Goal: Task Accomplishment & Management: Use online tool/utility

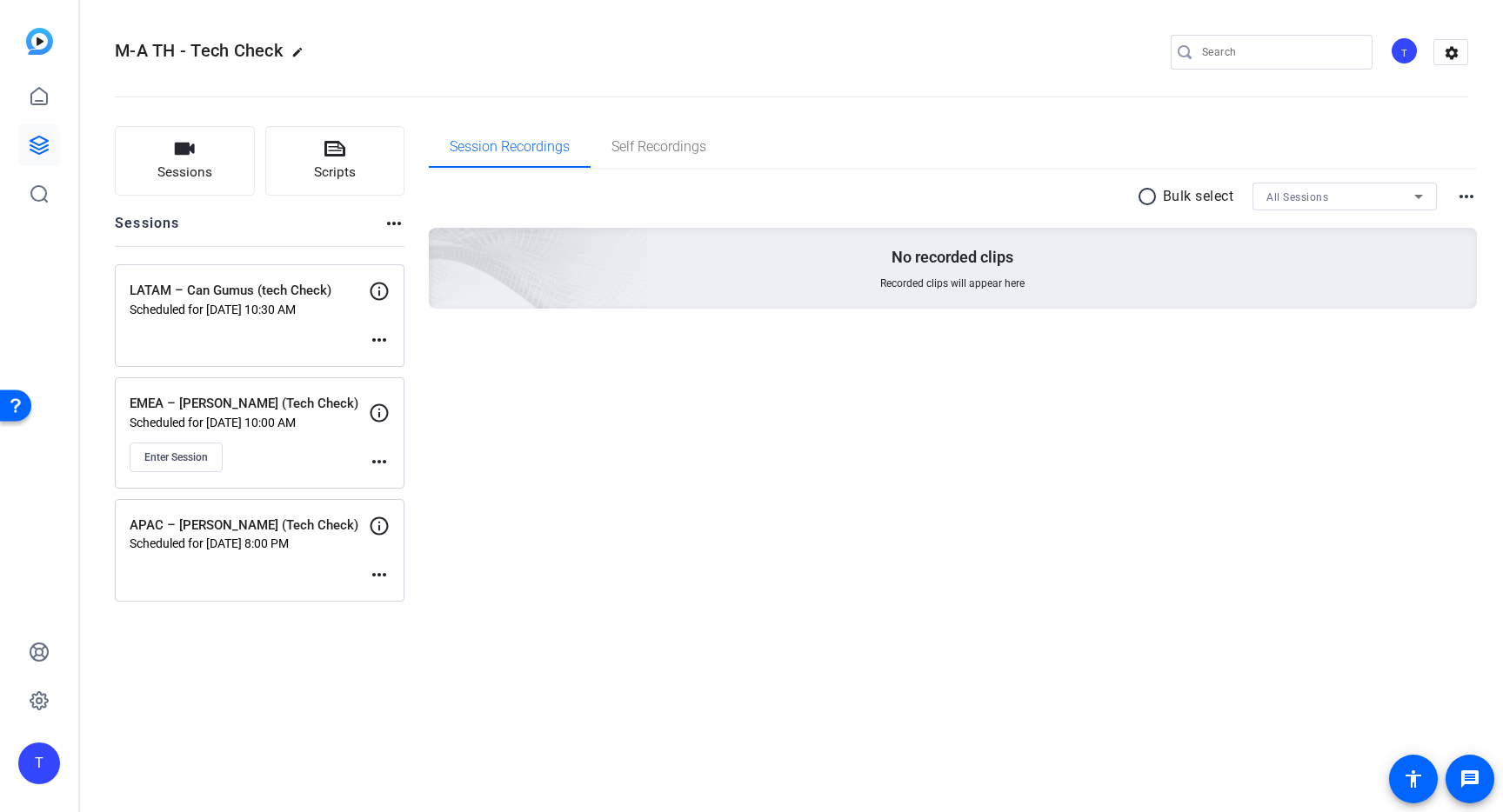
click at [378, 463] on mat-icon "more_horiz" at bounding box center [379, 462] width 21 height 21
click at [398, 485] on span "Edit Session" at bounding box center [423, 487] width 79 height 21
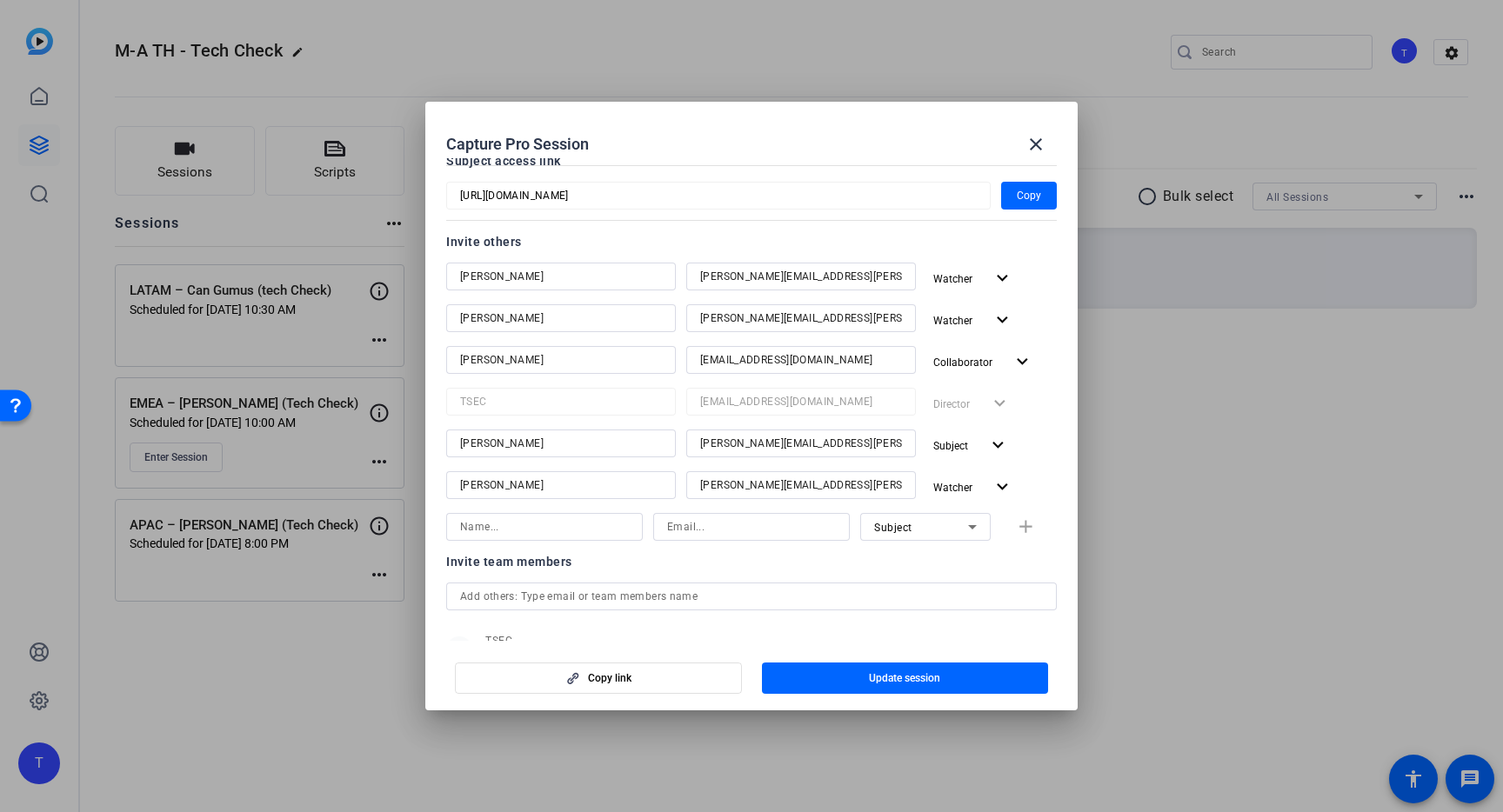
scroll to position [151, 0]
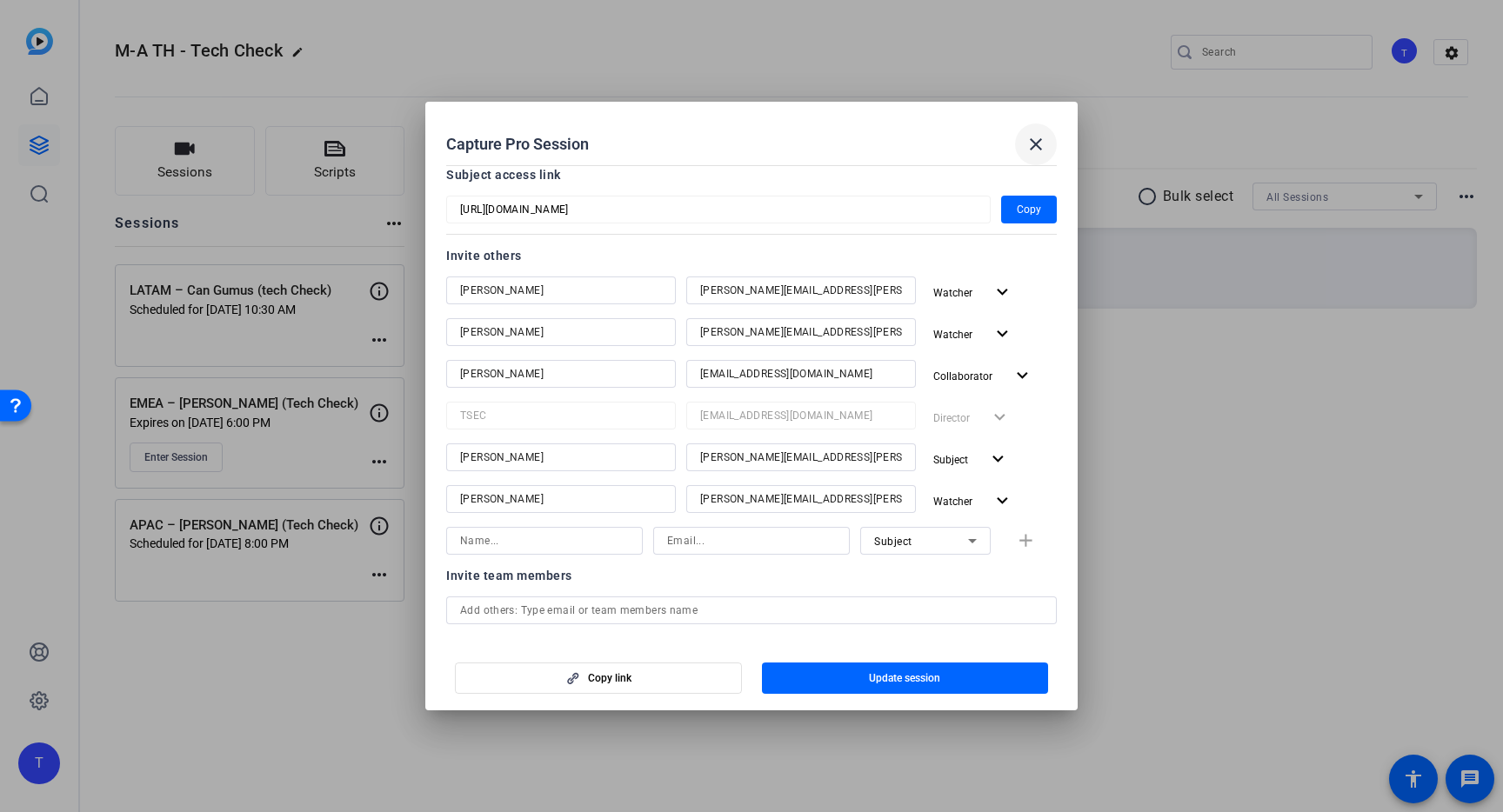
click at [1044, 136] on mat-icon "close" at bounding box center [1036, 144] width 21 height 21
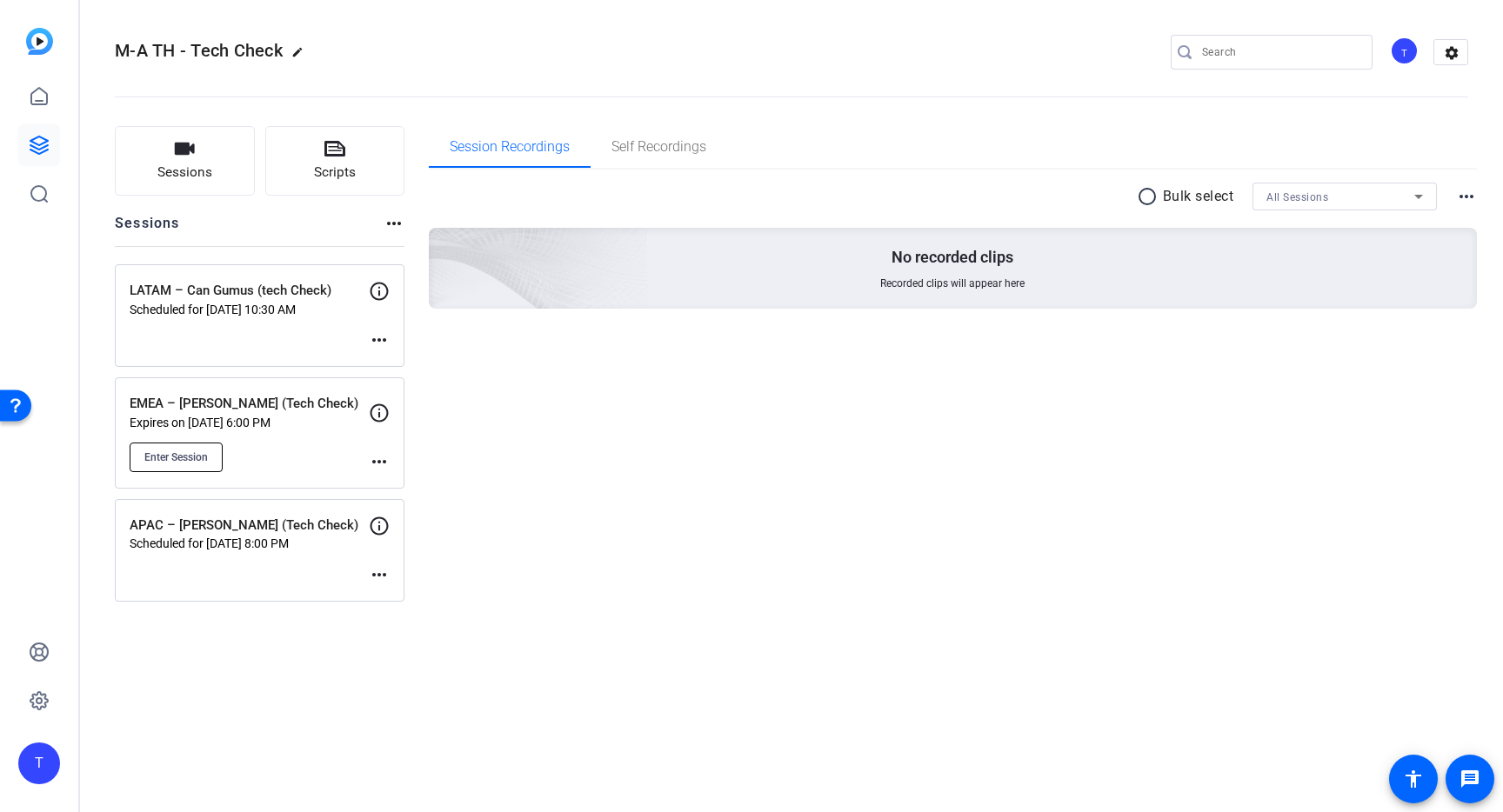
click at [189, 460] on span "Enter Session" at bounding box center [175, 457] width 63 height 14
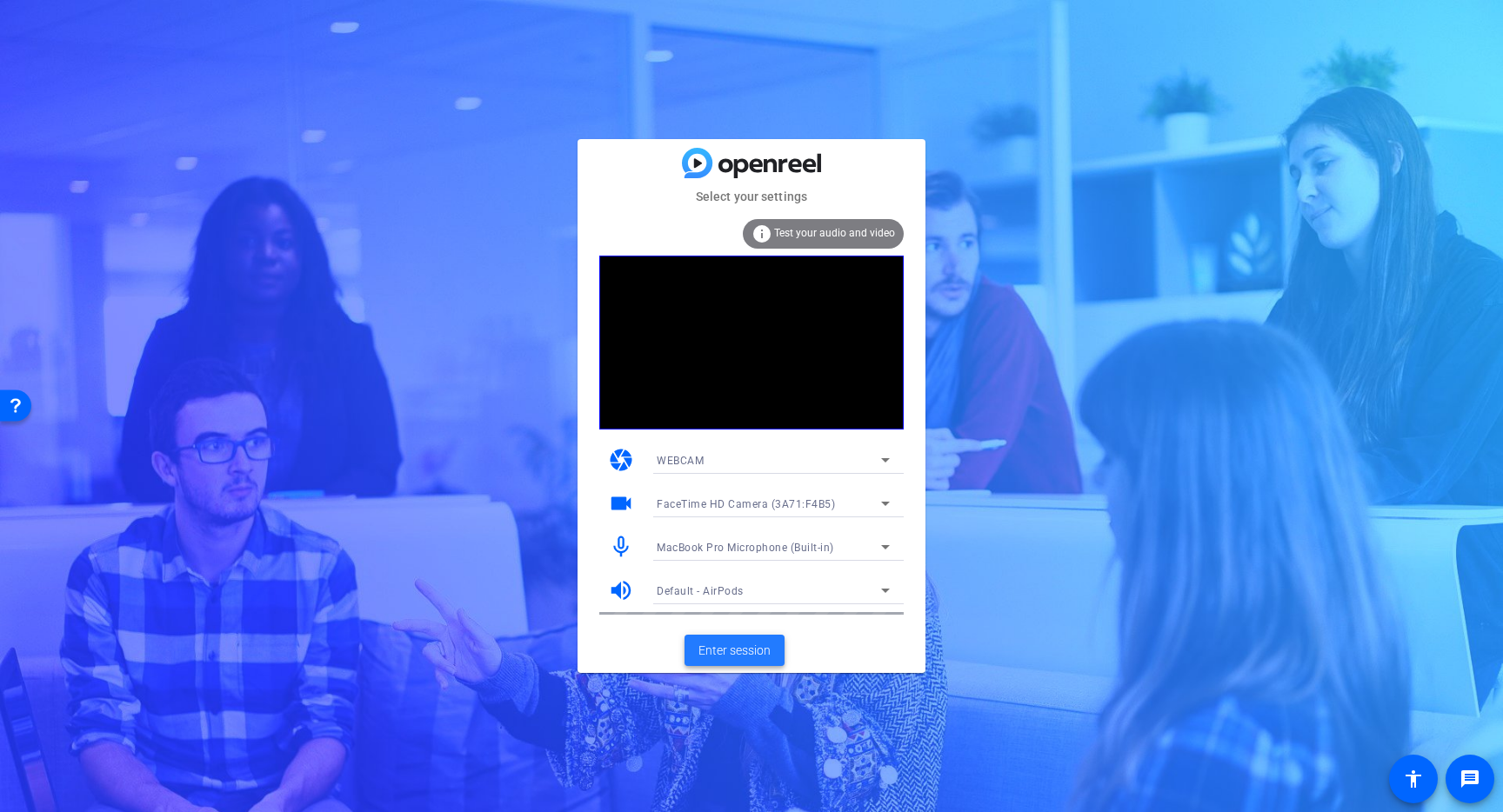
click at [734, 657] on span "Enter session" at bounding box center [734, 650] width 73 height 18
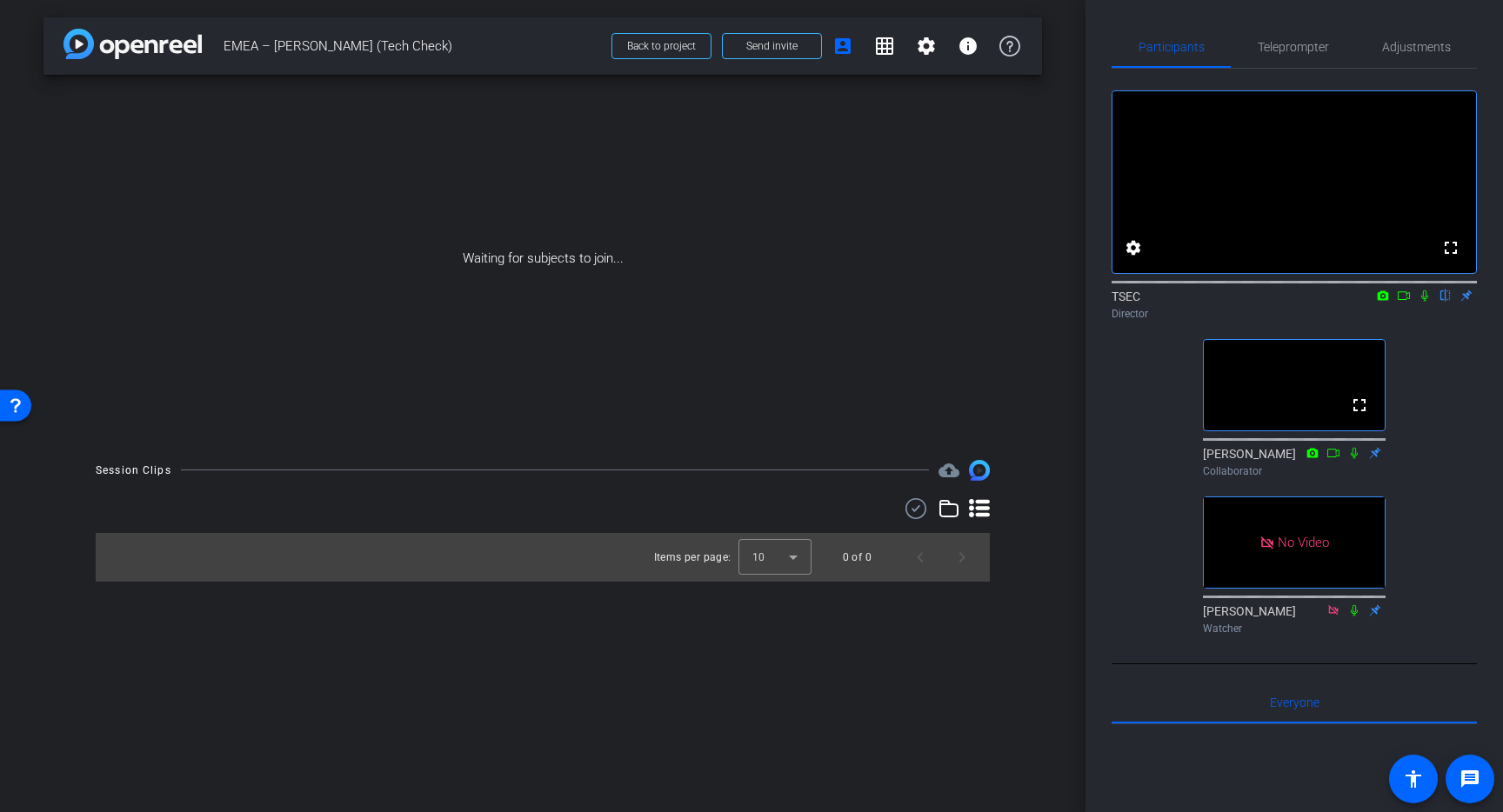
click at [1425, 302] on icon at bounding box center [1425, 296] width 7 height 11
click at [1405, 302] on icon at bounding box center [1404, 295] width 14 height 12
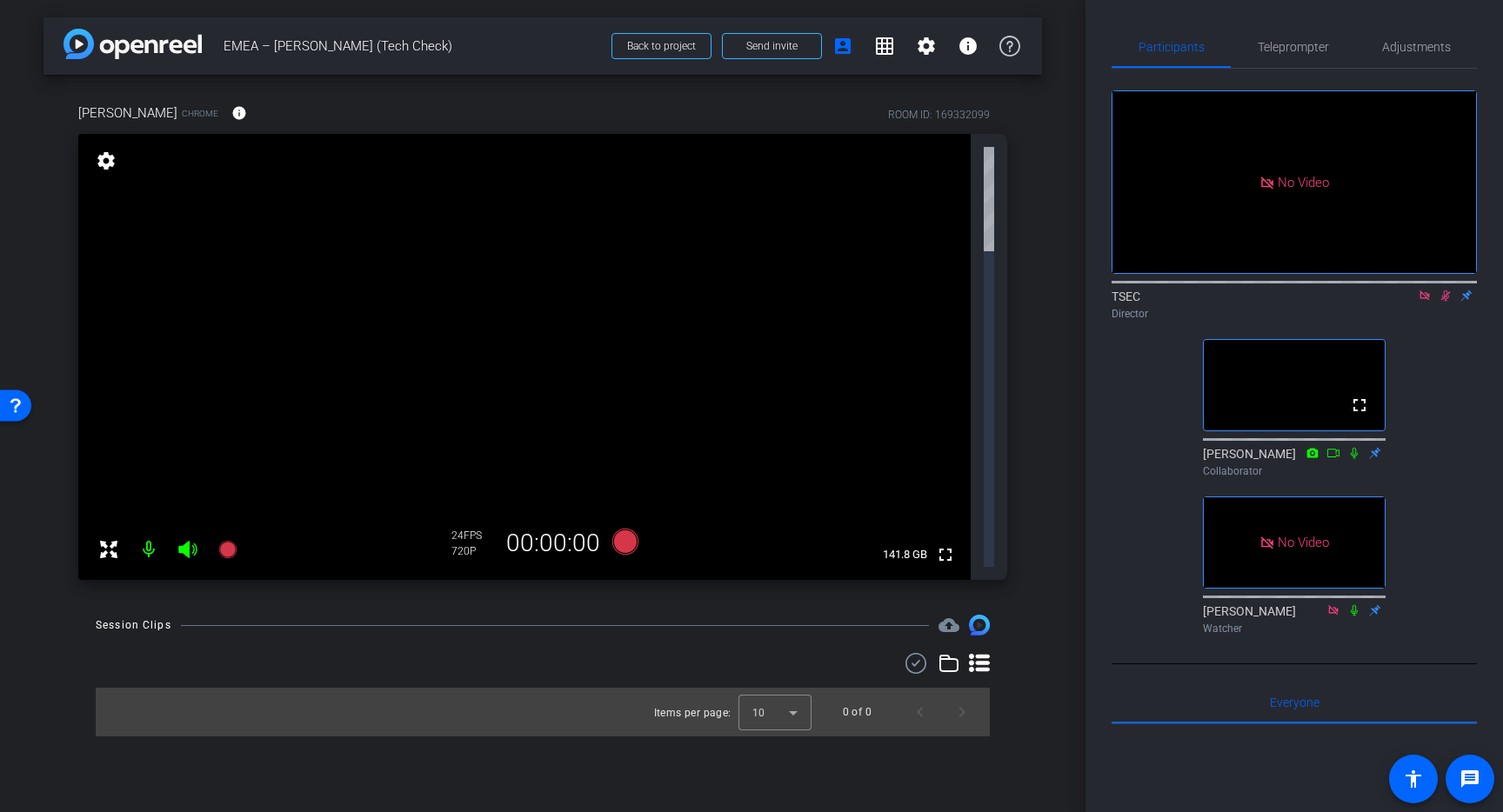
click at [1424, 302] on icon at bounding box center [1425, 295] width 14 height 12
click at [1423, 302] on icon at bounding box center [1425, 295] width 14 height 12
click at [1332, 617] on icon at bounding box center [1333, 610] width 14 height 12
click at [231, 114] on mat-icon "info" at bounding box center [239, 113] width 16 height 16
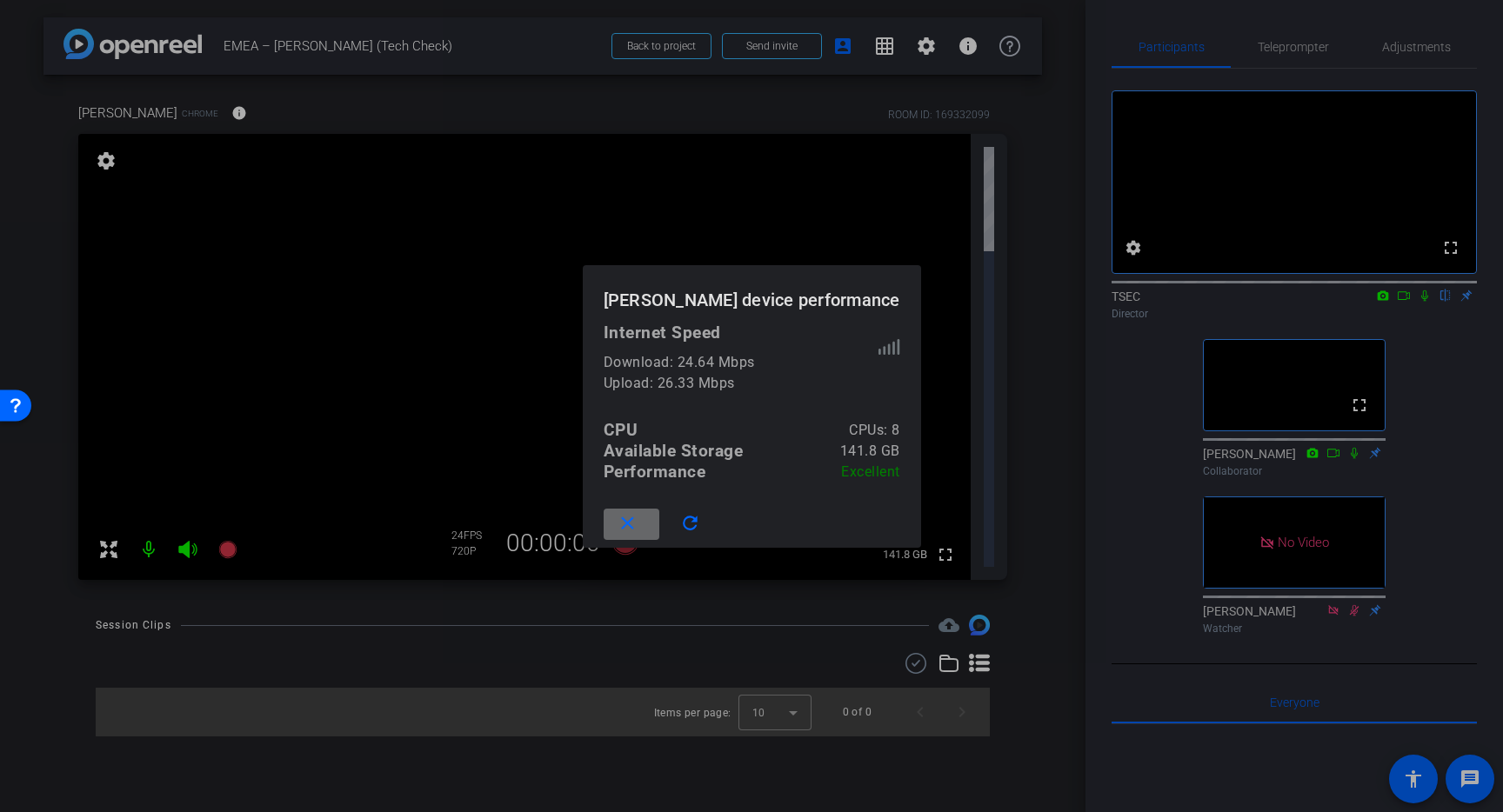
click at [634, 526] on mat-icon "close" at bounding box center [627, 523] width 22 height 22
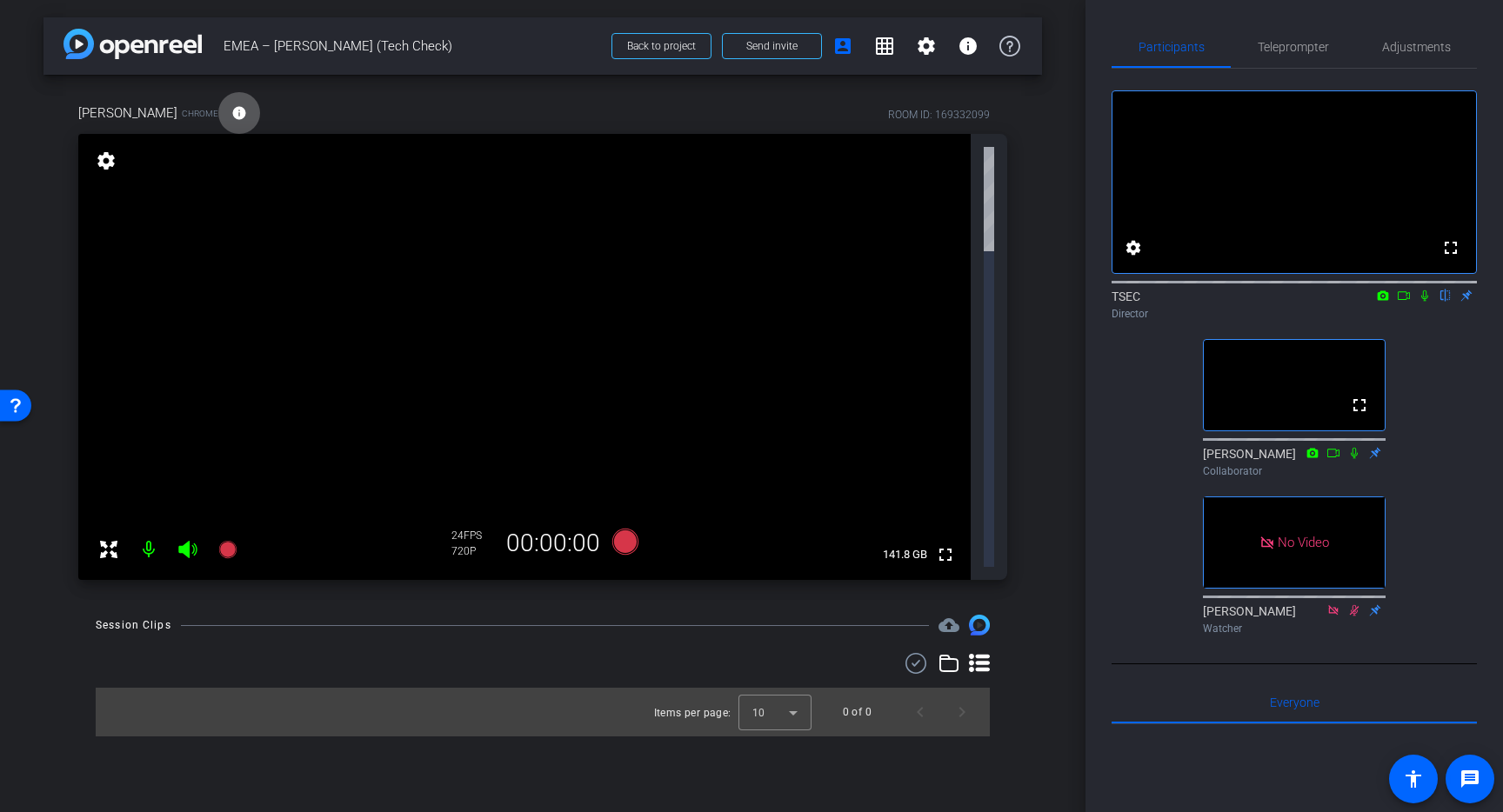
click at [1429, 302] on icon at bounding box center [1425, 295] width 14 height 12
click at [1400, 302] on icon at bounding box center [1404, 295] width 14 height 12
click at [1423, 302] on icon at bounding box center [1425, 295] width 14 height 12
click at [1440, 303] on mat-icon "flip" at bounding box center [1445, 294] width 21 height 16
click at [1419, 302] on icon at bounding box center [1425, 295] width 14 height 12
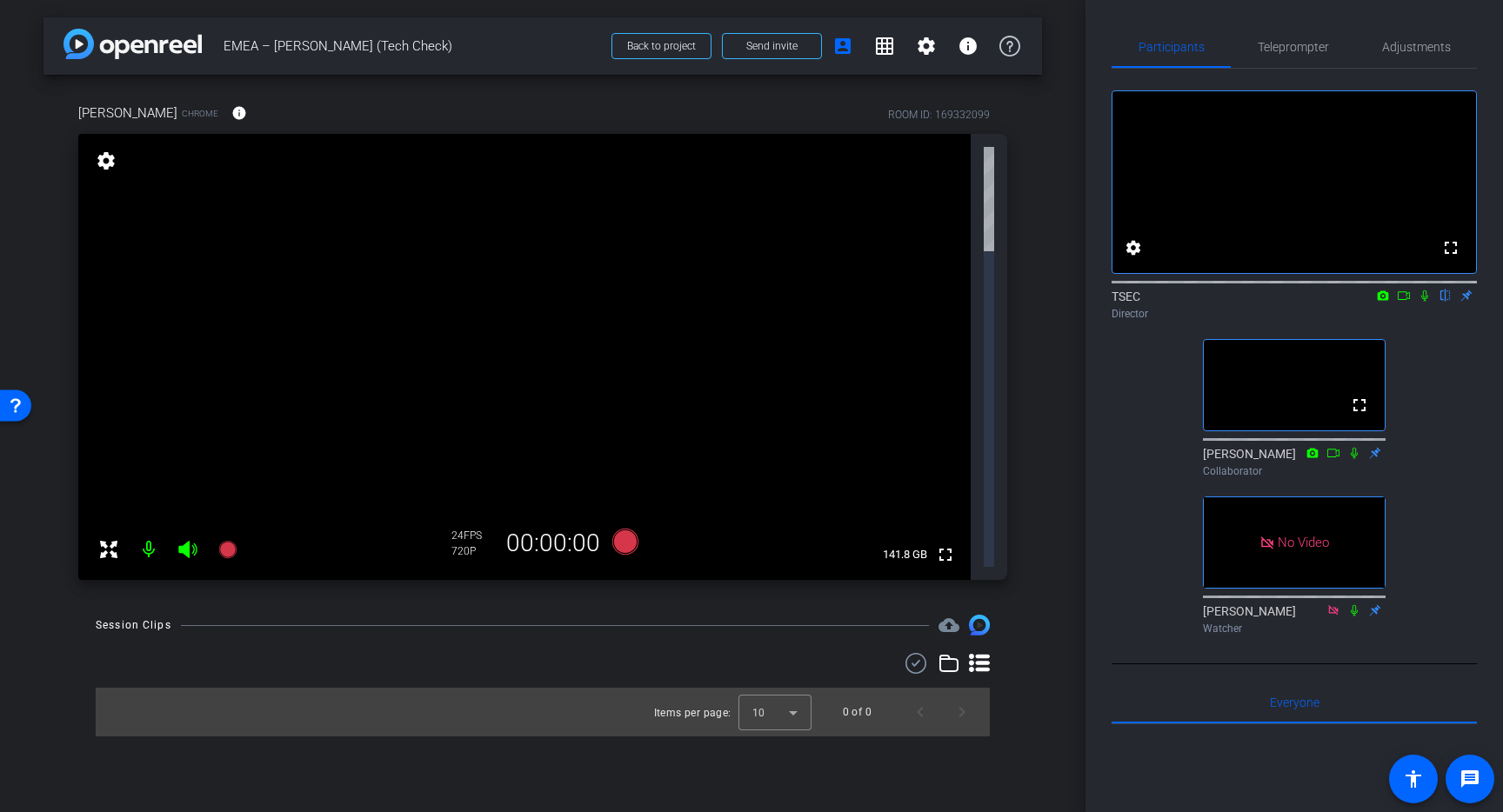
click at [787, 239] on video at bounding box center [525, 356] width 893 height 446
click at [924, 42] on mat-icon "settings" at bounding box center [927, 46] width 21 height 21
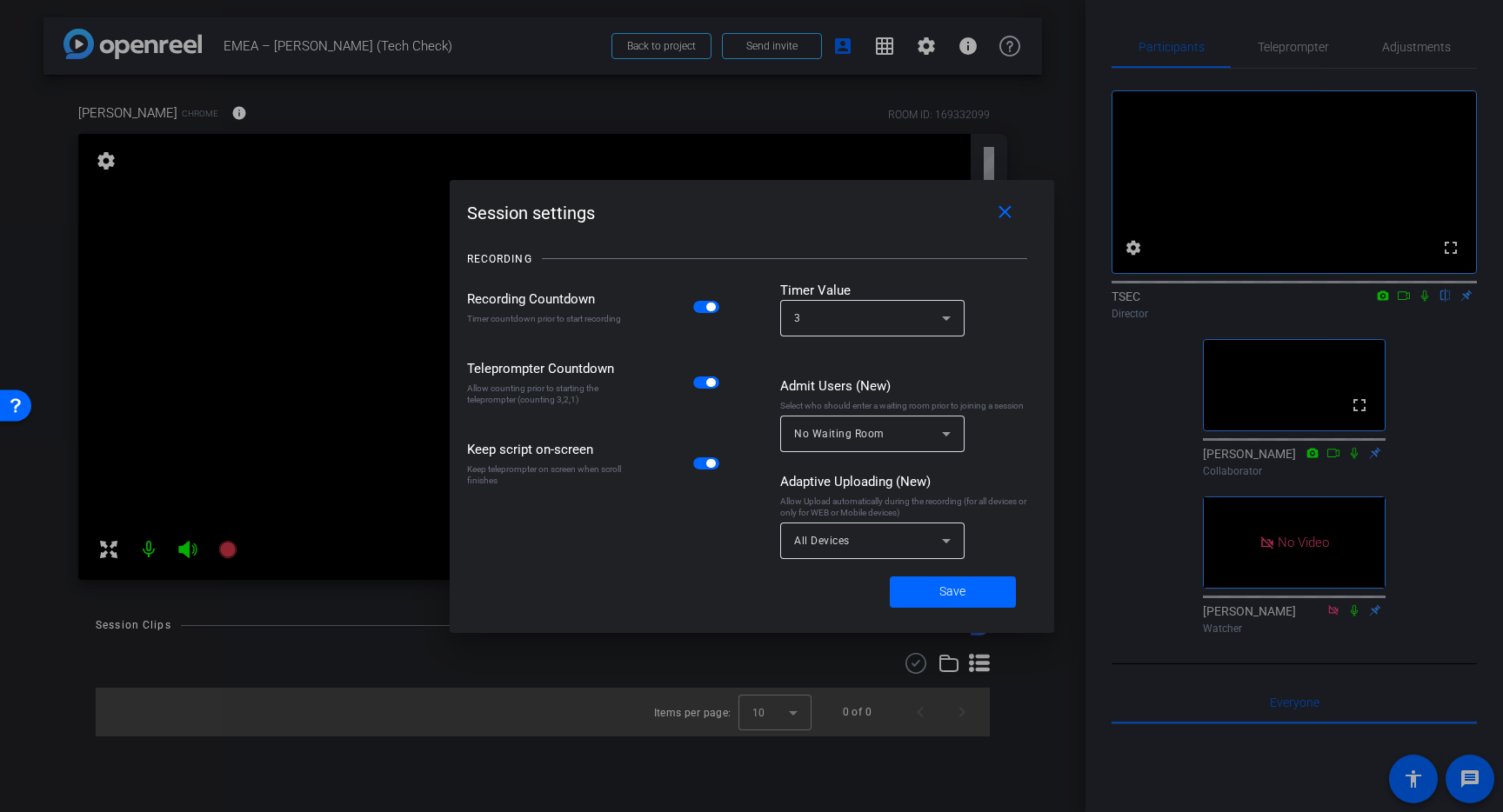
click at [921, 46] on div at bounding box center [751, 406] width 1503 height 812
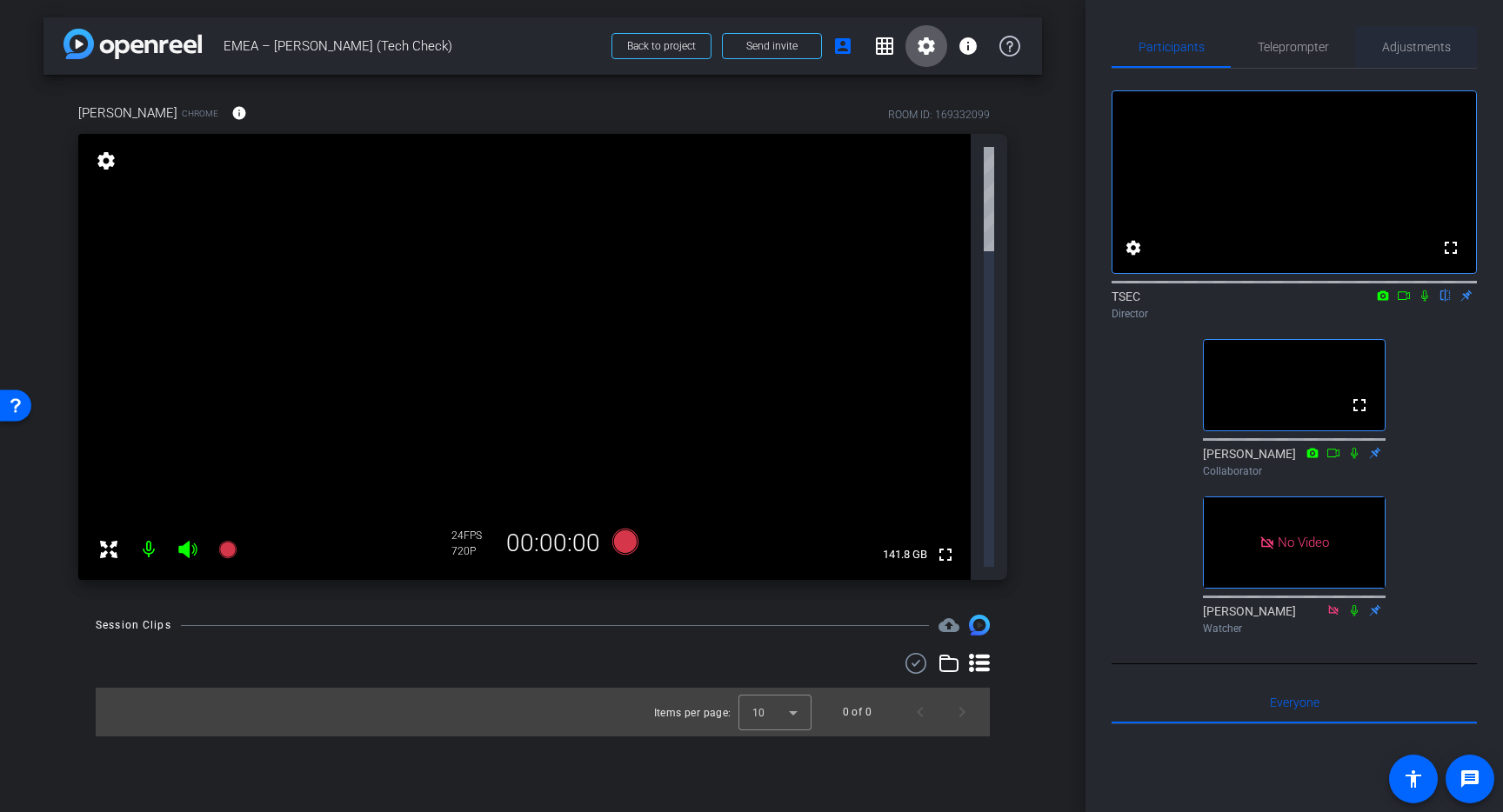
click at [1386, 49] on span "Adjustments" at bounding box center [1416, 46] width 69 height 12
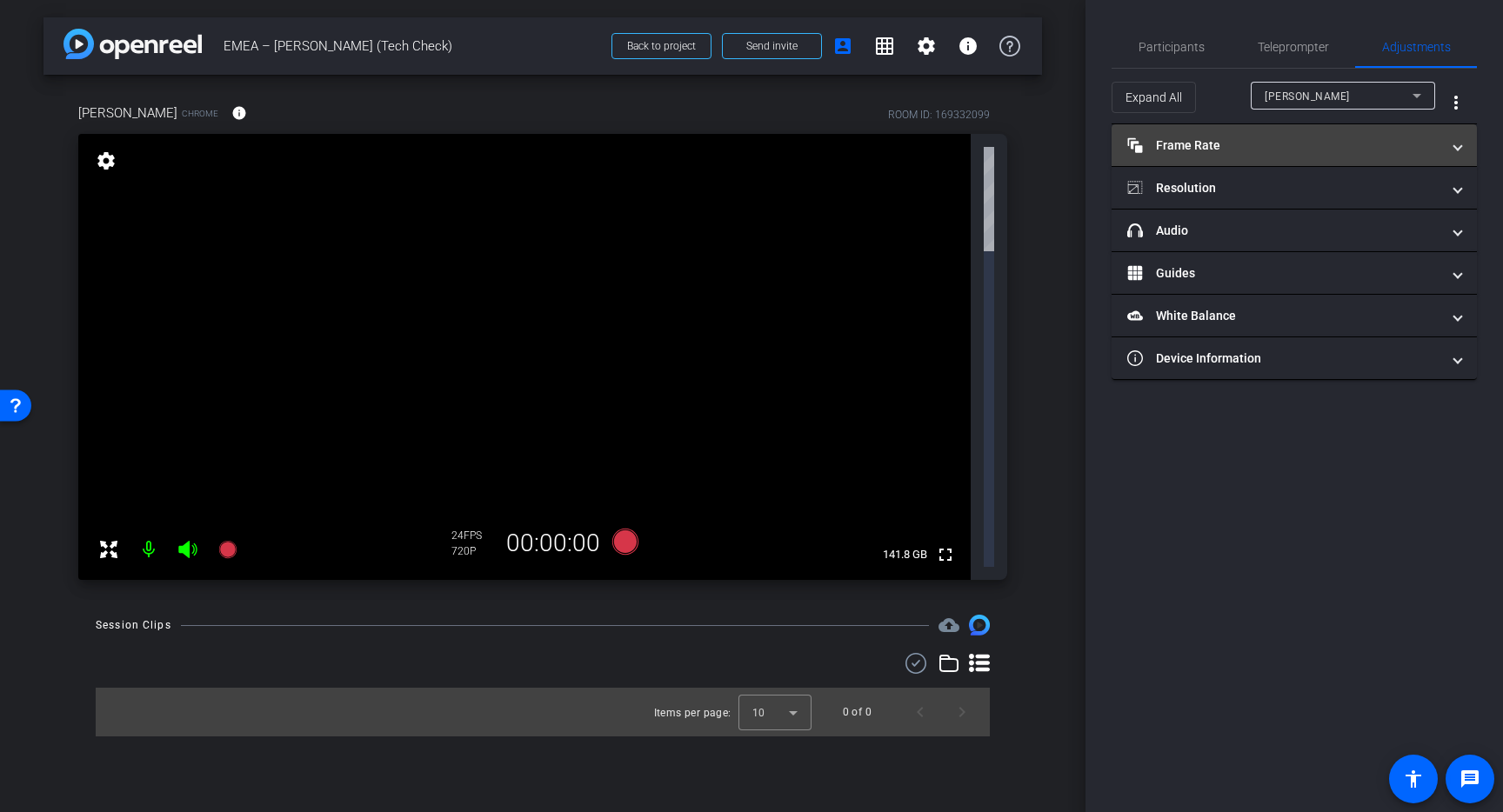
click at [1289, 157] on mat-expansion-panel-header "Frame Rate Frame Rate" at bounding box center [1294, 145] width 365 height 41
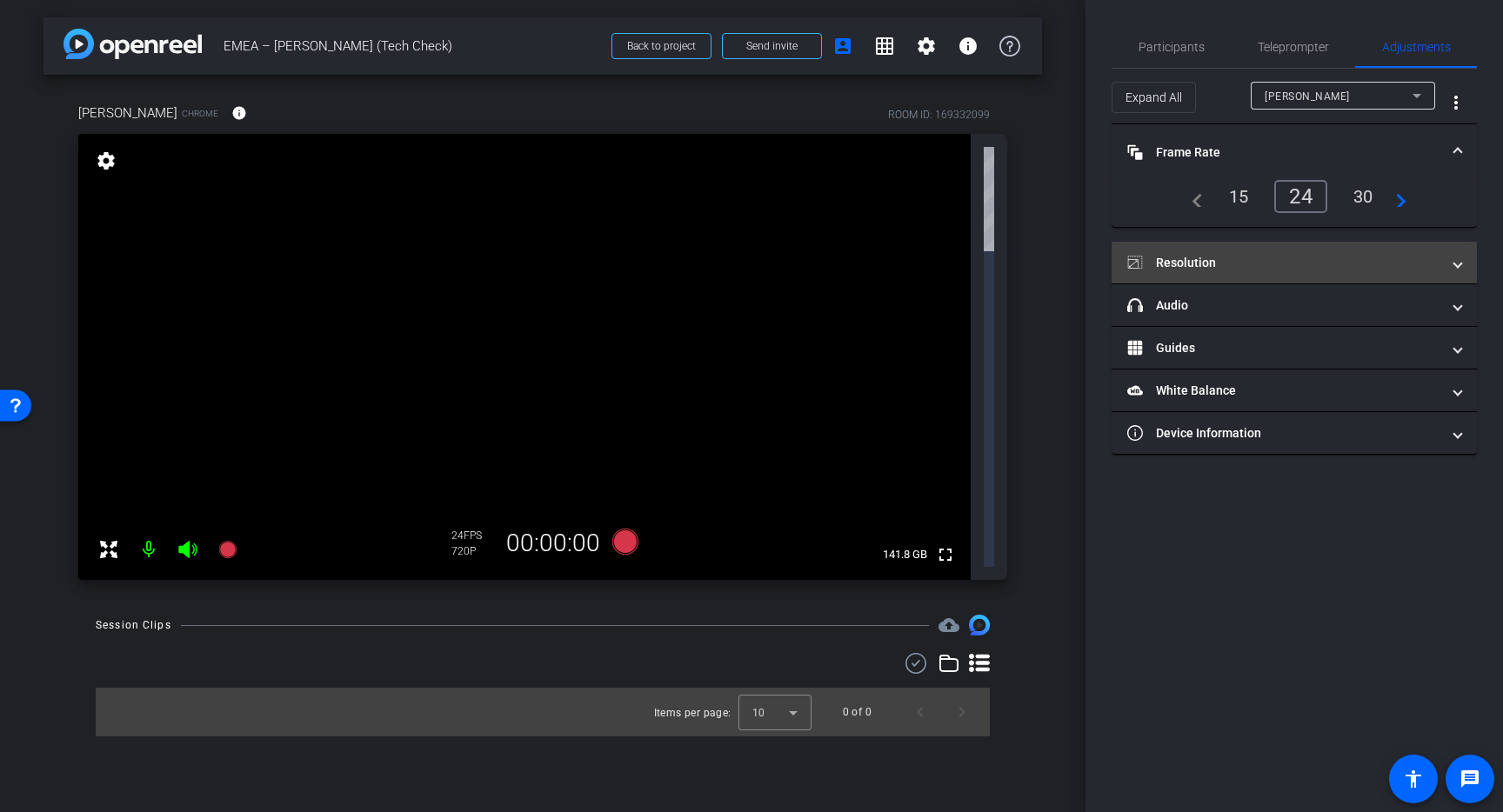
click at [1227, 257] on mat-panel-title "Resolution" at bounding box center [1284, 262] width 313 height 18
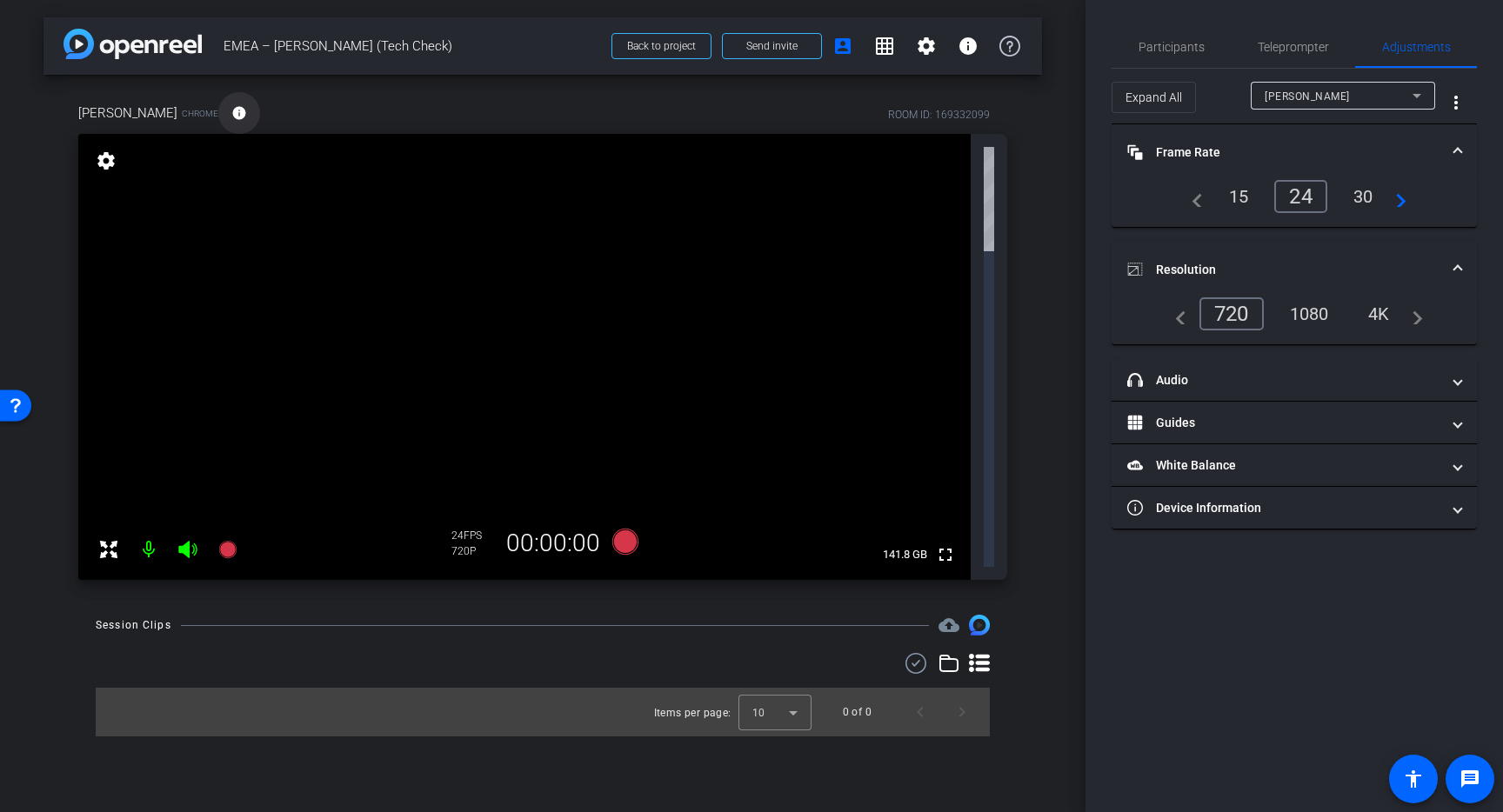
click at [231, 117] on mat-icon "info" at bounding box center [239, 113] width 16 height 16
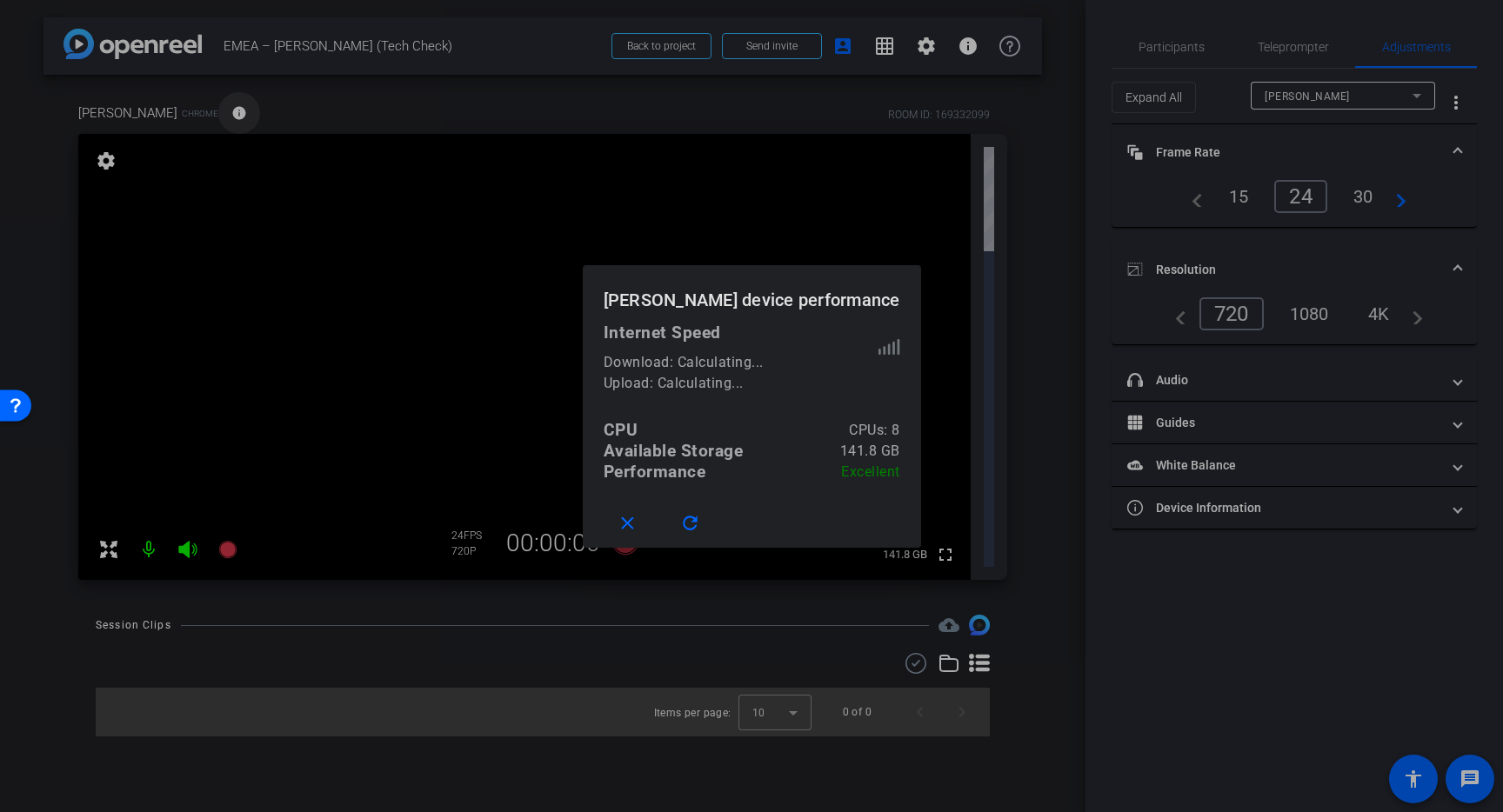
click at [228, 117] on div at bounding box center [751, 406] width 1503 height 812
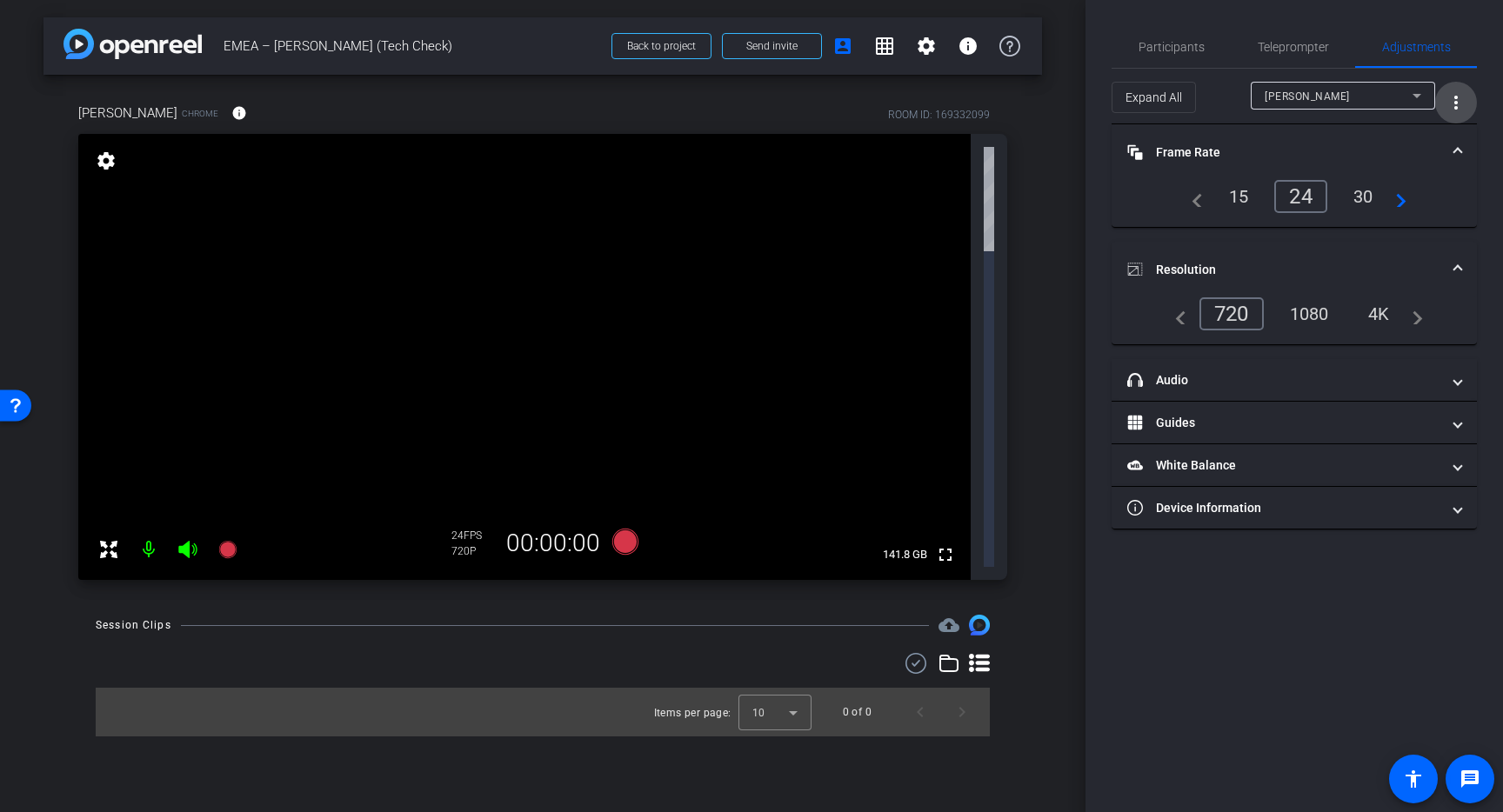
click at [1462, 106] on mat-icon "more_vert" at bounding box center [1456, 103] width 21 height 21
click at [1462, 106] on div at bounding box center [751, 406] width 1503 height 812
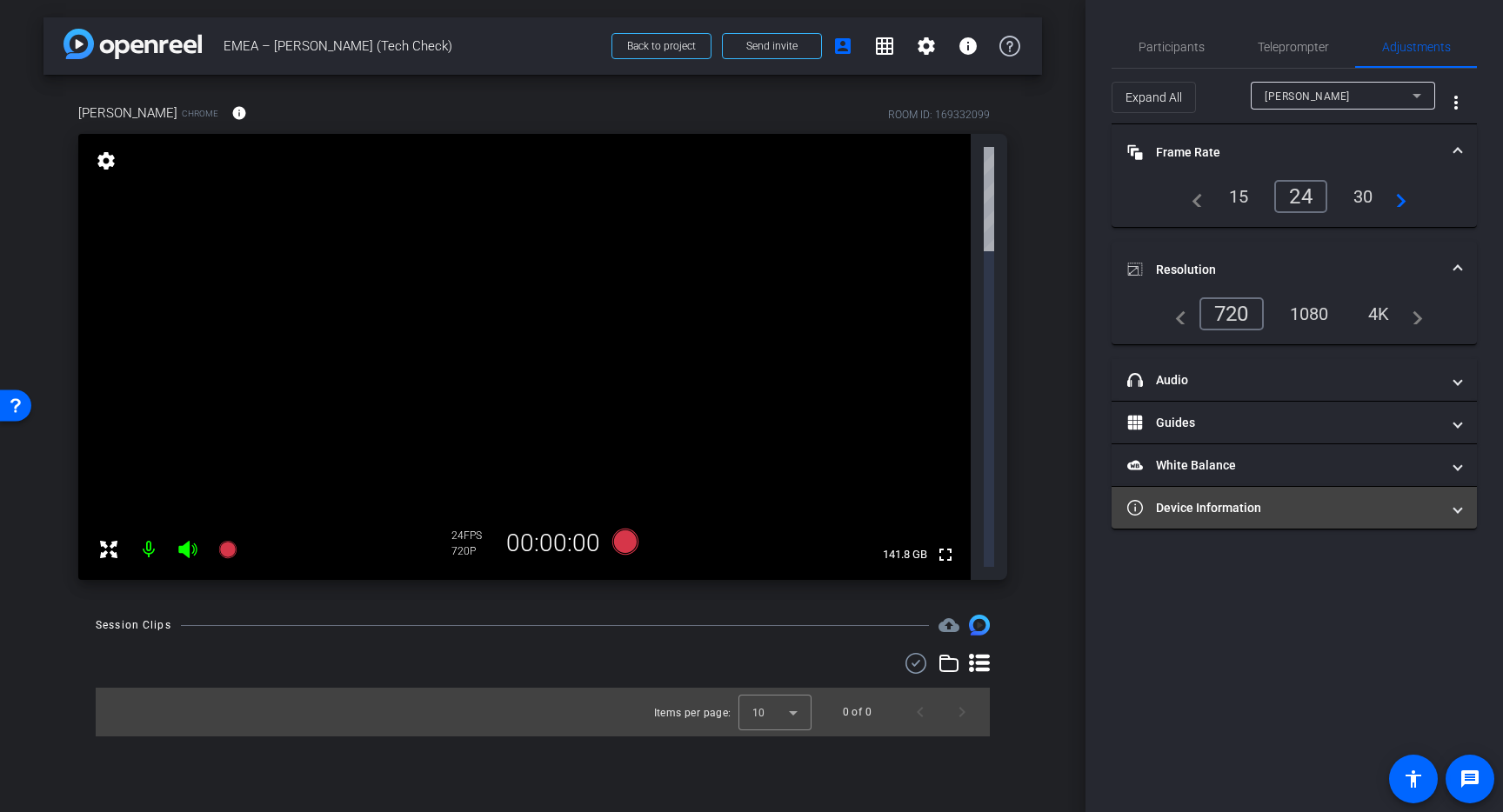
click at [1268, 518] on mat-expansion-panel-header "Device Information" at bounding box center [1294, 507] width 365 height 41
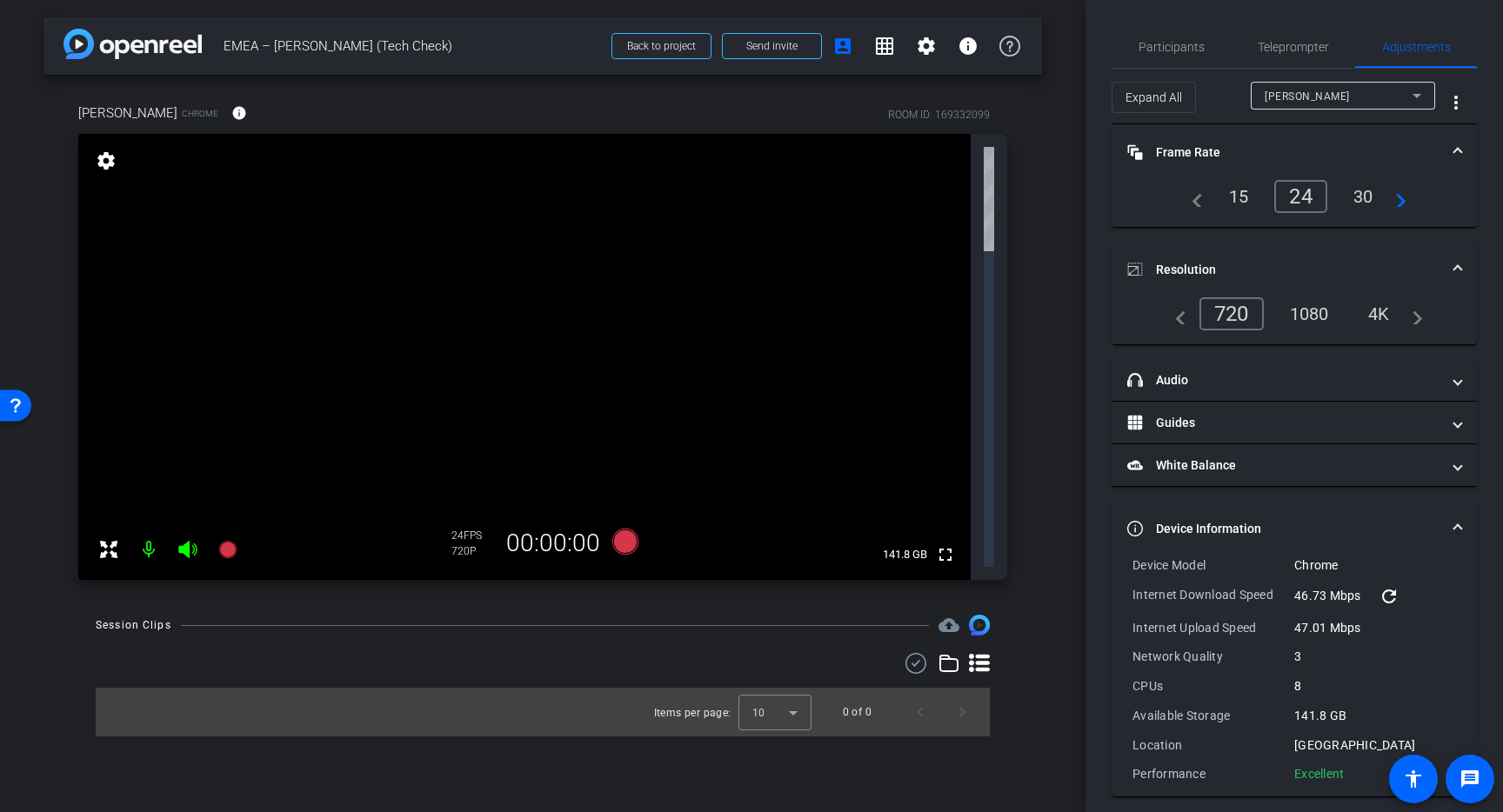
scroll to position [11, 0]
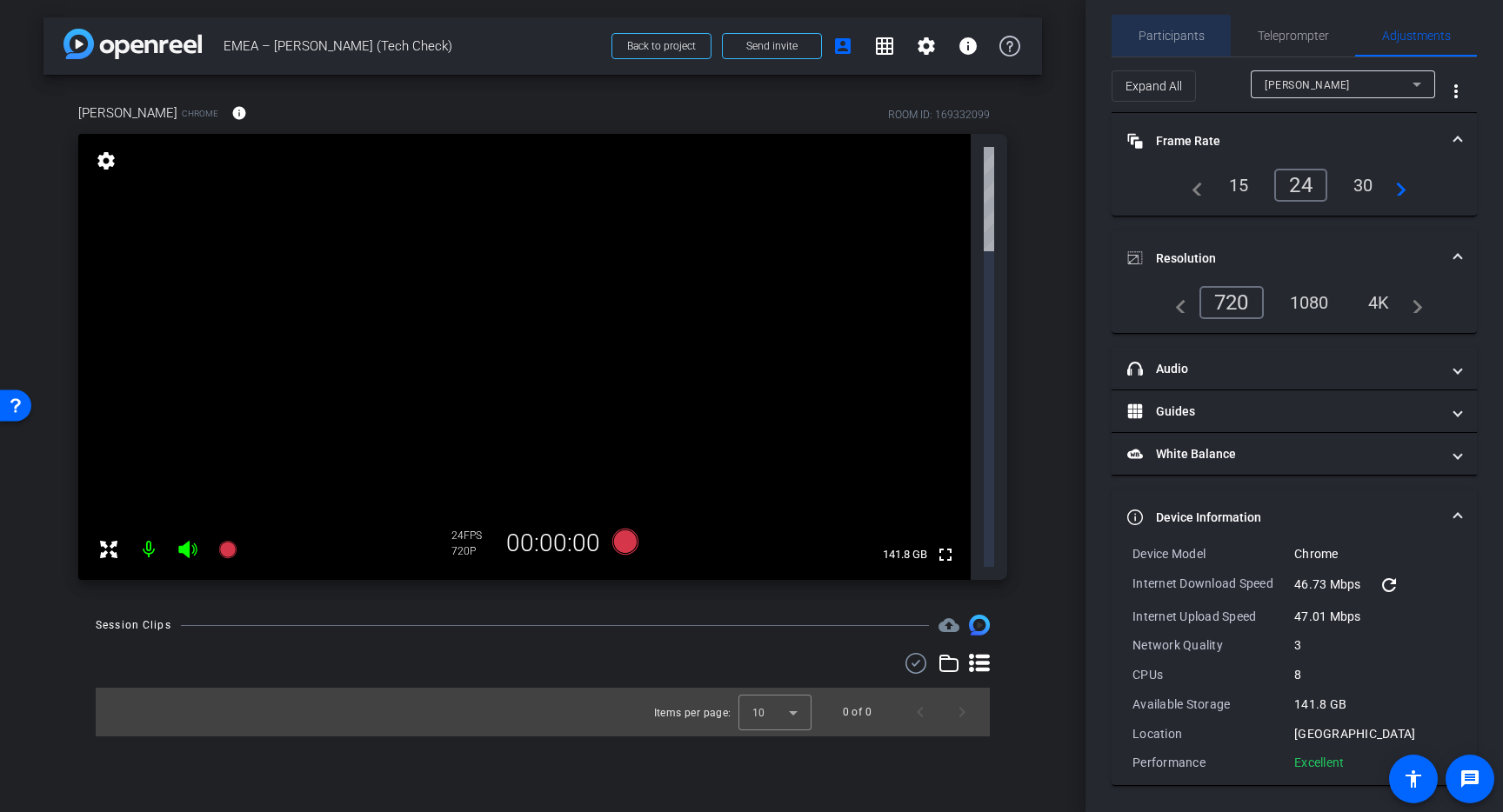
click at [1166, 38] on span "Participants" at bounding box center [1172, 35] width 66 height 12
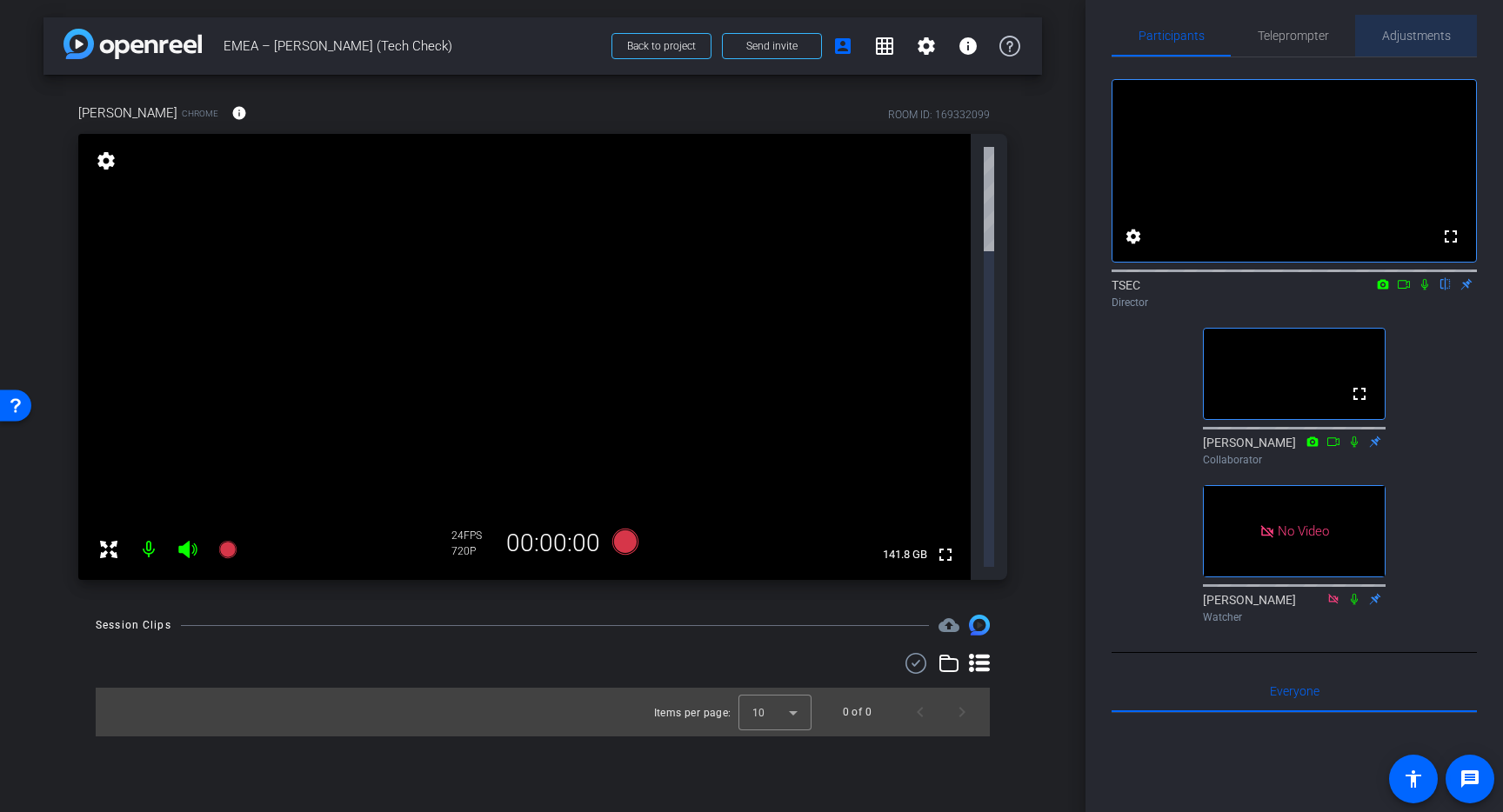
click at [1419, 31] on span "Adjustments" at bounding box center [1416, 35] width 69 height 12
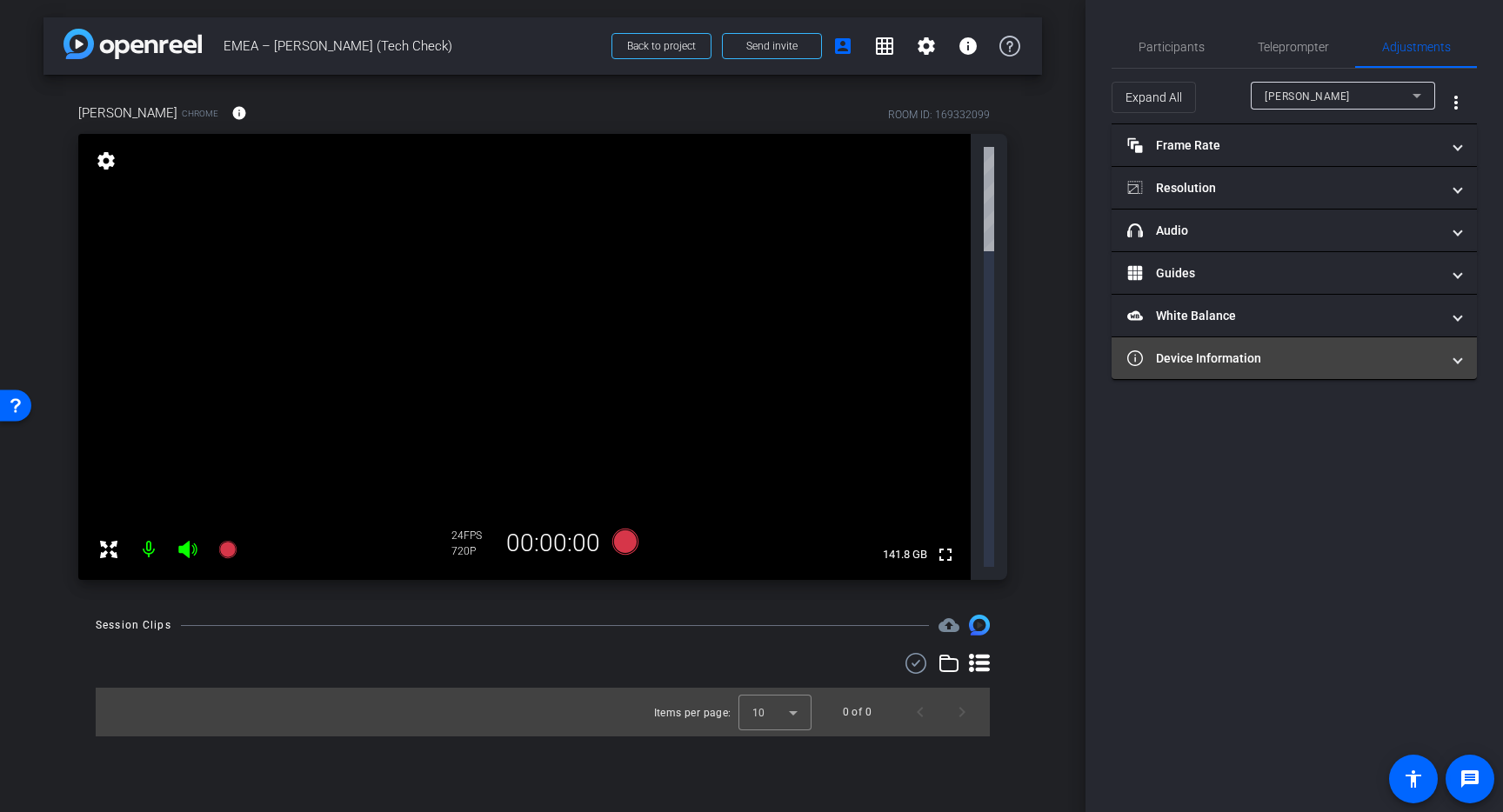
click at [1276, 357] on mat-panel-title "Device Information" at bounding box center [1284, 358] width 313 height 18
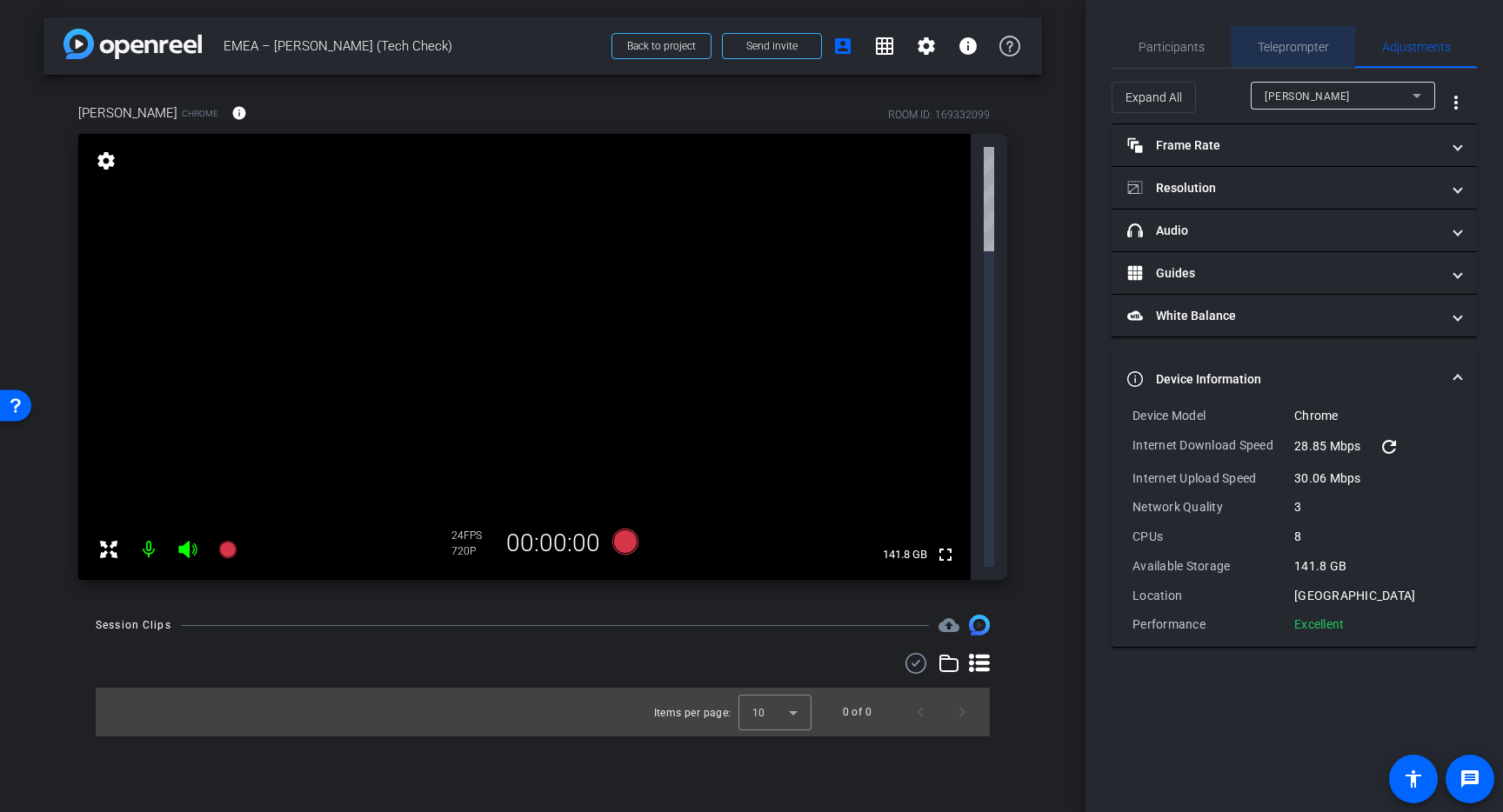
click at [1284, 46] on span "Teleprompter" at bounding box center [1294, 46] width 72 height 12
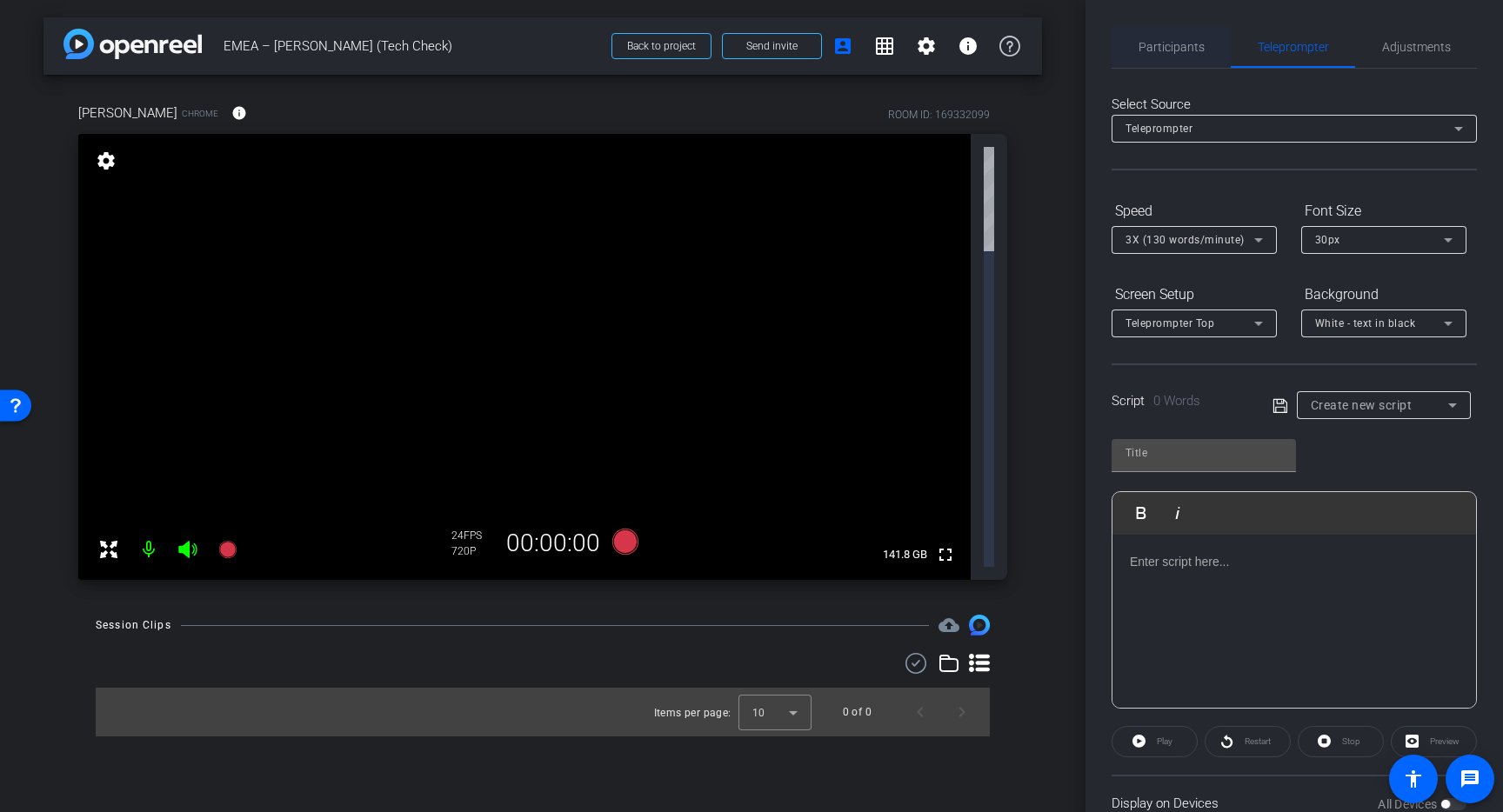
click at [1185, 48] on span "Participants" at bounding box center [1172, 46] width 66 height 12
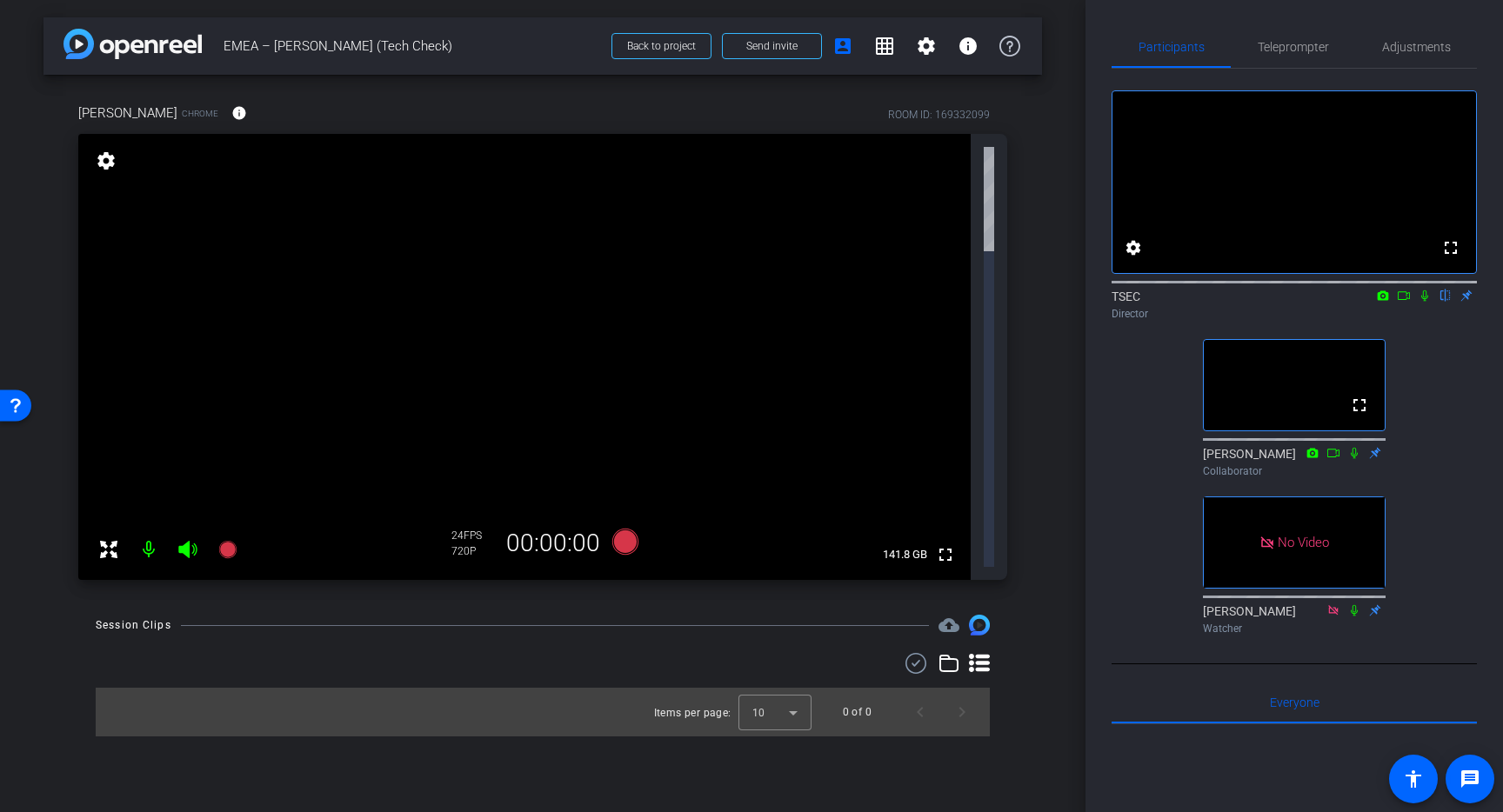
click at [1424, 302] on icon at bounding box center [1425, 295] width 14 height 12
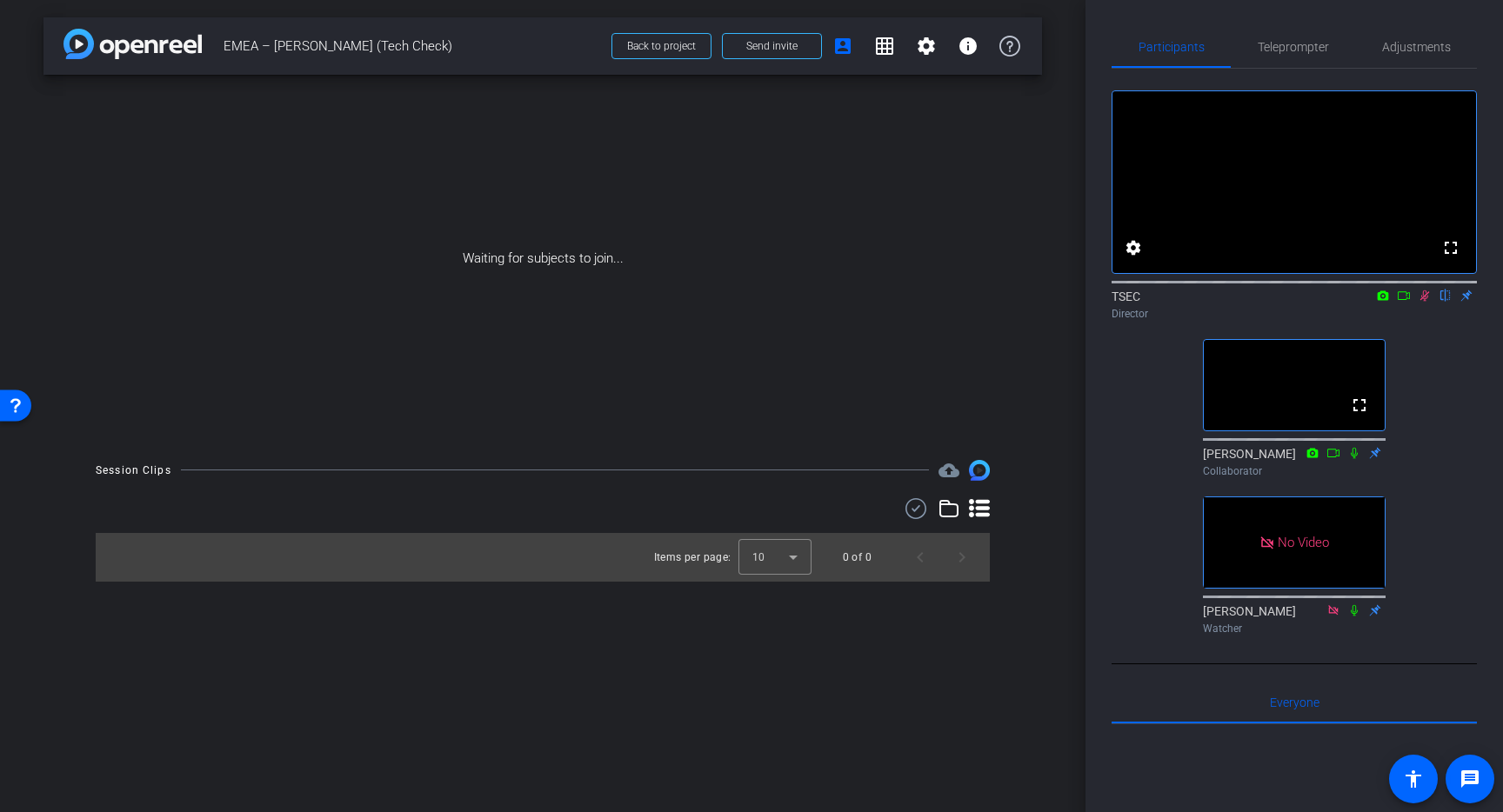
click at [1428, 302] on icon at bounding box center [1426, 296] width 9 height 11
click at [1328, 637] on div "Watcher" at bounding box center [1294, 628] width 183 height 16
click at [1333, 615] on icon at bounding box center [1333, 610] width 9 height 9
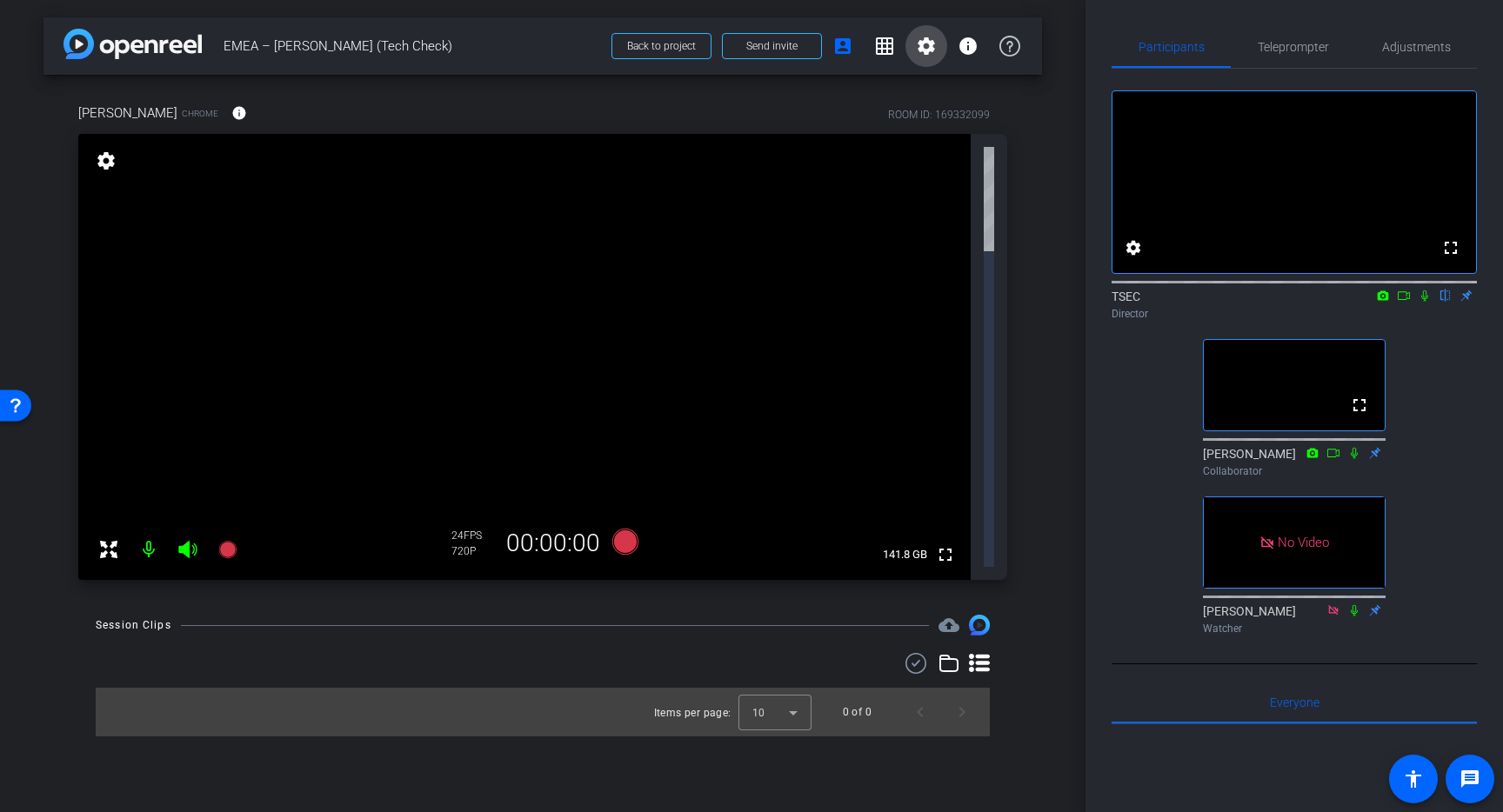
click at [930, 41] on mat-icon "settings" at bounding box center [927, 46] width 21 height 21
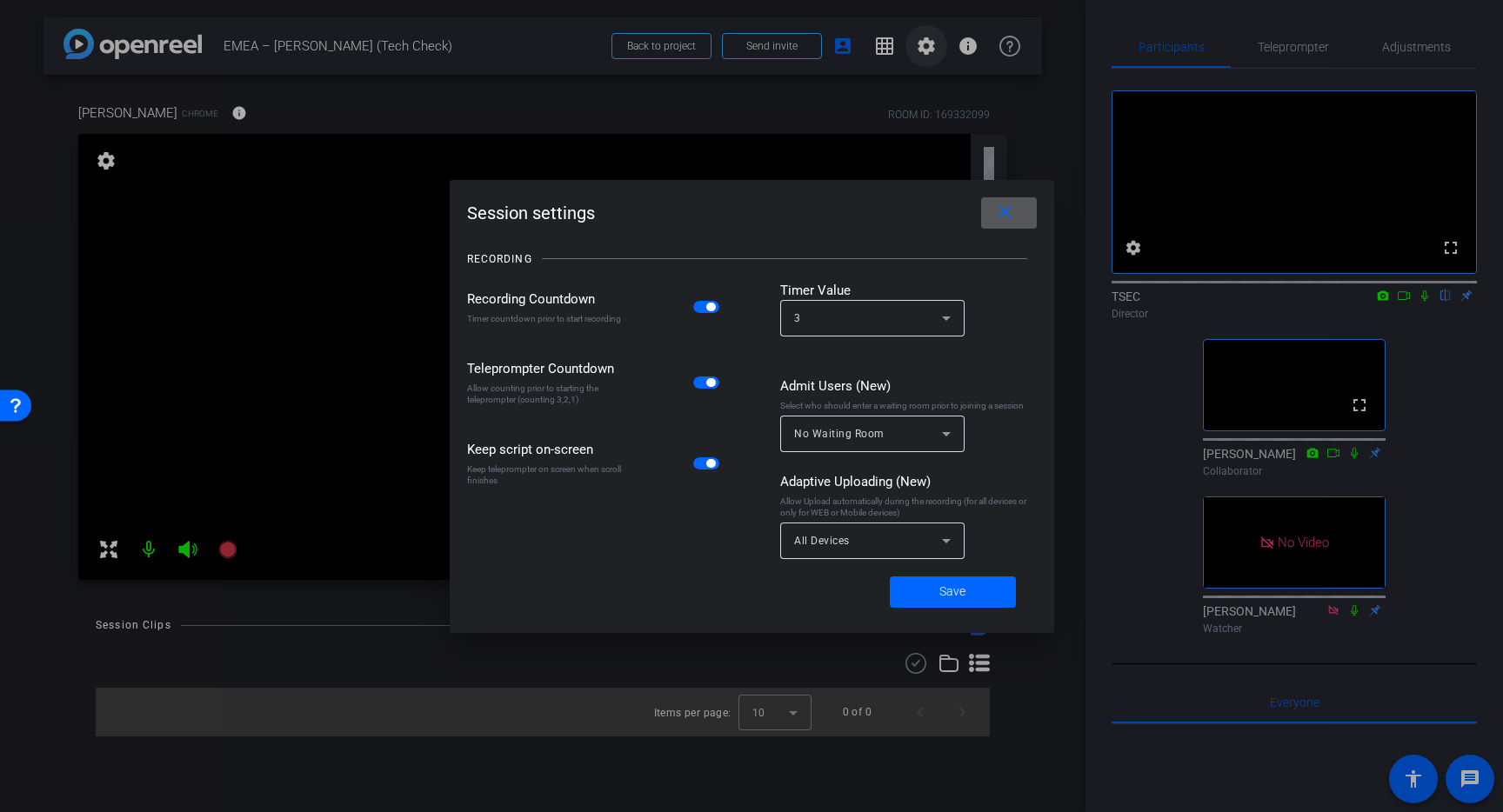
click at [930, 41] on div at bounding box center [751, 406] width 1503 height 812
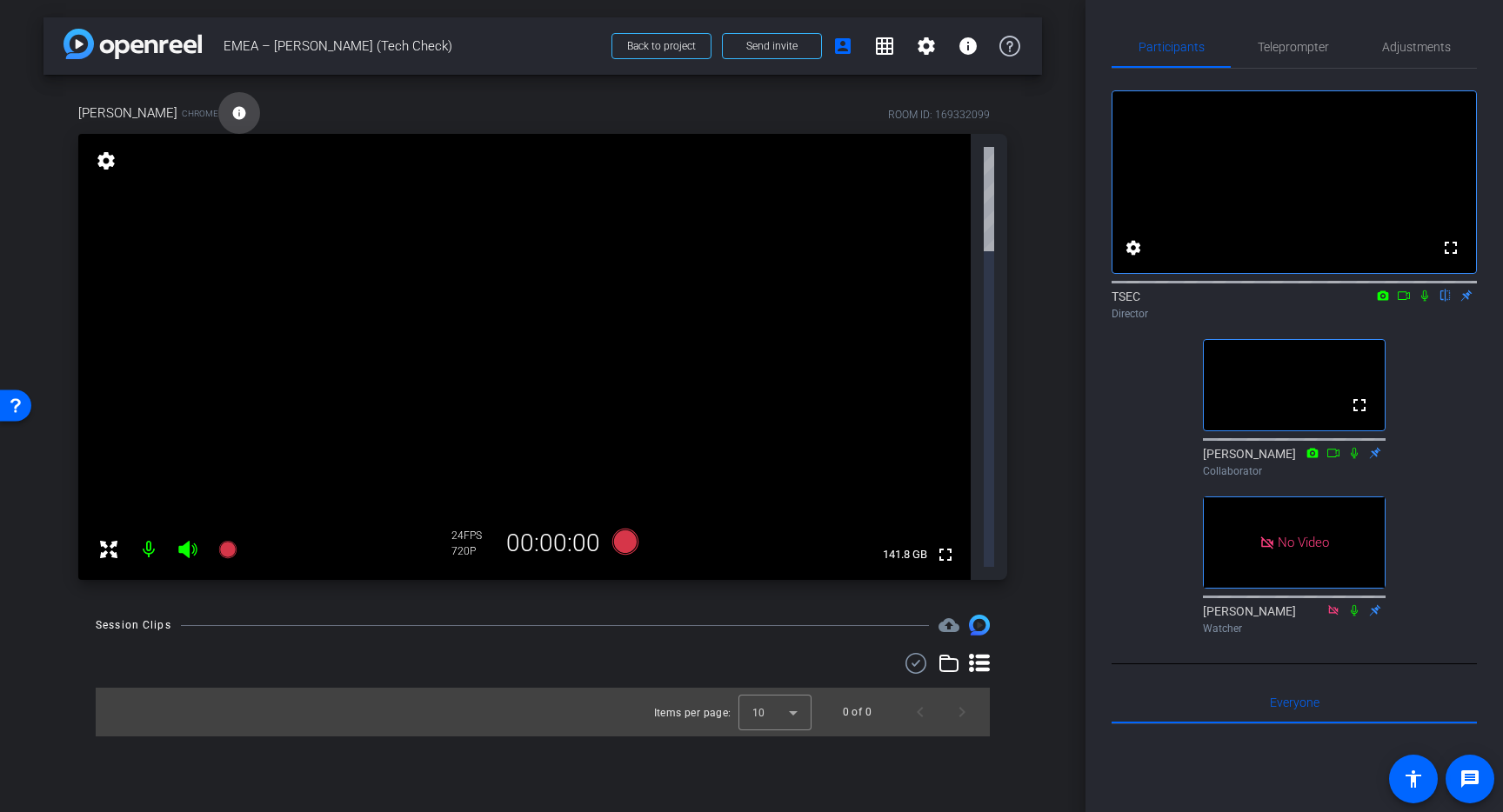
click at [233, 115] on mat-icon "info" at bounding box center [239, 113] width 16 height 16
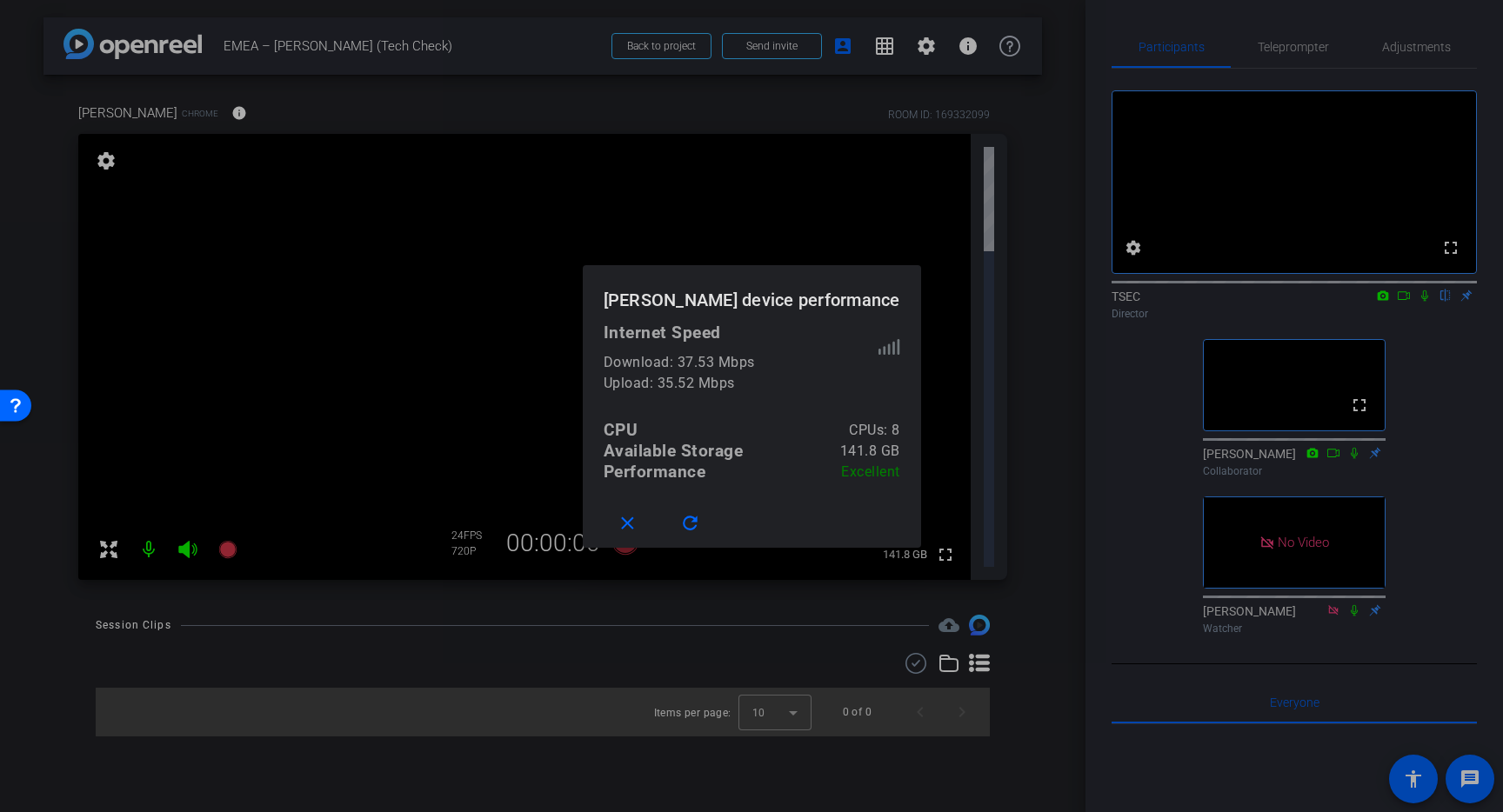
click at [814, 645] on div at bounding box center [751, 406] width 1503 height 812
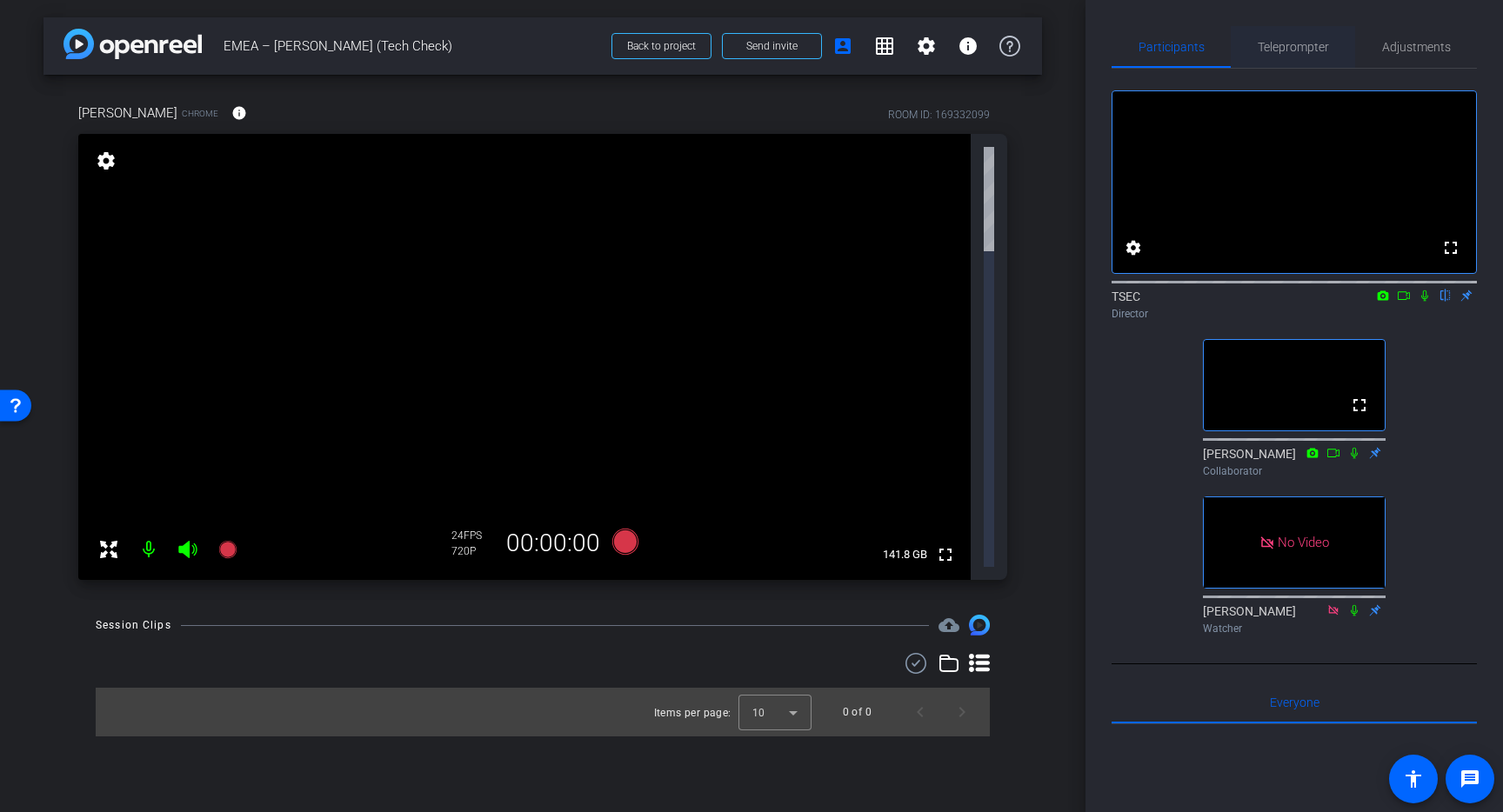
click at [1284, 55] on span "Teleprompter" at bounding box center [1294, 47] width 72 height 41
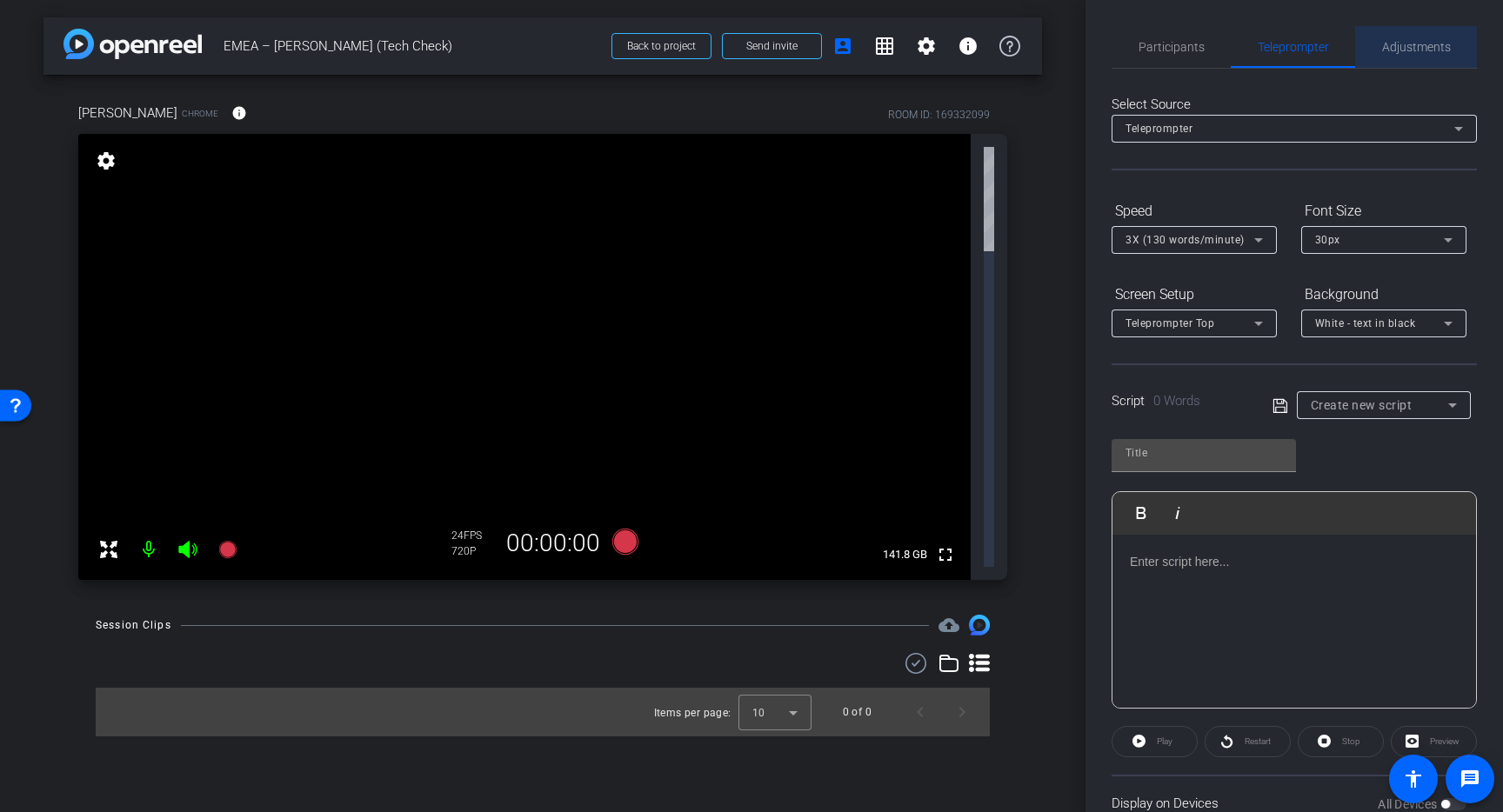
click at [1382, 58] on span "Adjustments" at bounding box center [1416, 47] width 69 height 41
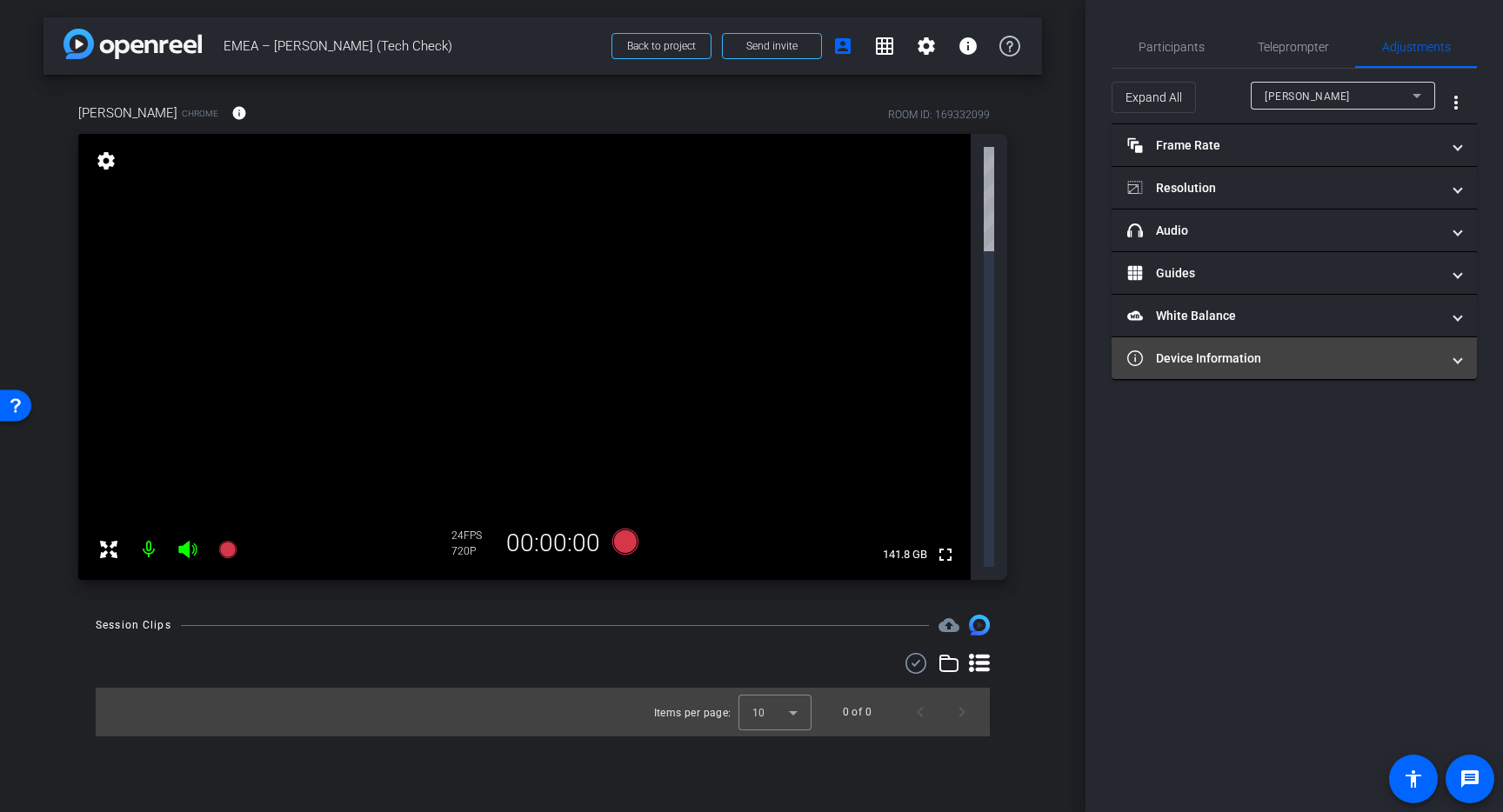
click at [1262, 360] on mat-panel-title "Device Information" at bounding box center [1284, 358] width 313 height 18
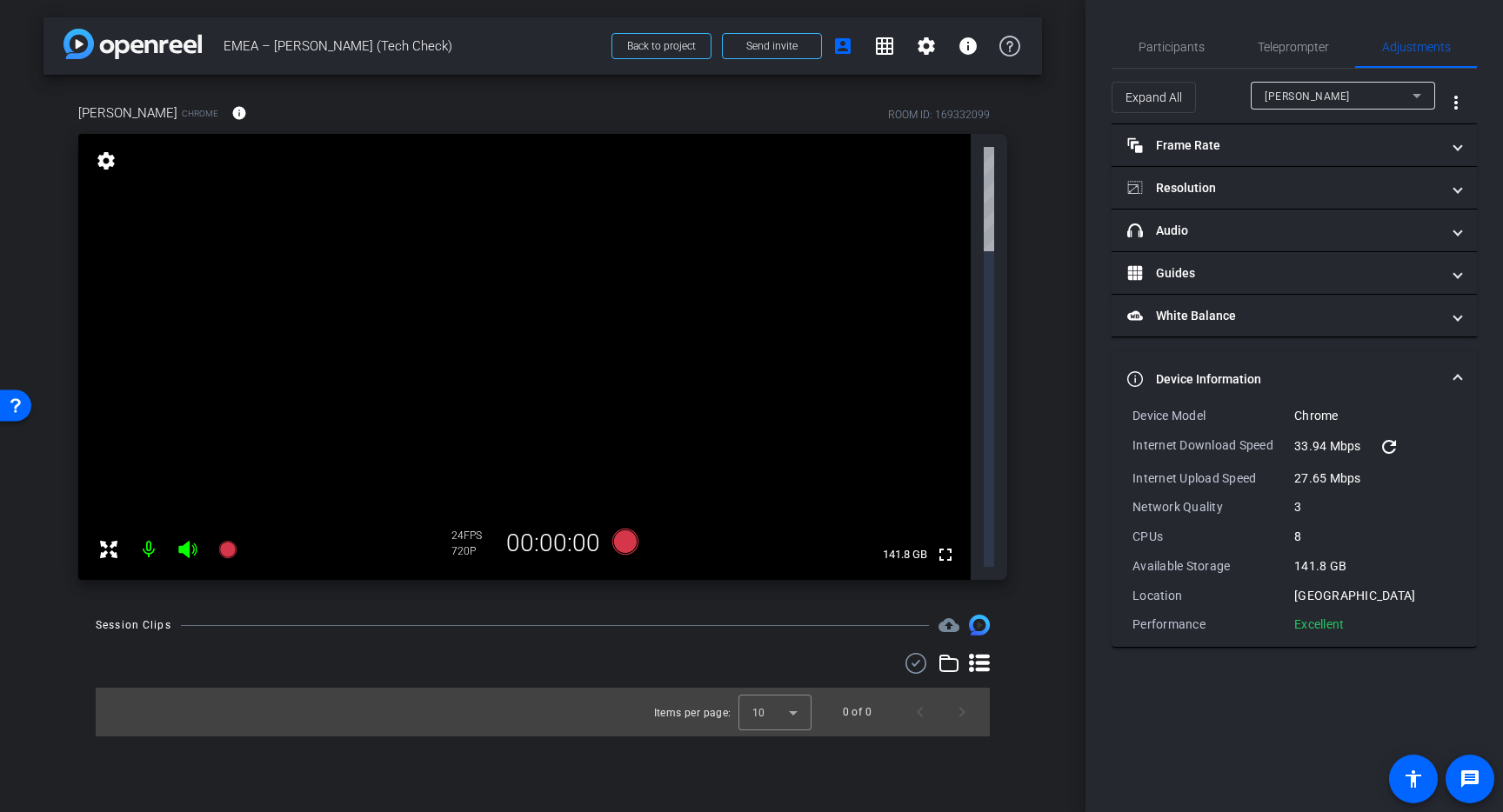
click at [1385, 443] on mat-icon "refresh" at bounding box center [1389, 447] width 21 height 21
click at [1295, 408] on div "Chrome" at bounding box center [1375, 416] width 161 height 17
click at [826, 163] on video at bounding box center [525, 356] width 893 height 446
click at [231, 114] on mat-icon "info" at bounding box center [239, 113] width 16 height 16
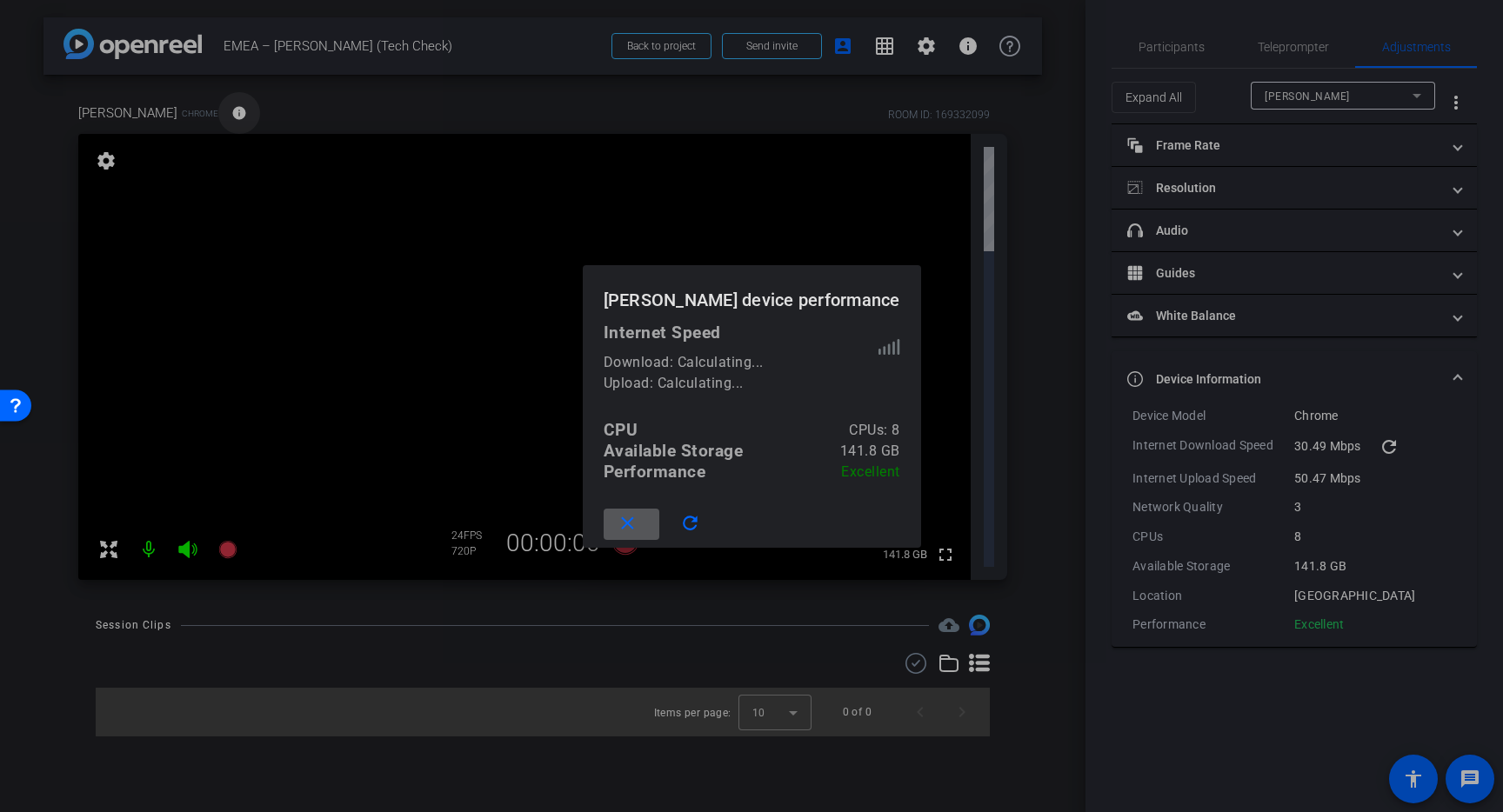
click at [228, 114] on div at bounding box center [751, 406] width 1503 height 812
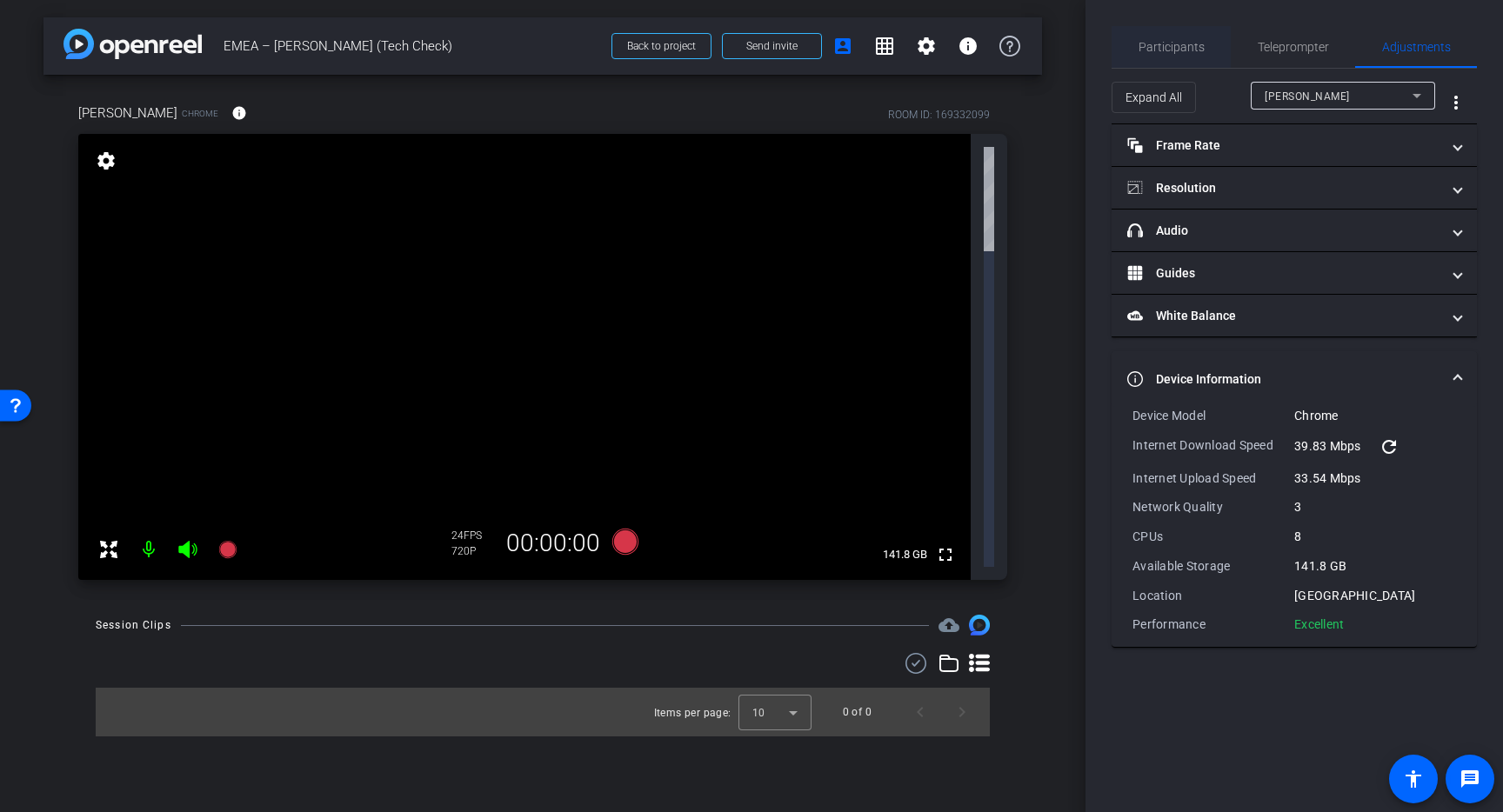
click at [1152, 62] on span "Participants" at bounding box center [1172, 47] width 66 height 41
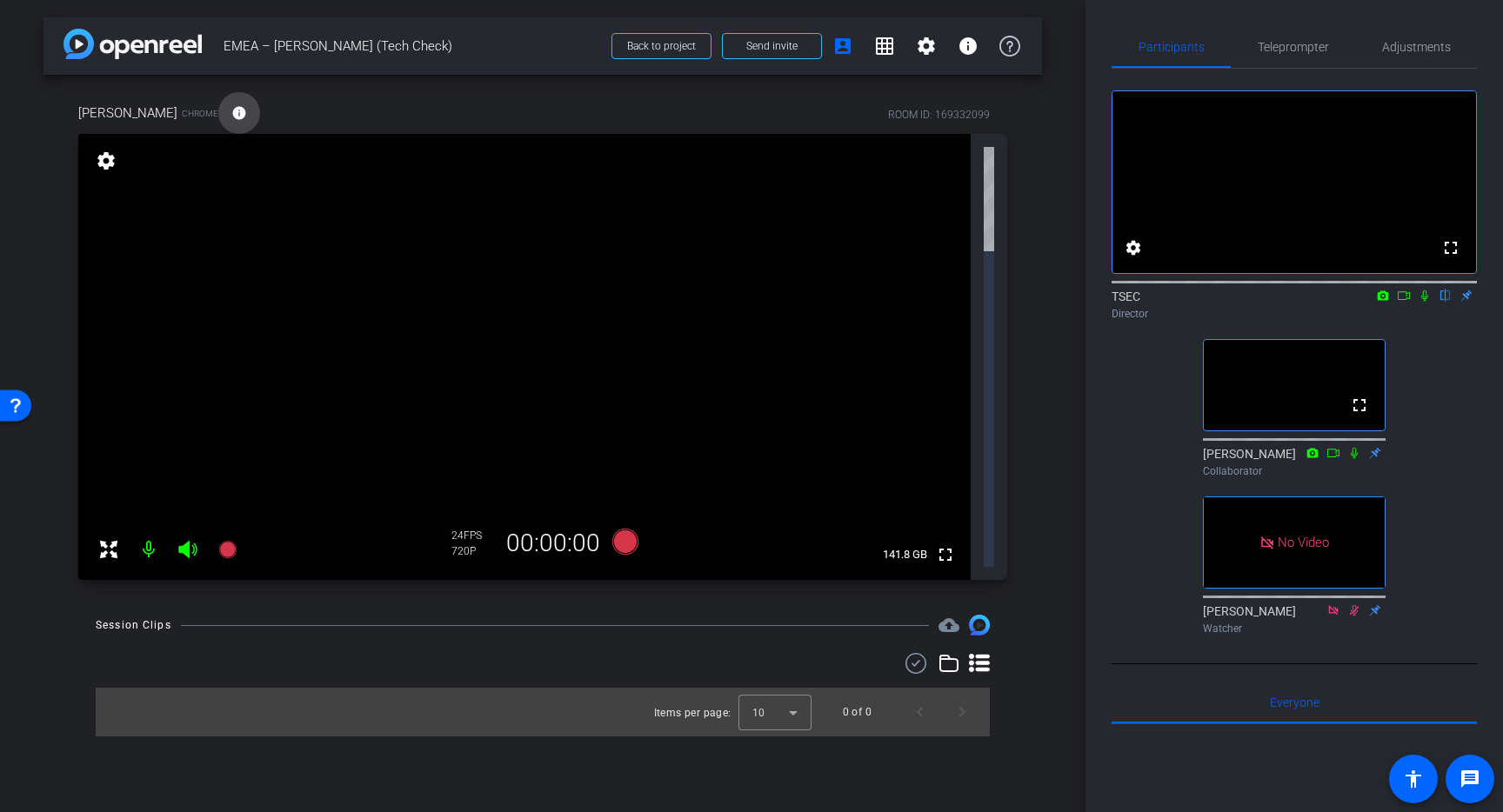
click at [233, 107] on mat-icon "info" at bounding box center [239, 113] width 16 height 16
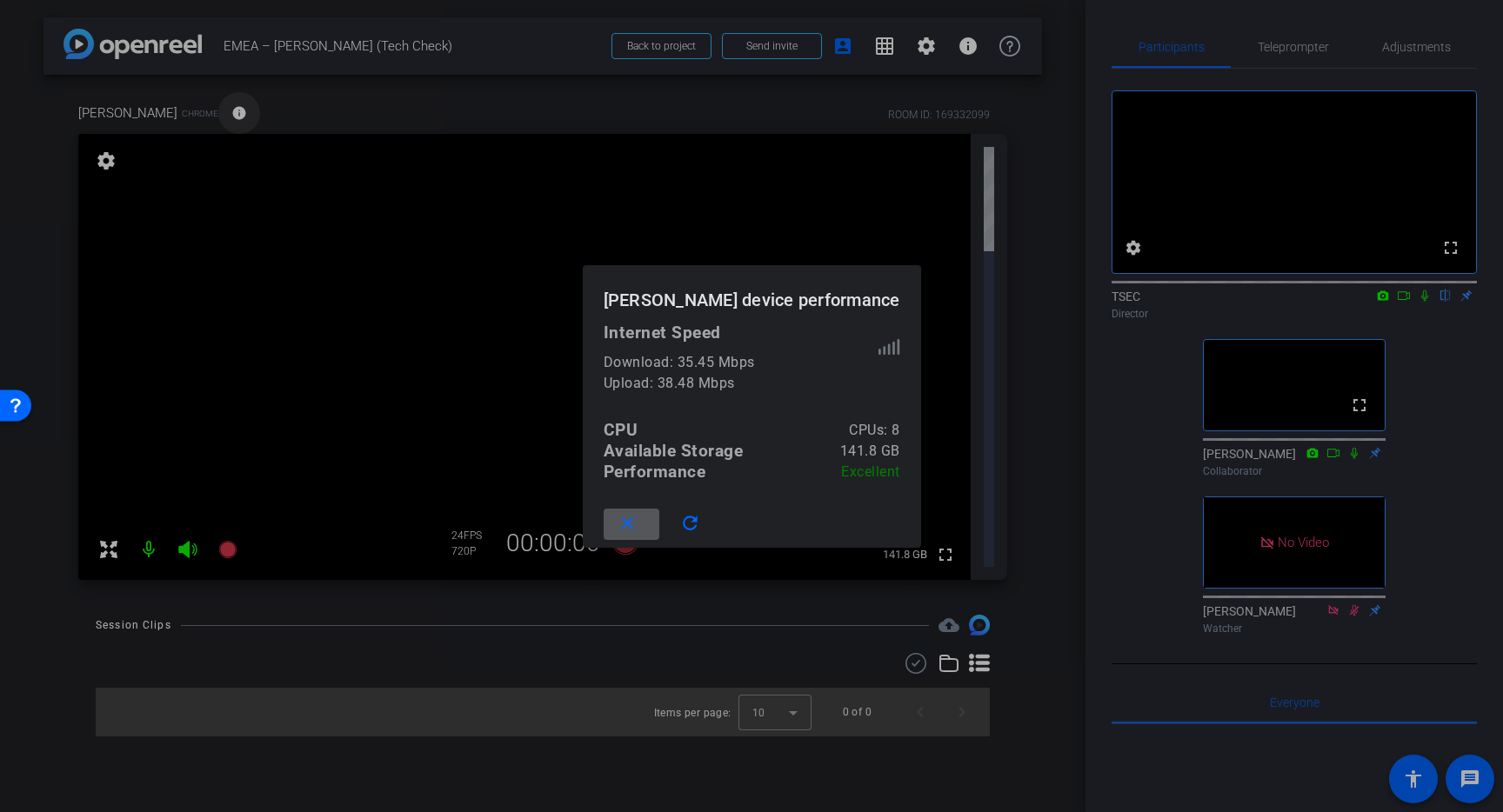
click at [233, 107] on div at bounding box center [751, 406] width 1503 height 812
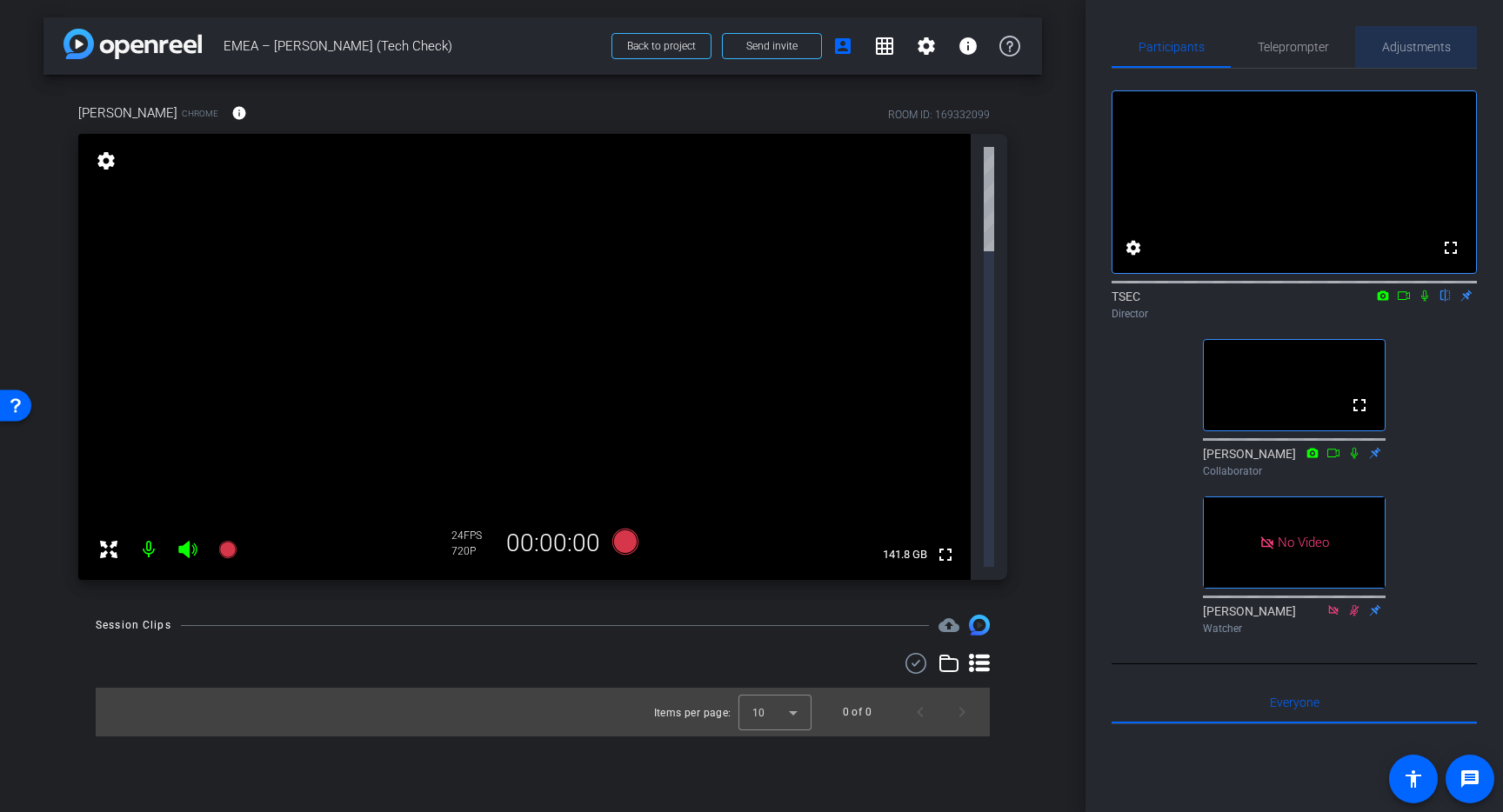
click at [1403, 49] on span "Adjustments" at bounding box center [1416, 46] width 69 height 12
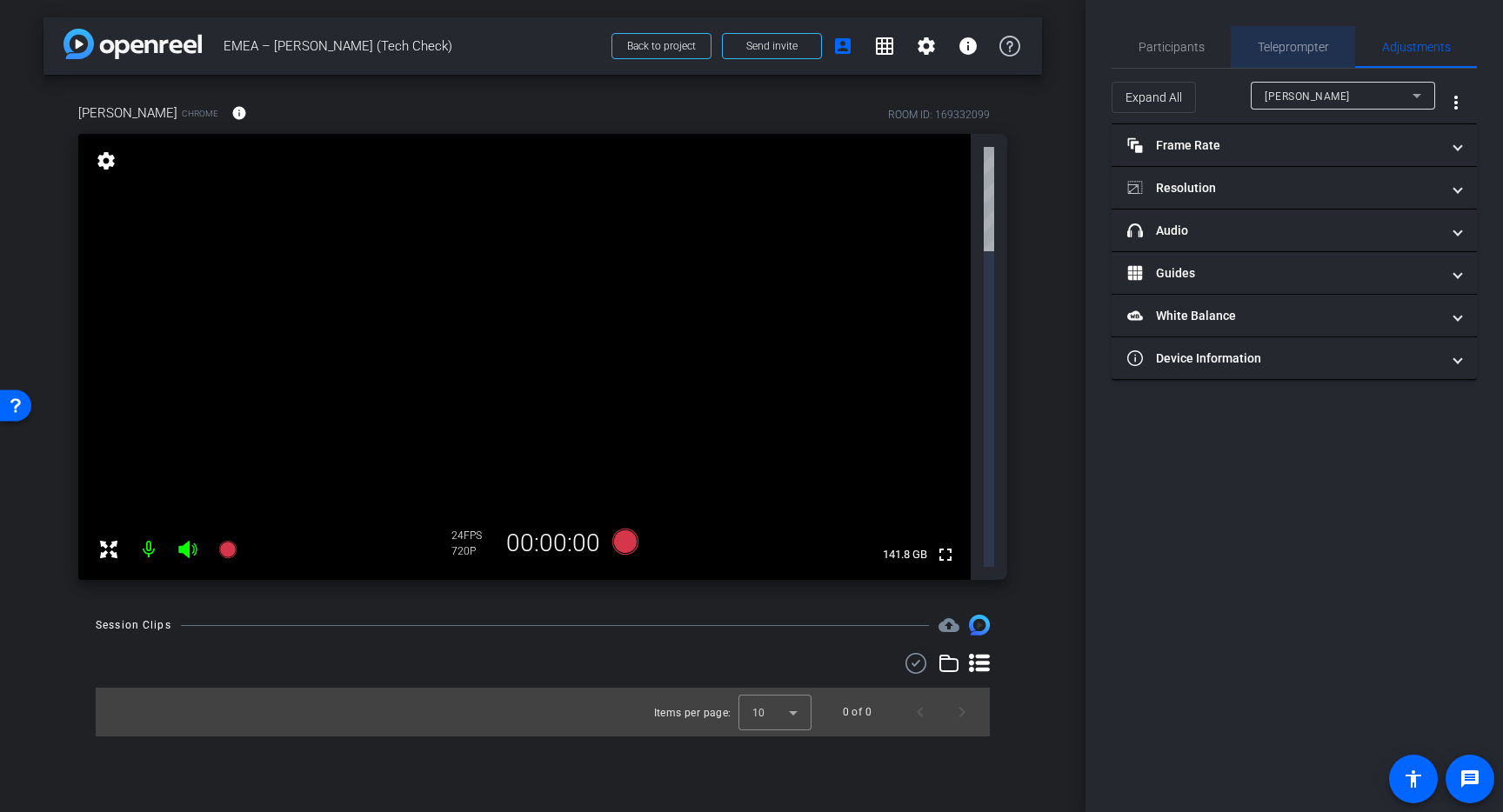
click at [1331, 54] on div "Teleprompter" at bounding box center [1294, 47] width 125 height 41
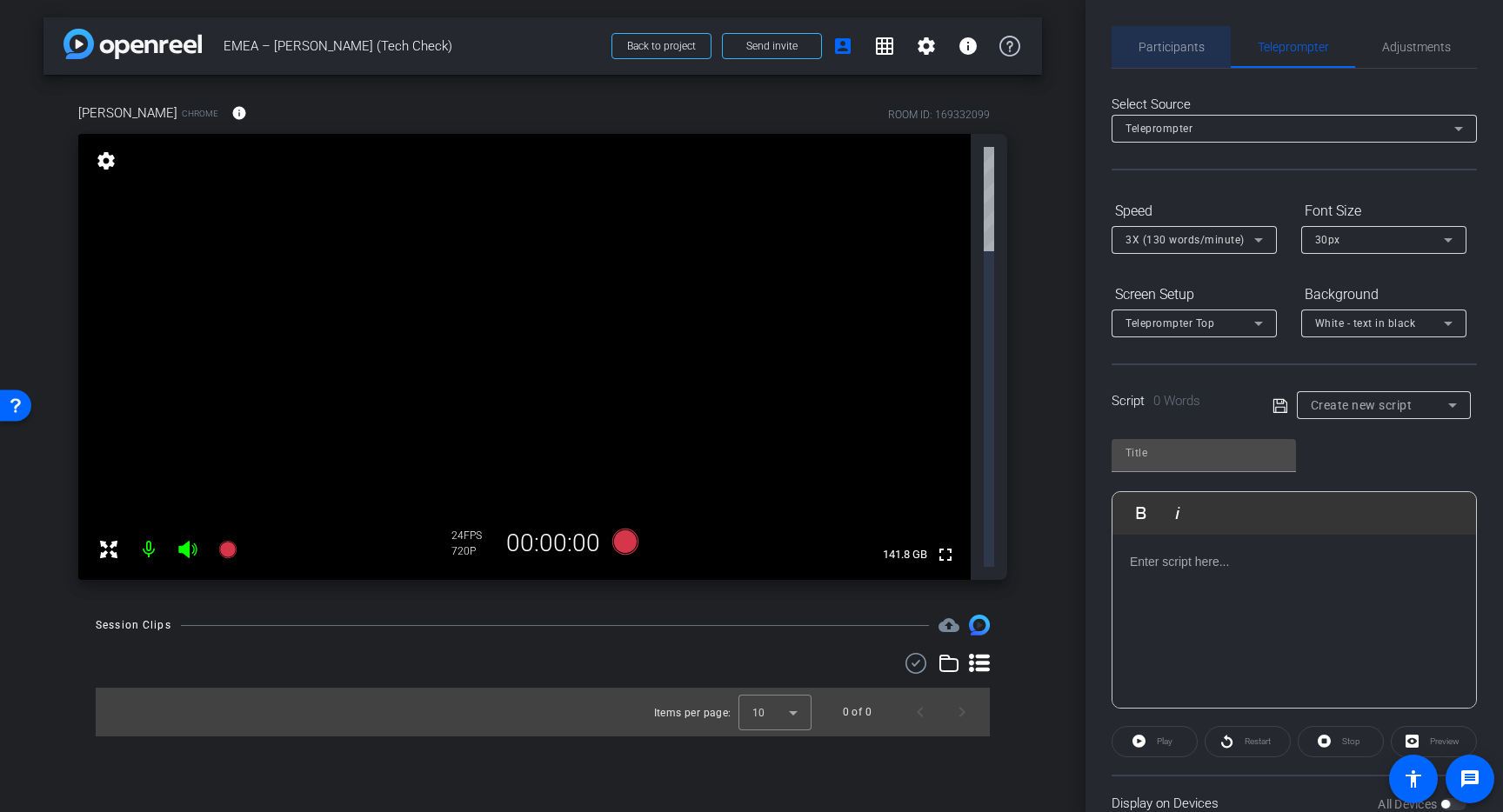
click at [1166, 48] on span "Participants" at bounding box center [1172, 46] width 66 height 12
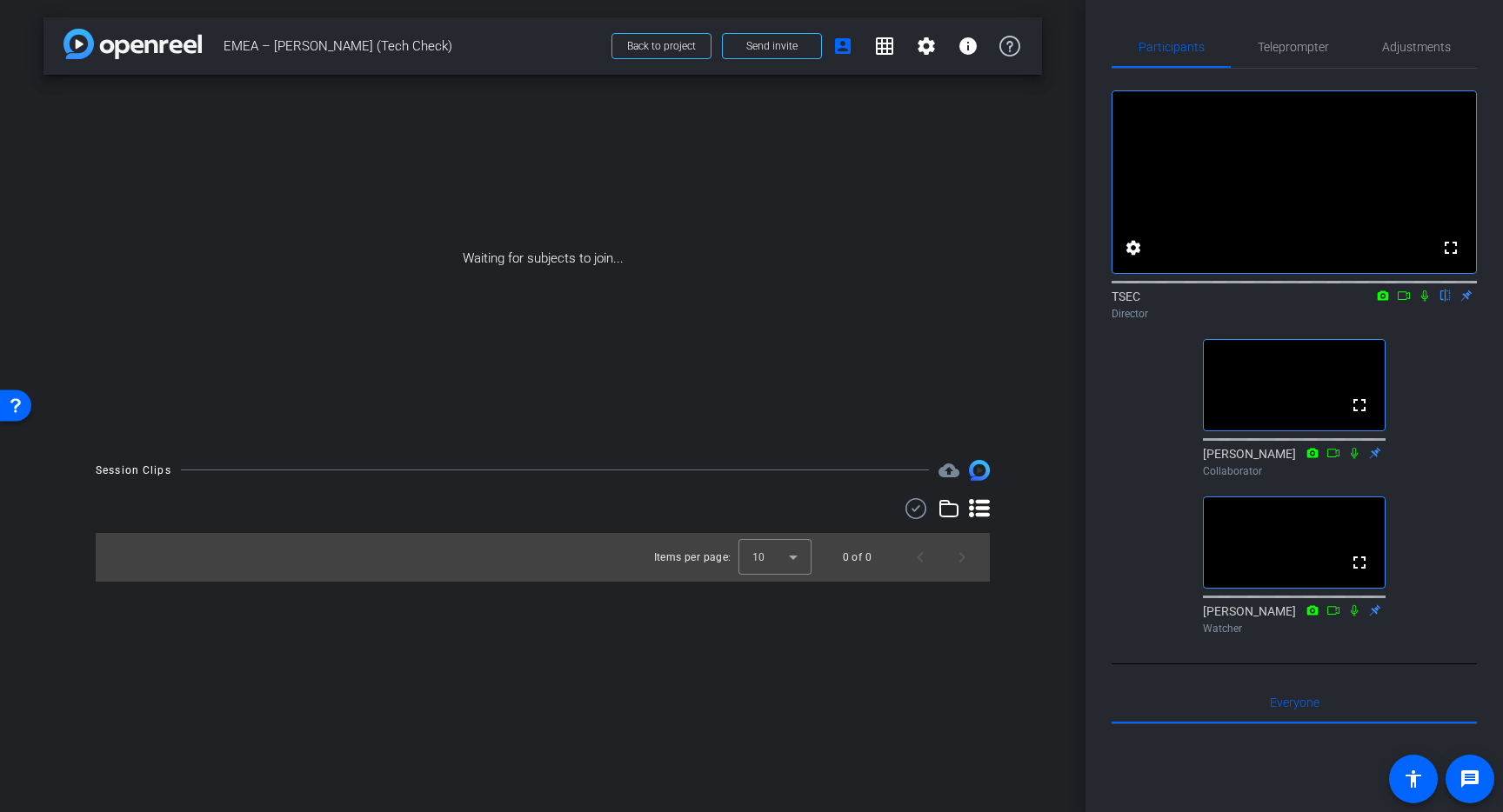
click at [1421, 302] on icon at bounding box center [1425, 295] width 14 height 12
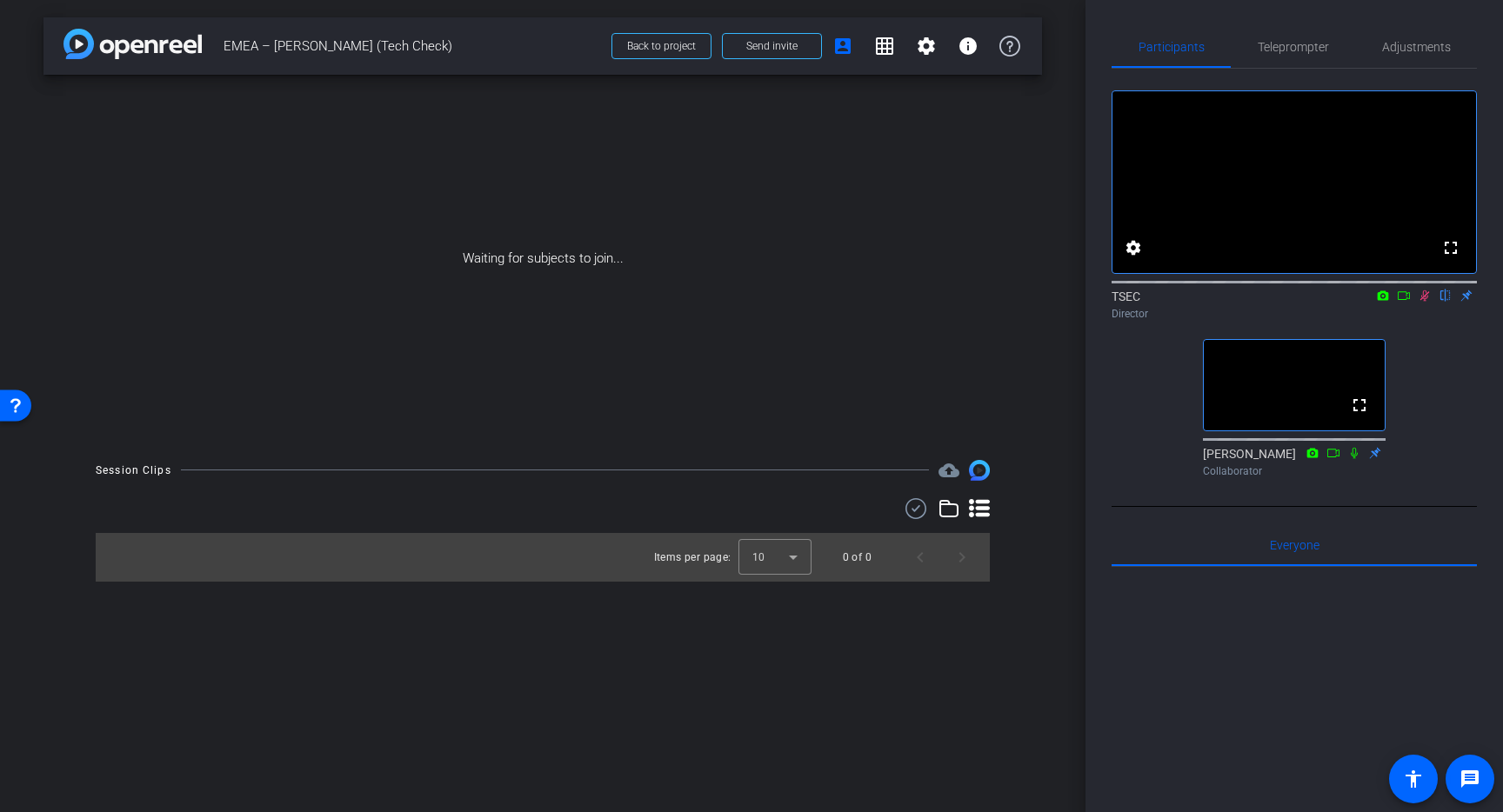
click at [1425, 302] on icon at bounding box center [1425, 295] width 14 height 12
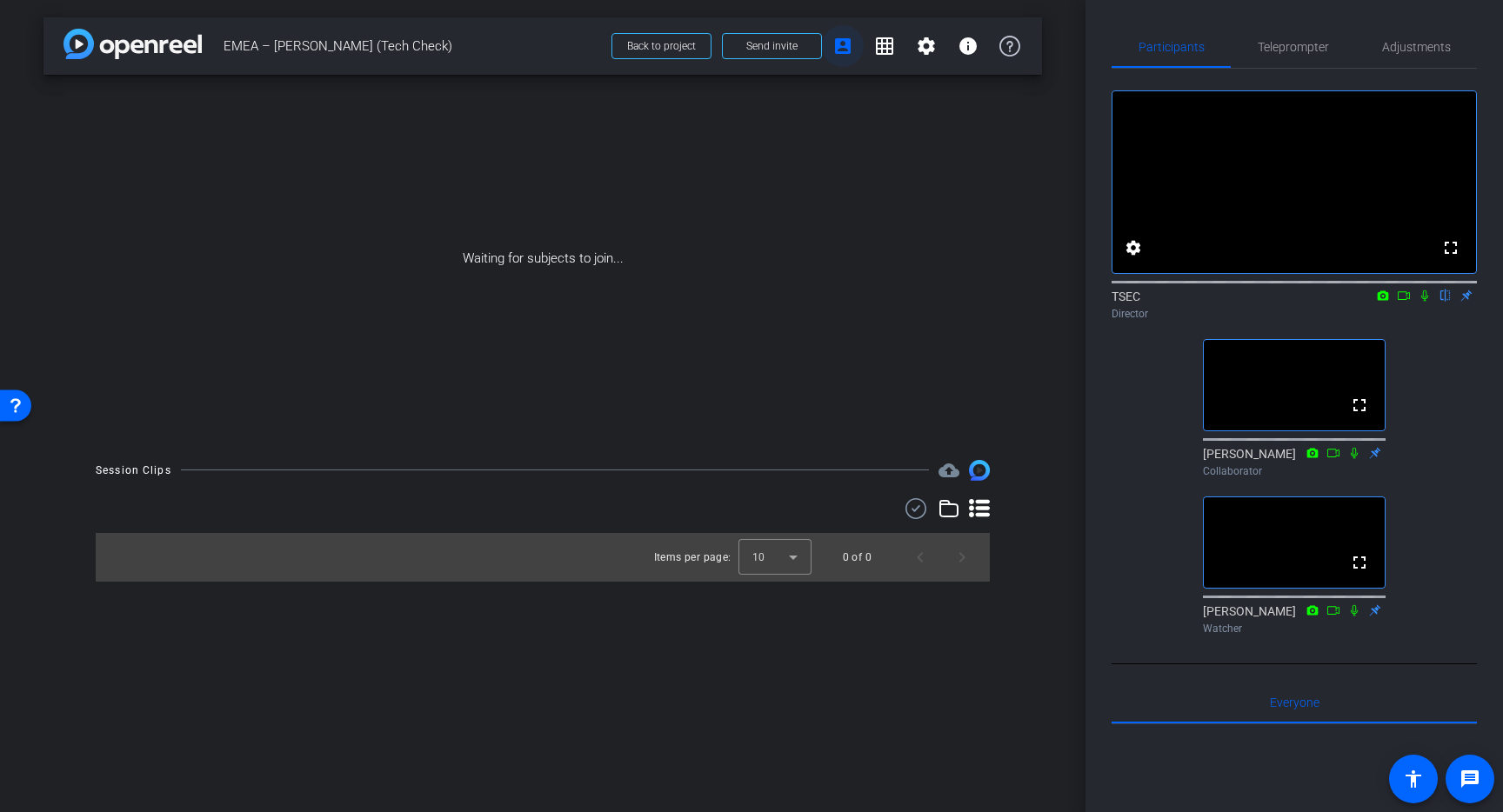
click at [848, 46] on mat-icon "account_box" at bounding box center [843, 46] width 21 height 21
click at [919, 50] on mat-icon "settings" at bounding box center [927, 46] width 21 height 21
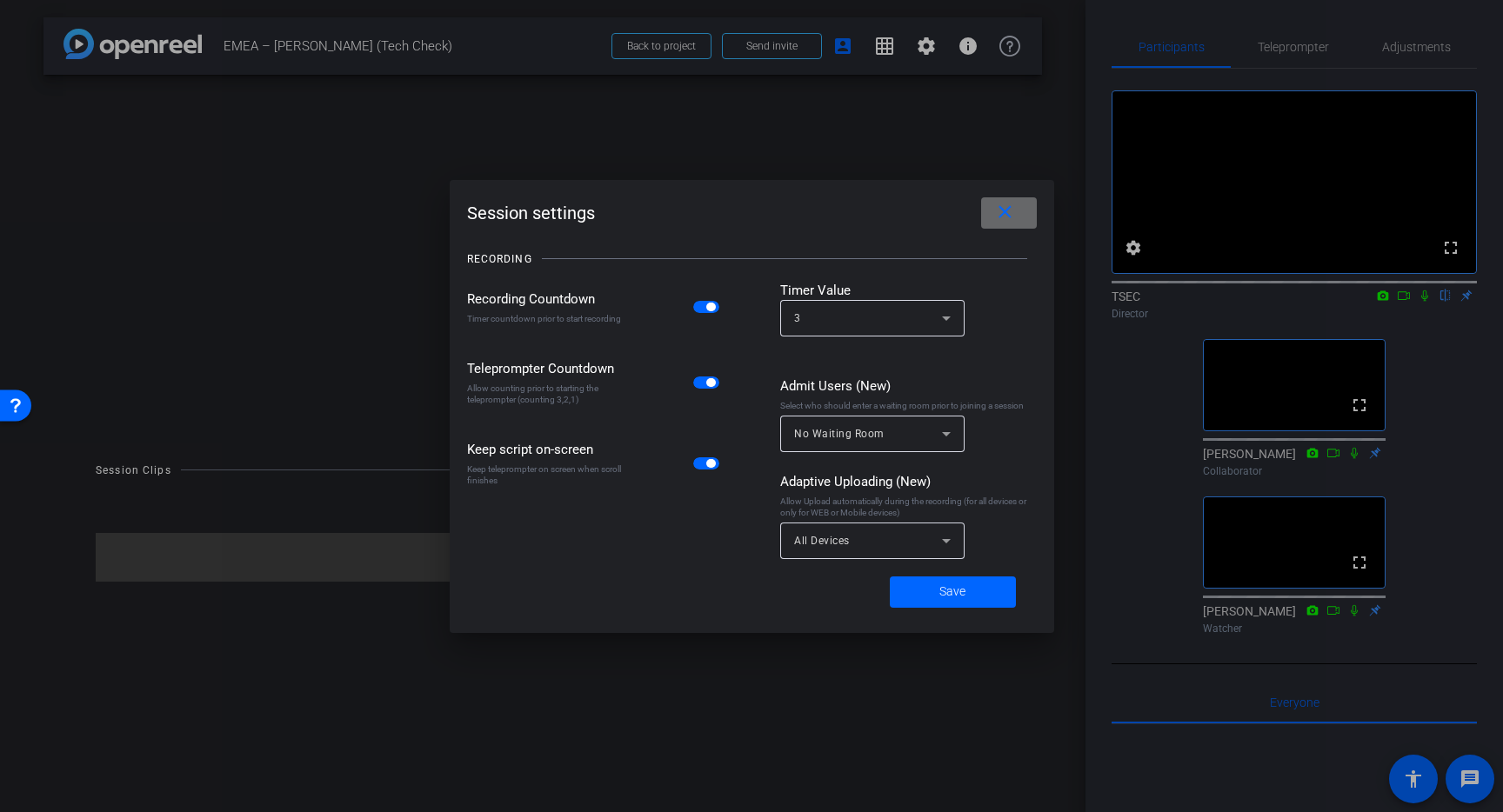
click at [1008, 218] on mat-icon "close" at bounding box center [1005, 212] width 22 height 22
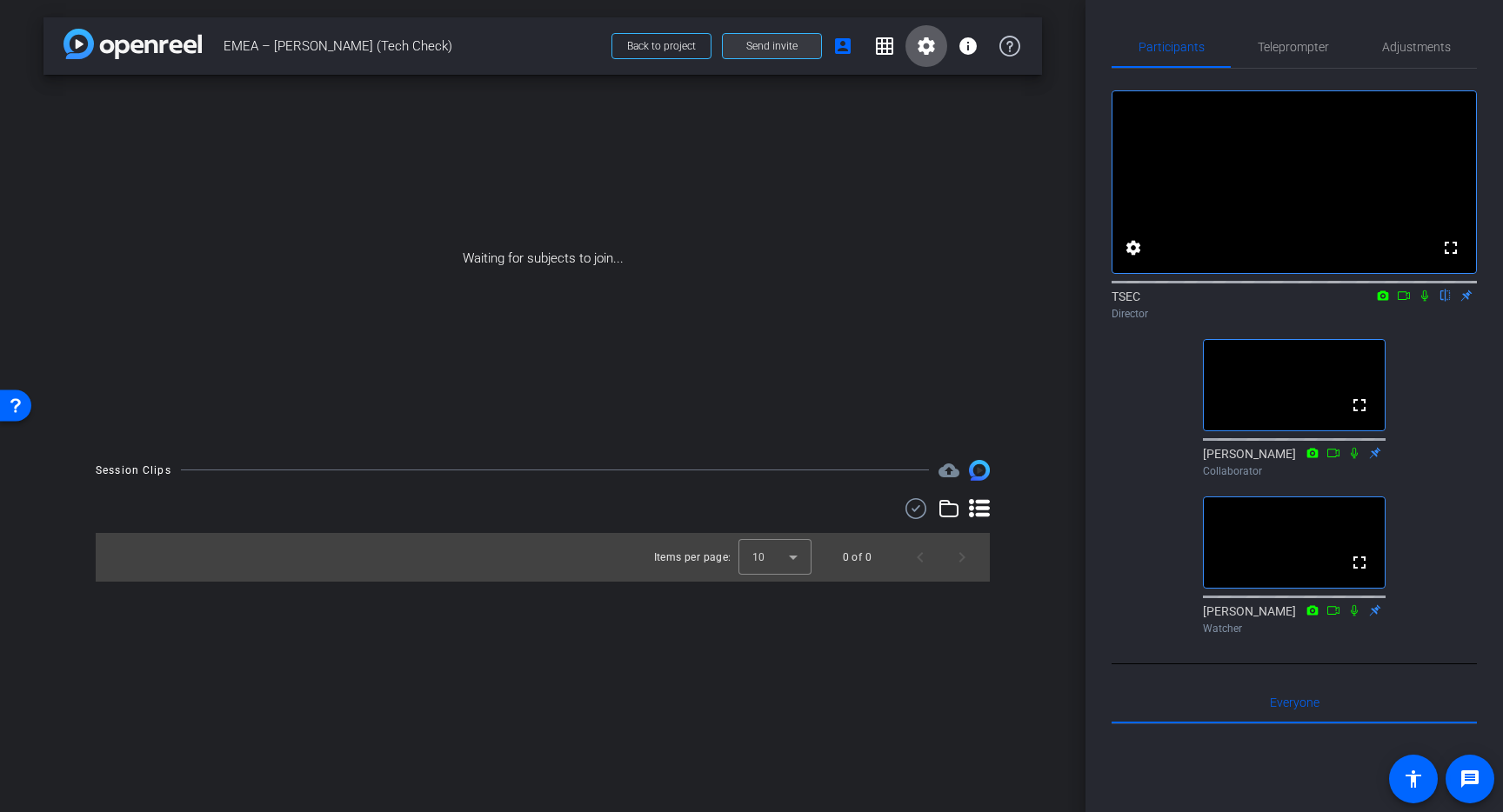
click at [787, 44] on span "Send invite" at bounding box center [772, 45] width 51 height 14
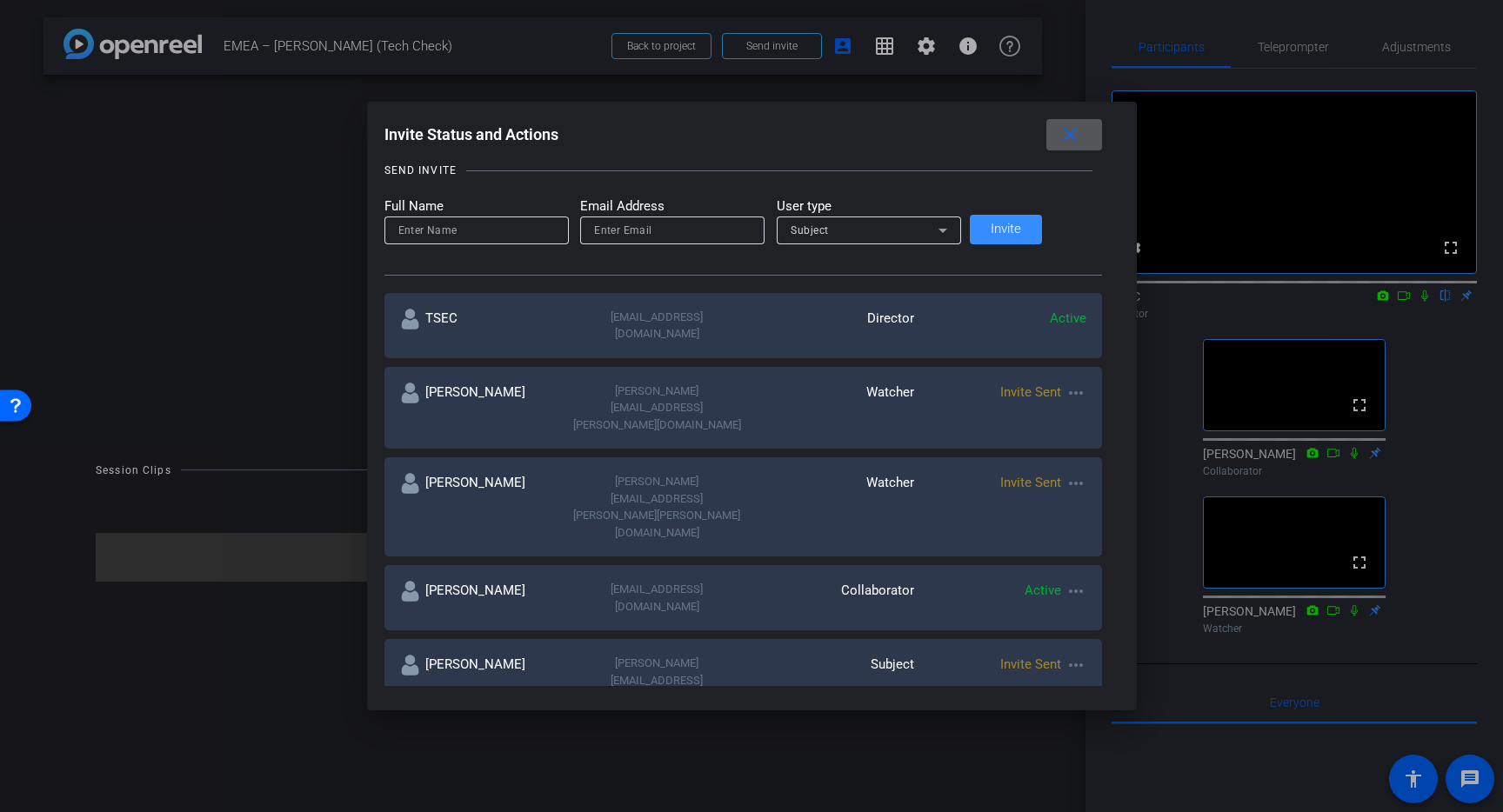
scroll to position [197, 0]
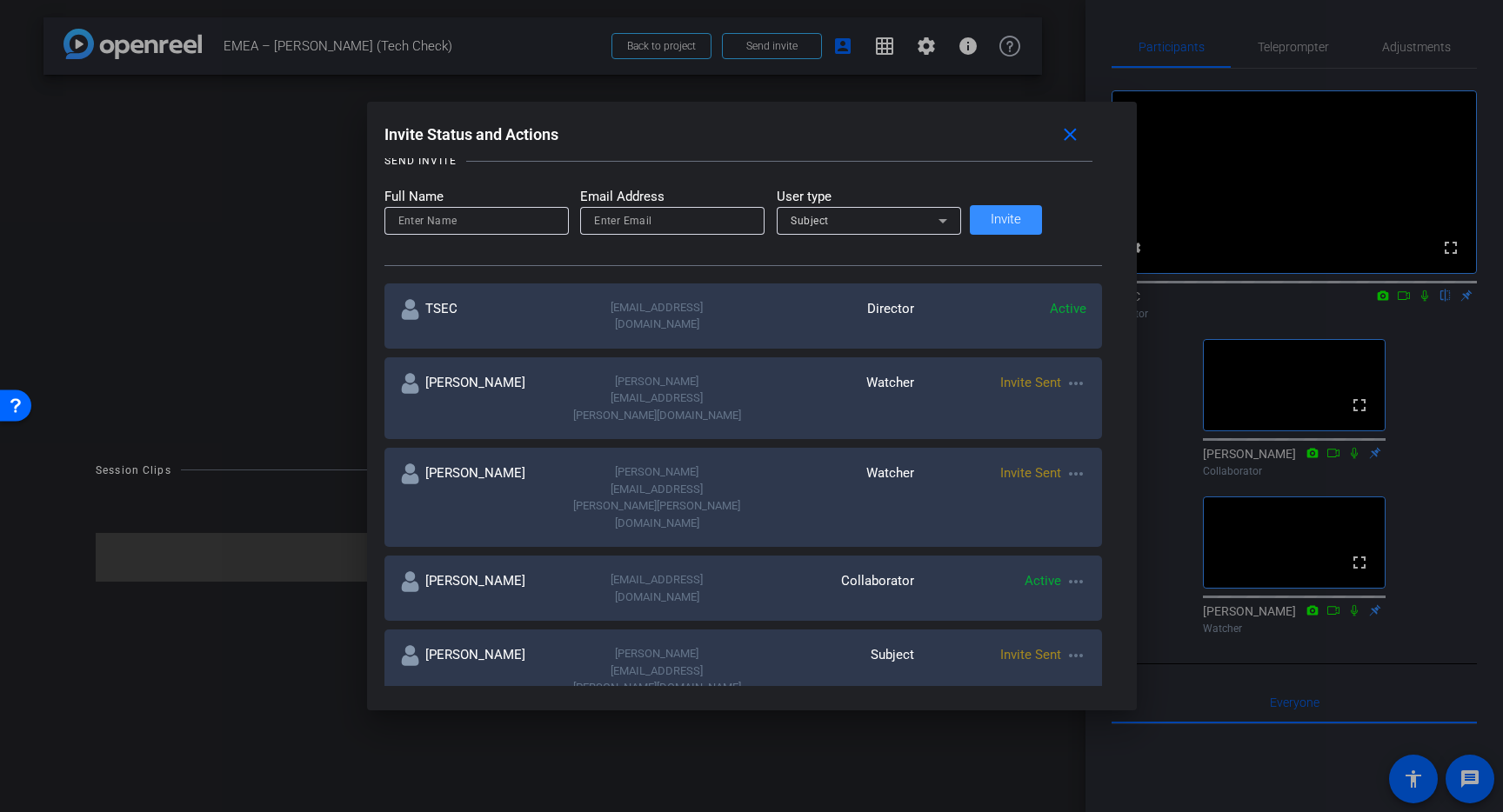
click at [1065, 645] on mat-icon "more_horiz" at bounding box center [1076, 655] width 21 height 21
click at [977, 108] on div at bounding box center [751, 406] width 1503 height 812
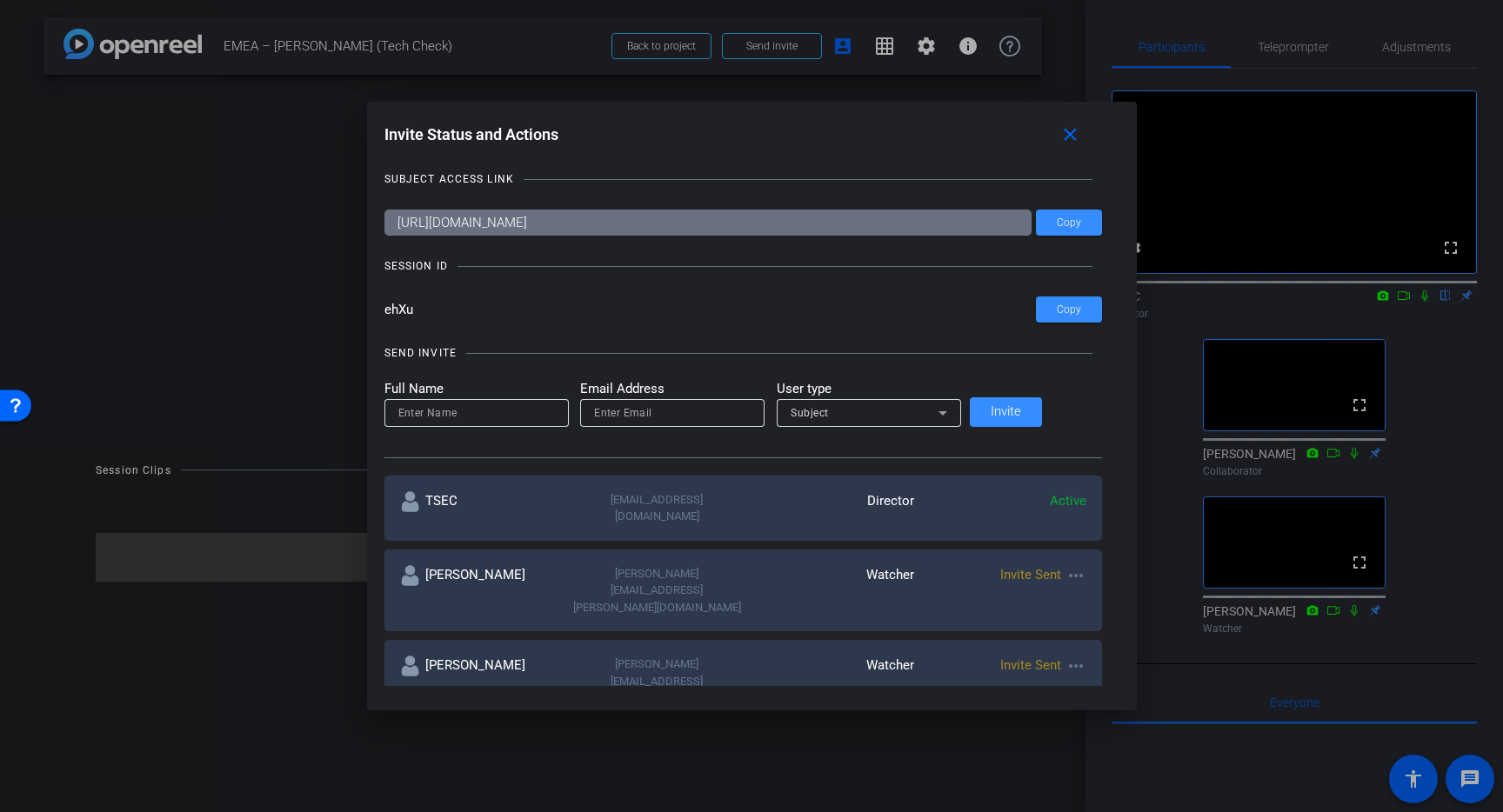
scroll to position [0, 0]
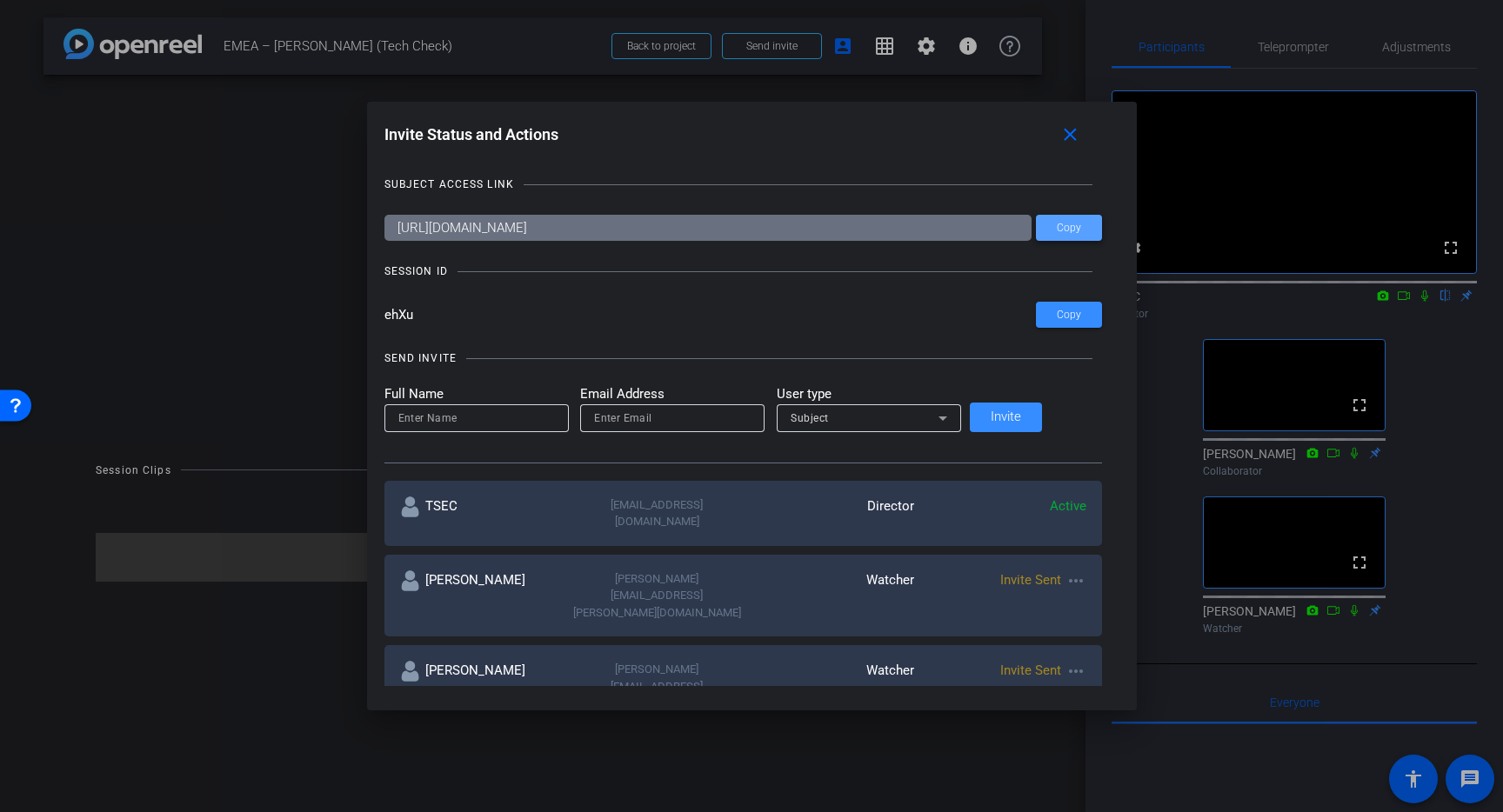
click at [1057, 226] on span "Copy" at bounding box center [1069, 228] width 25 height 13
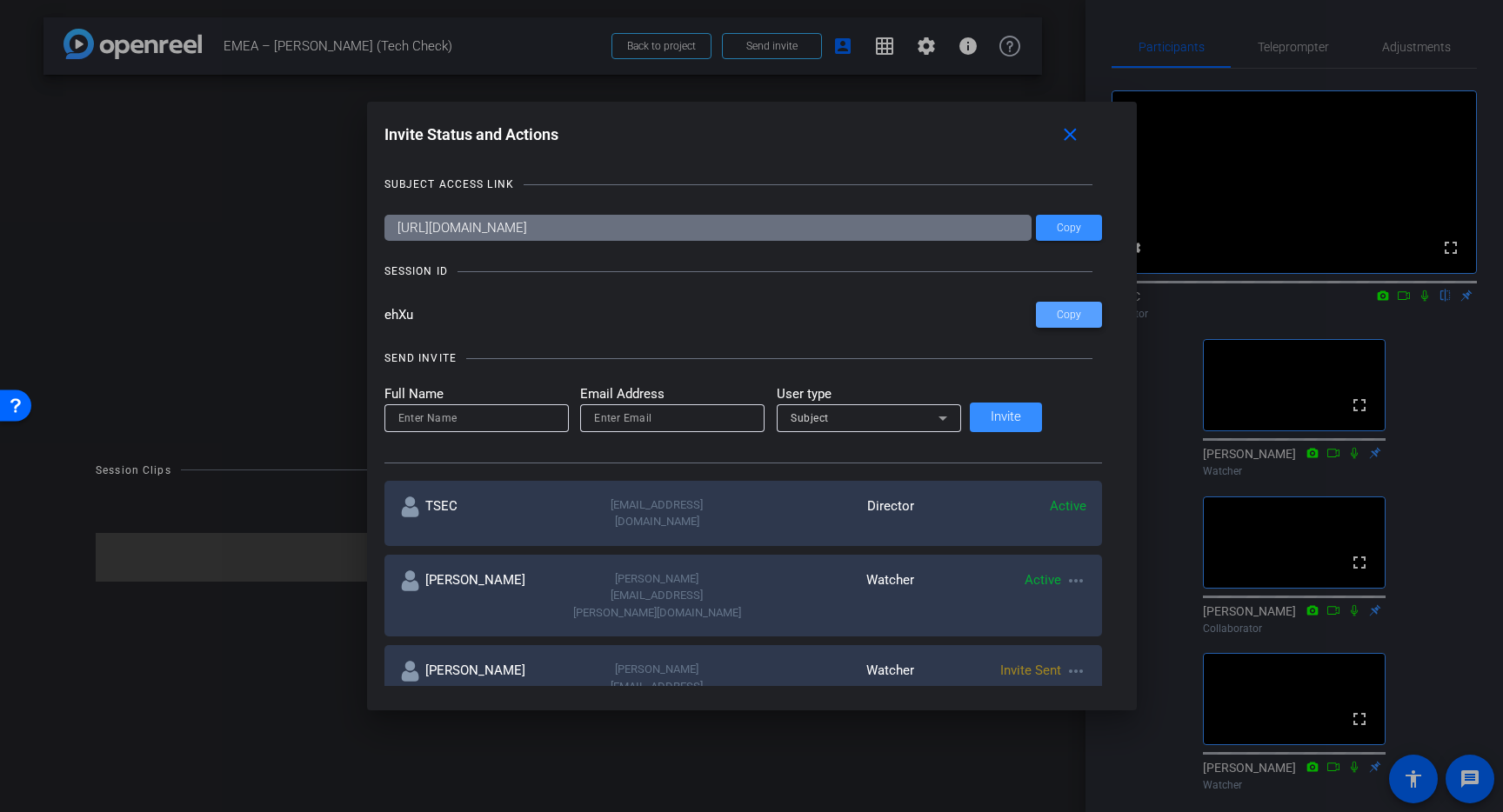
click at [1057, 311] on span "Copy" at bounding box center [1069, 315] width 25 height 13
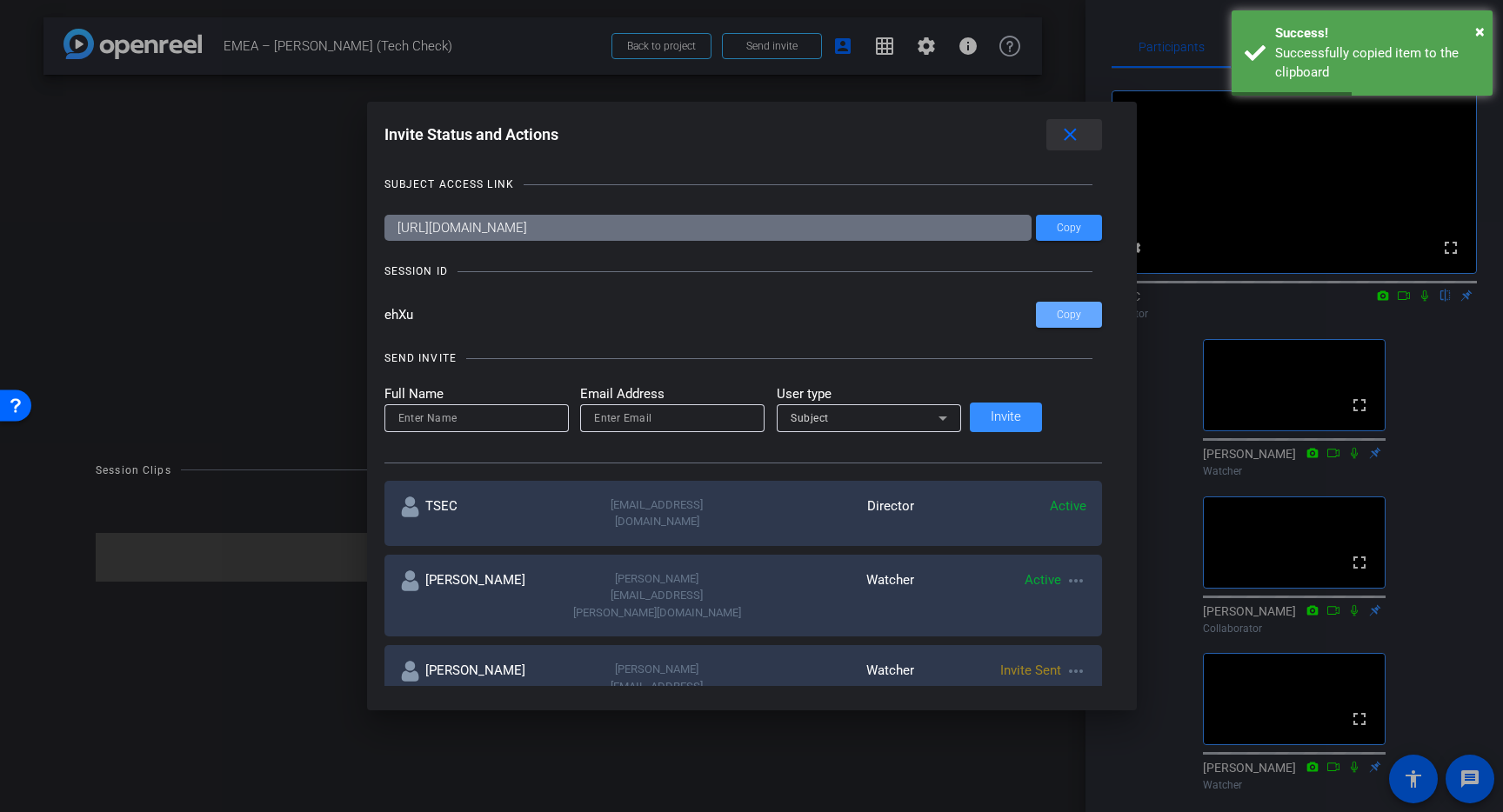
click at [1060, 138] on mat-icon "close" at bounding box center [1070, 135] width 22 height 22
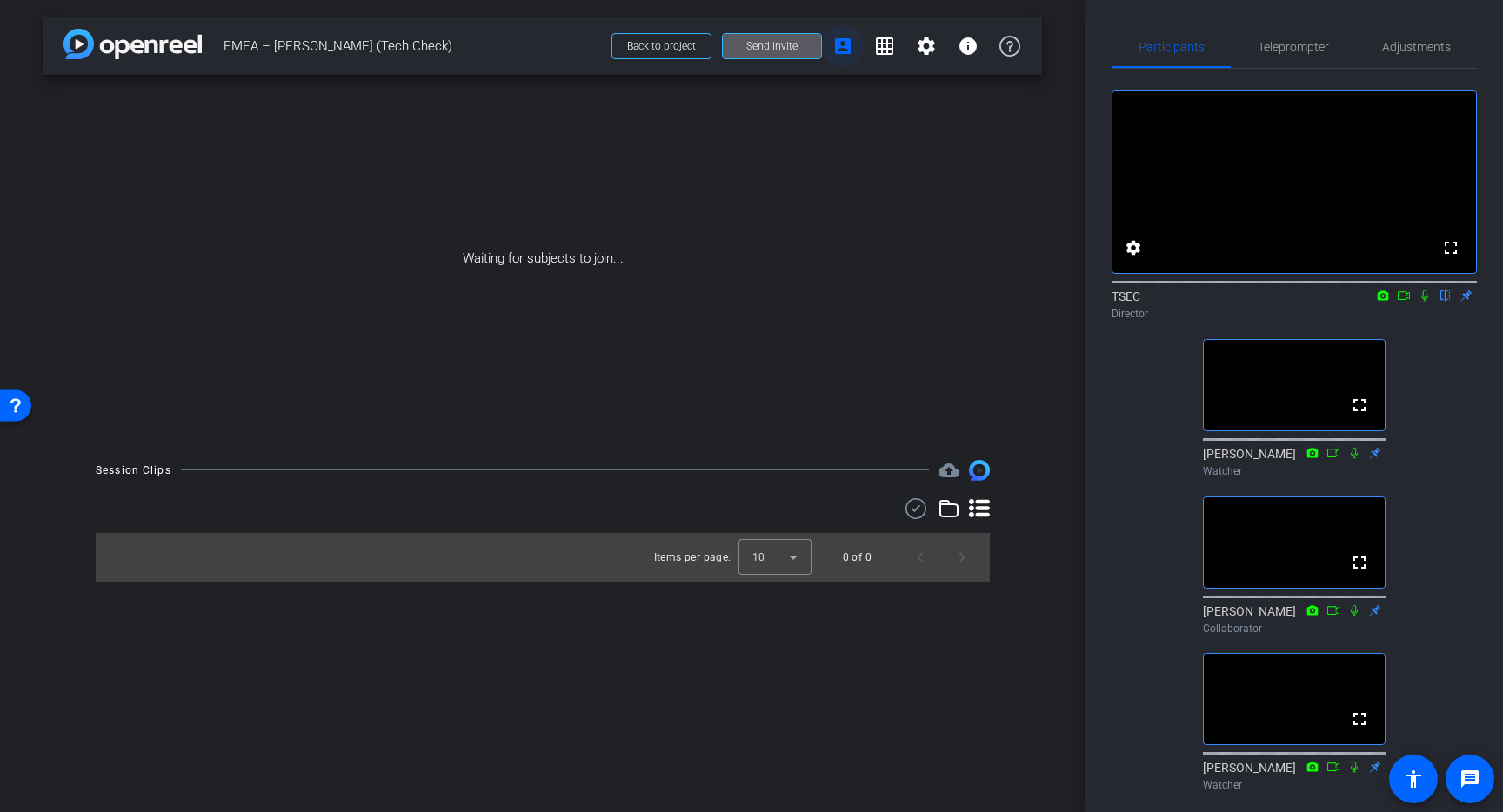
click at [850, 45] on mat-icon "account_box" at bounding box center [843, 46] width 21 height 21
click at [839, 48] on mat-icon "account_box" at bounding box center [843, 46] width 21 height 21
click at [749, 42] on span "Send invite" at bounding box center [772, 45] width 51 height 14
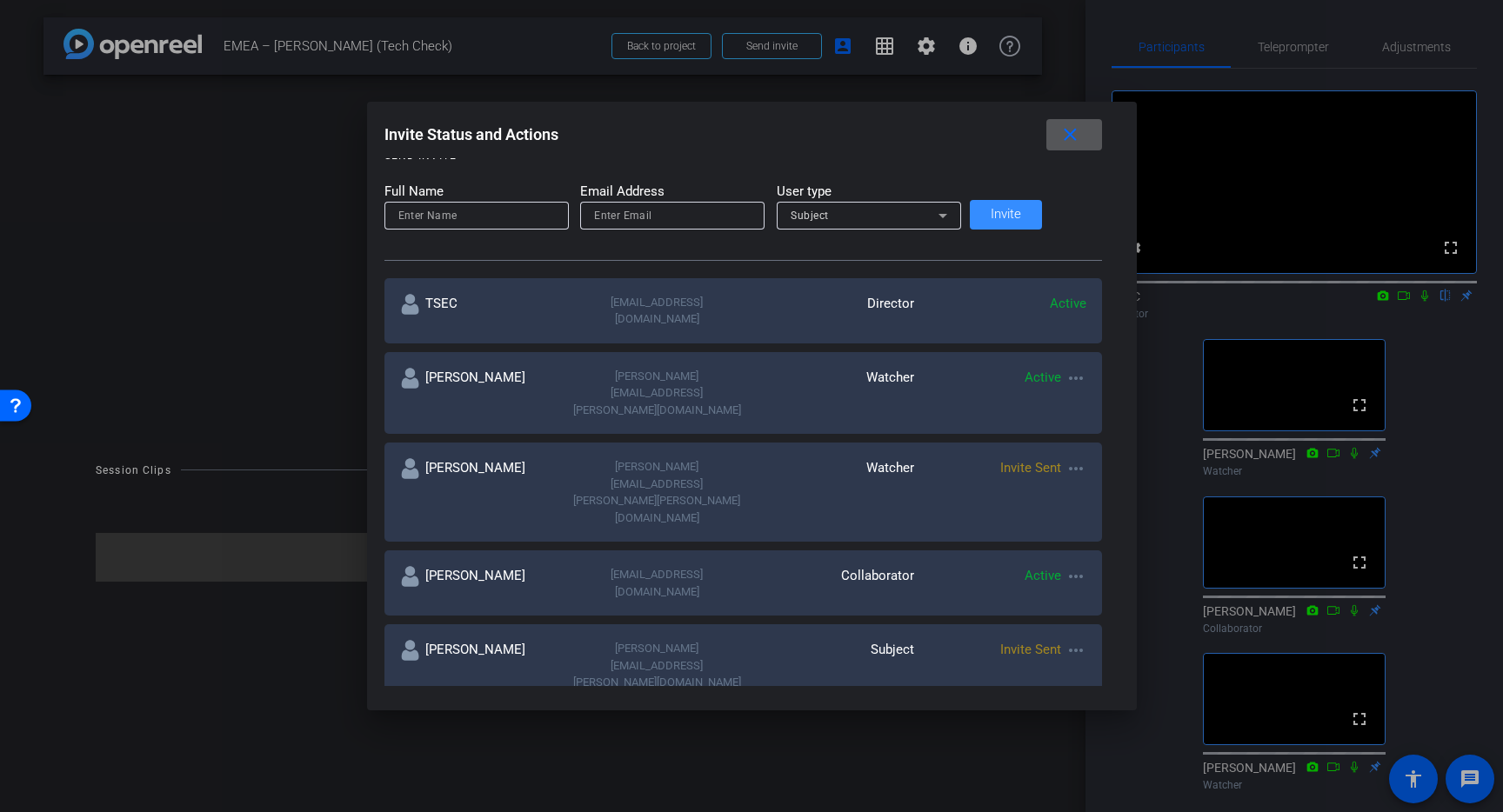
scroll to position [207, 0]
click at [1065, 637] on mat-icon "more_horiz" at bounding box center [1076, 647] width 21 height 21
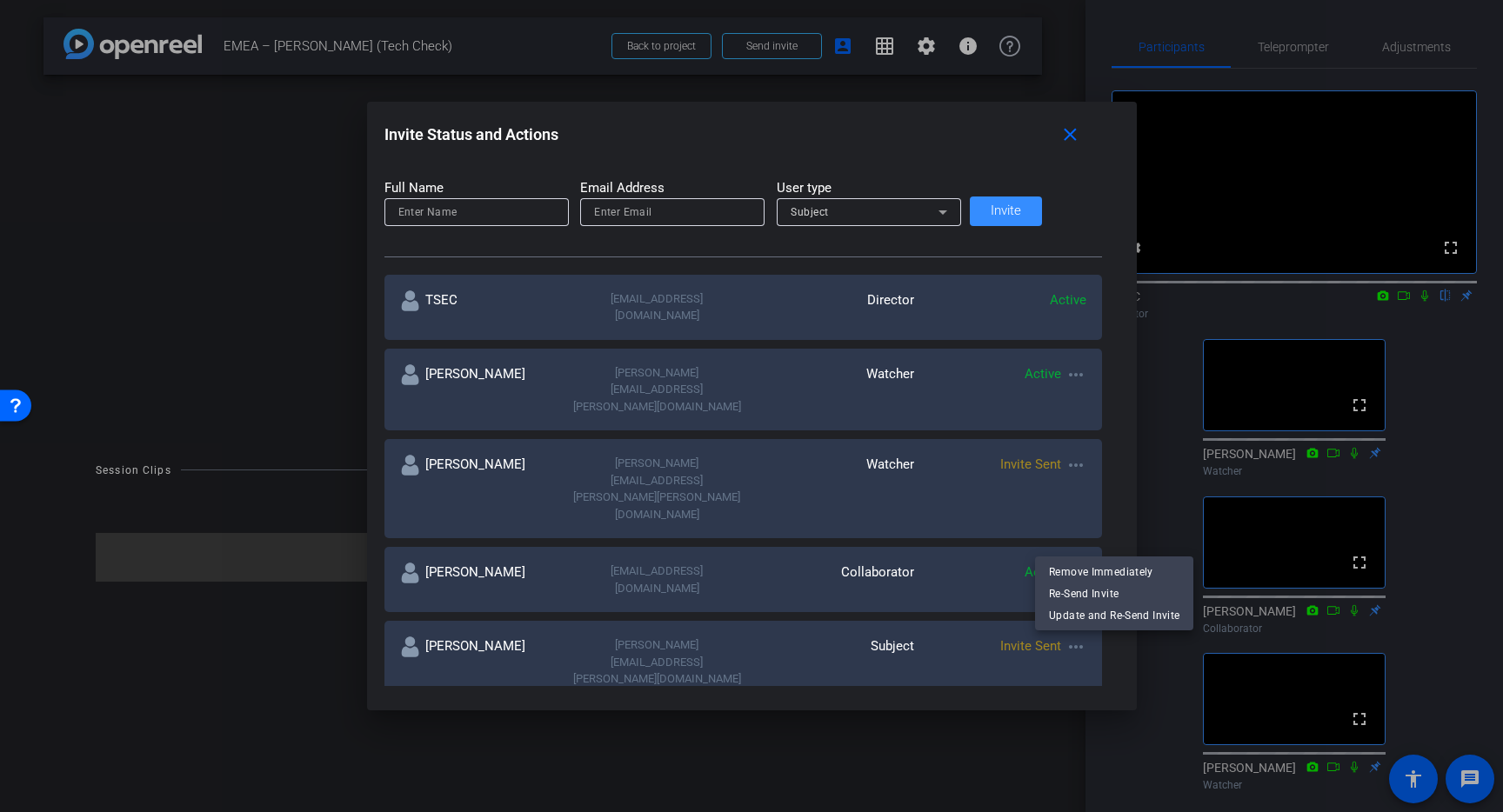
click at [1054, 552] on div at bounding box center [751, 406] width 1503 height 812
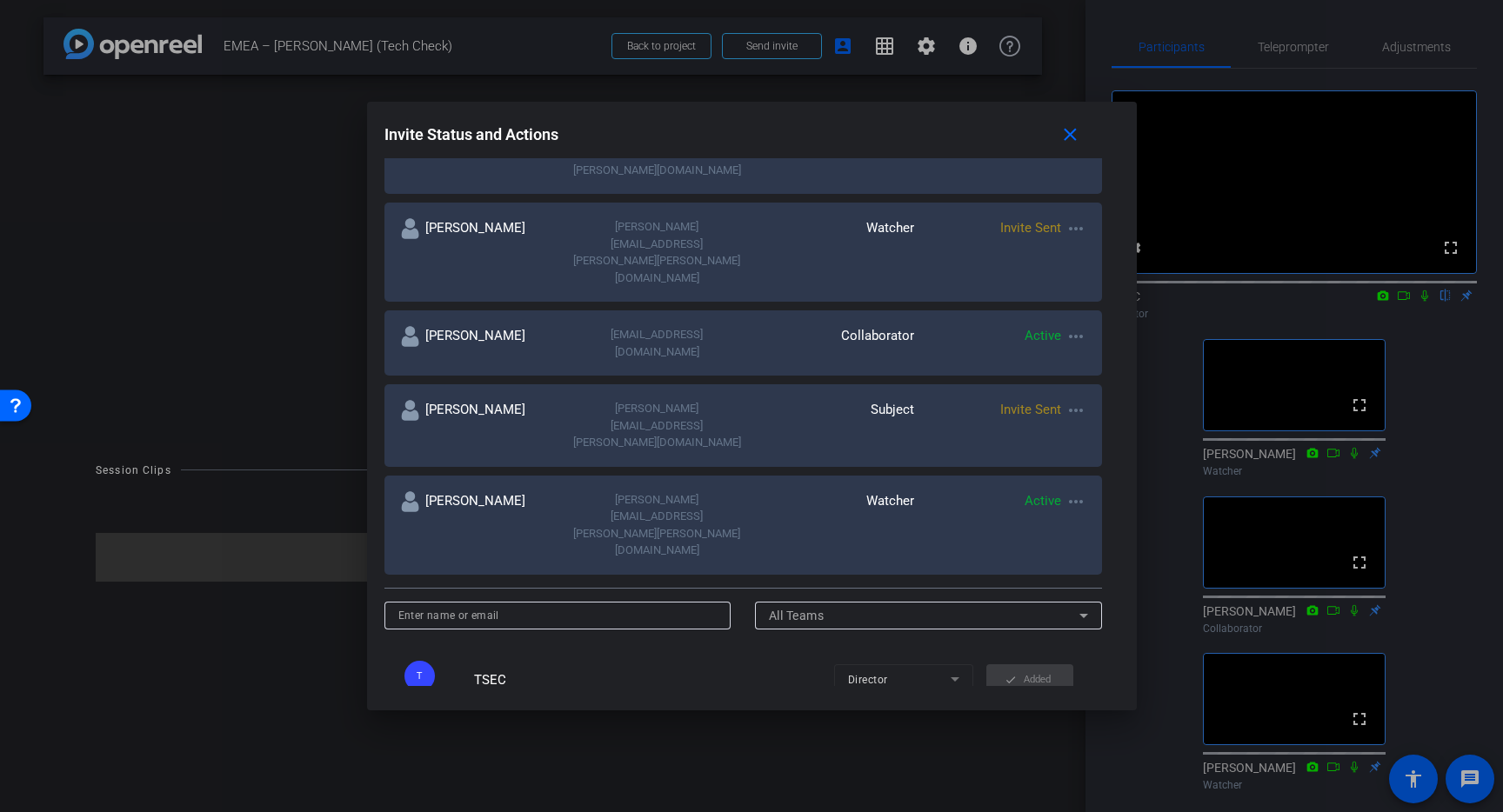
scroll to position [446, 0]
click at [286, 668] on div at bounding box center [751, 406] width 1503 height 812
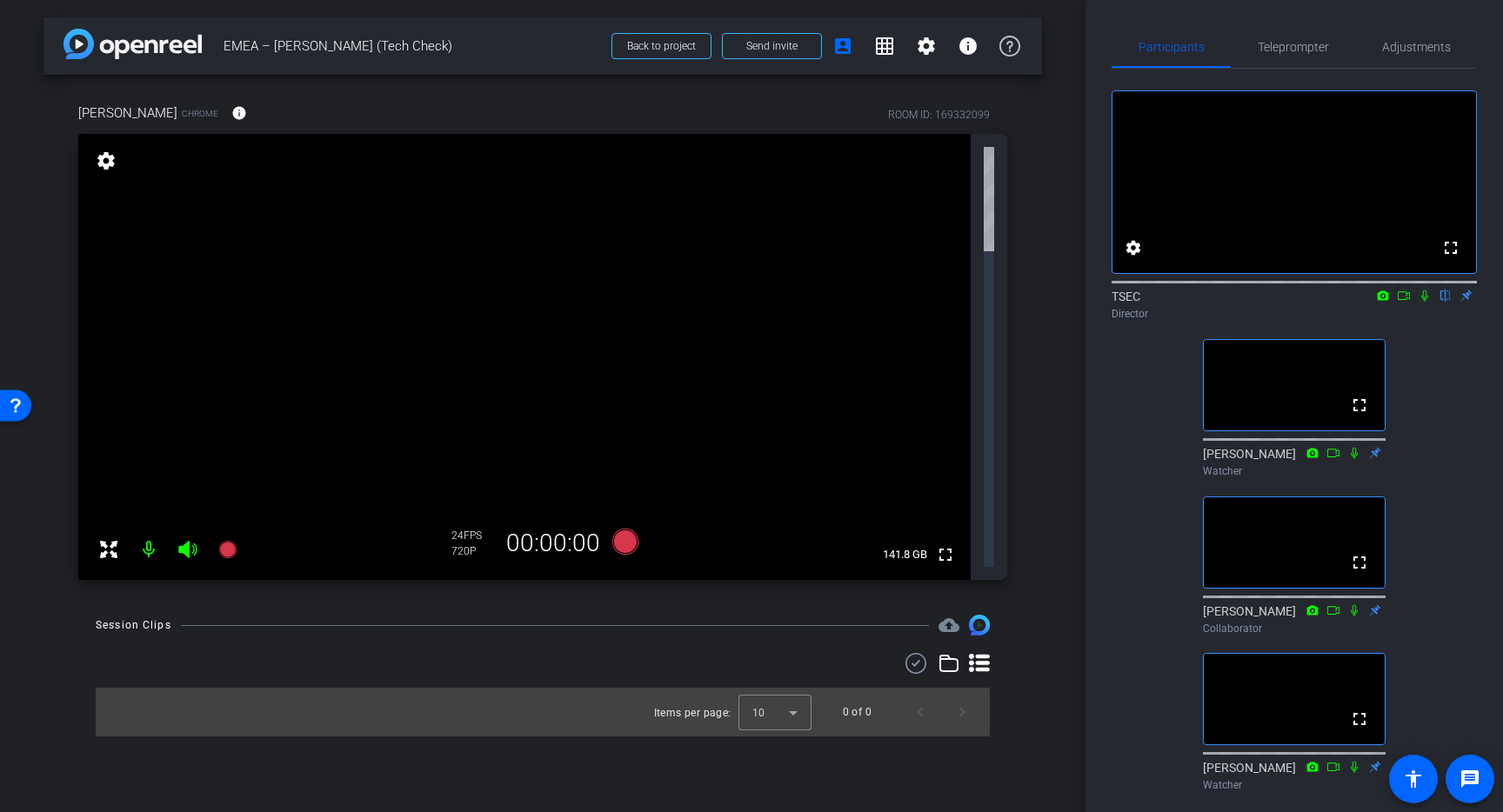
click at [1413, 519] on div "fullscreen settings TSEC flip Director fullscreen Diana Trojanus Watcher fullsc…" at bounding box center [1294, 434] width 365 height 730
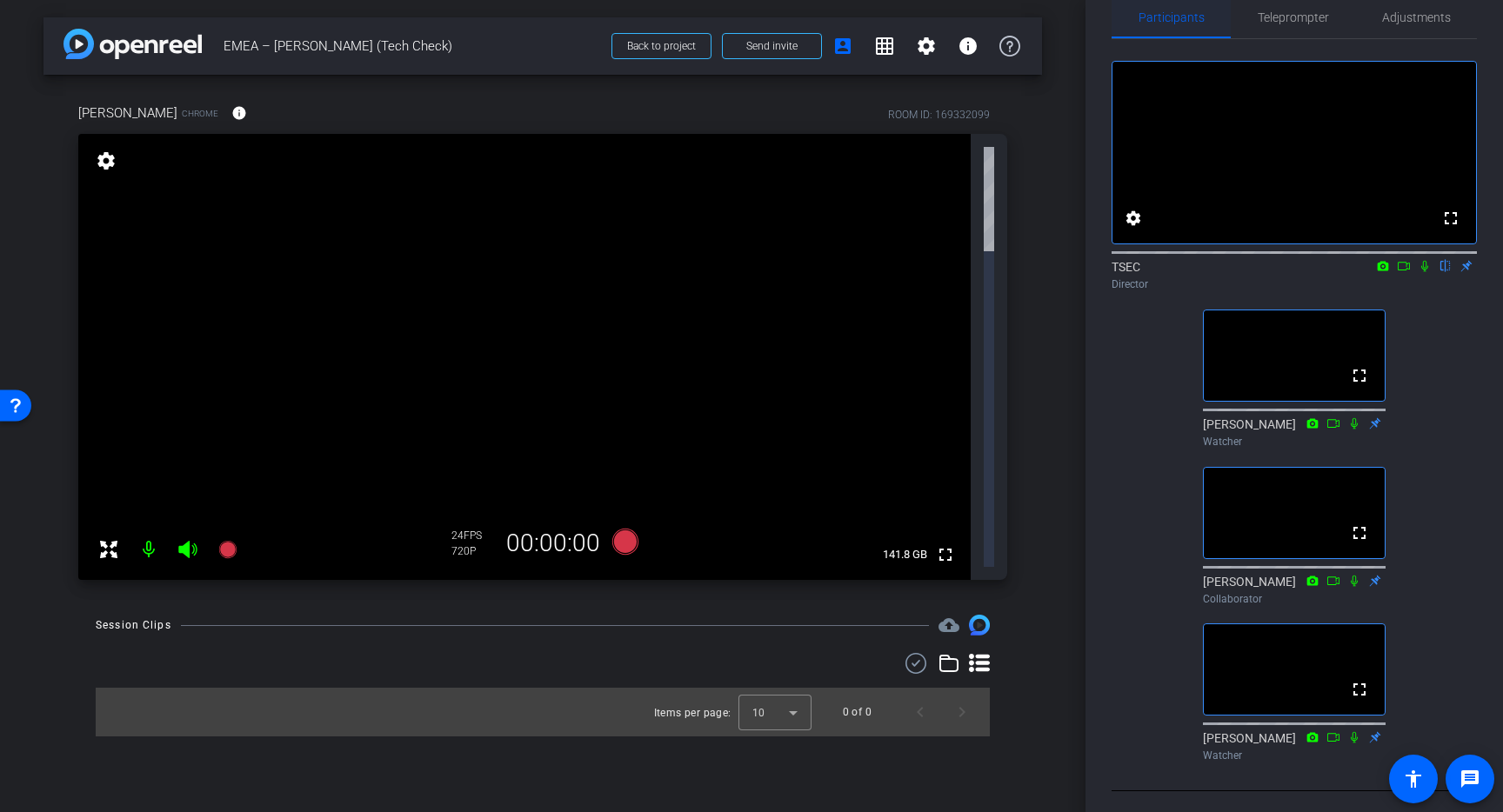
scroll to position [0, 0]
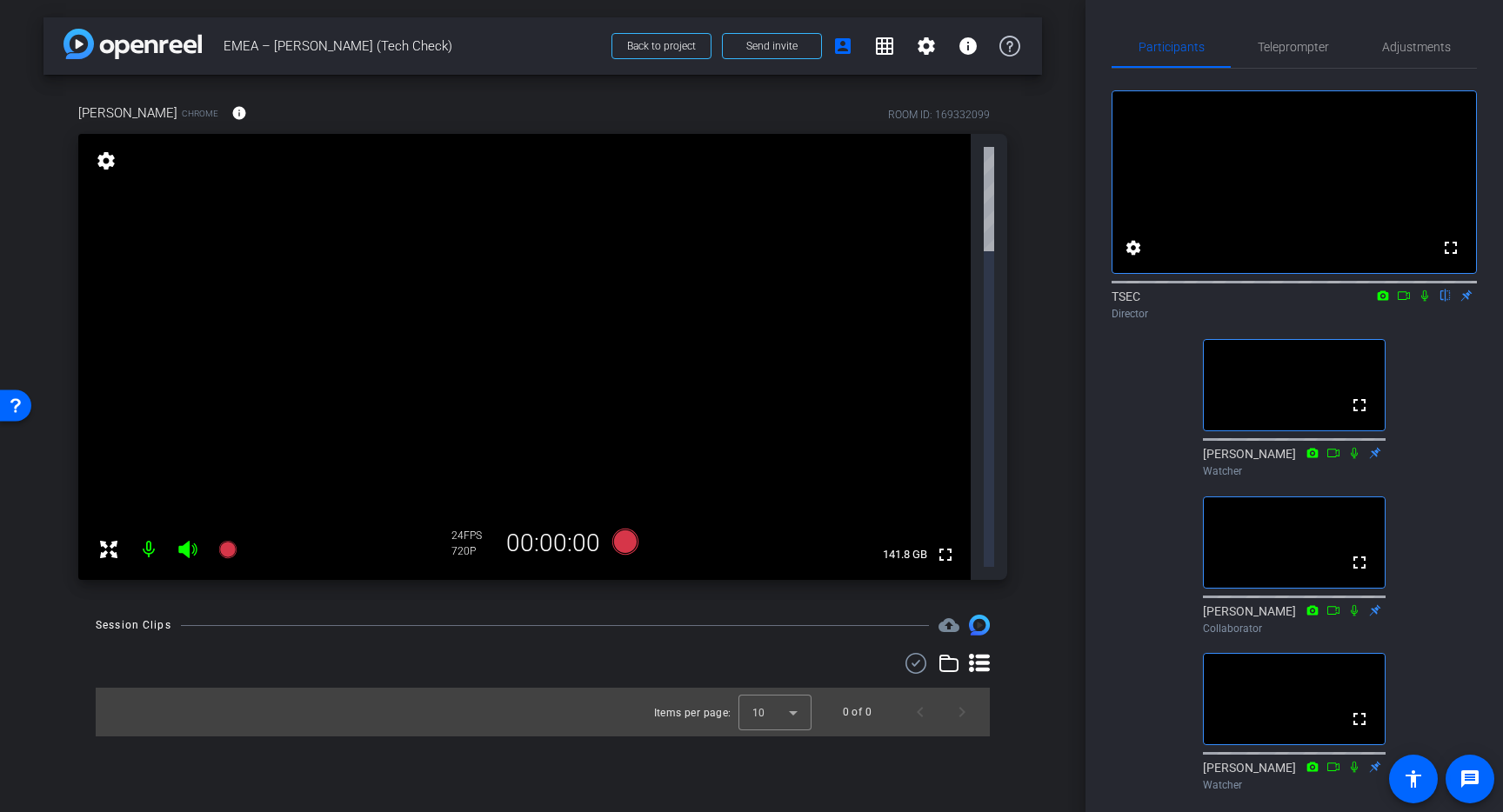
click at [1334, 459] on icon at bounding box center [1333, 453] width 14 height 12
click at [1333, 459] on icon at bounding box center [1333, 453] width 14 height 12
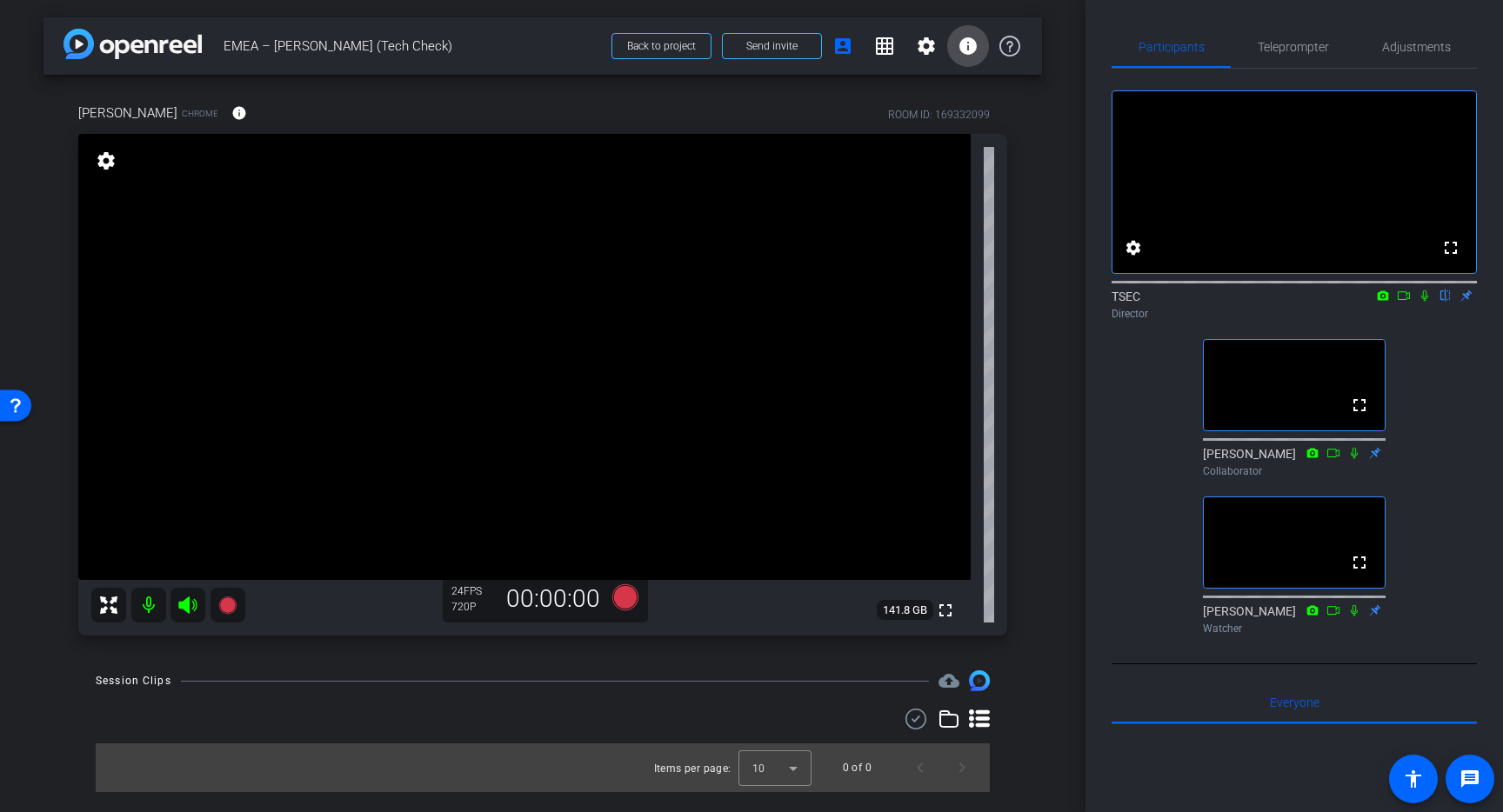
click at [965, 50] on mat-icon "info" at bounding box center [968, 46] width 21 height 21
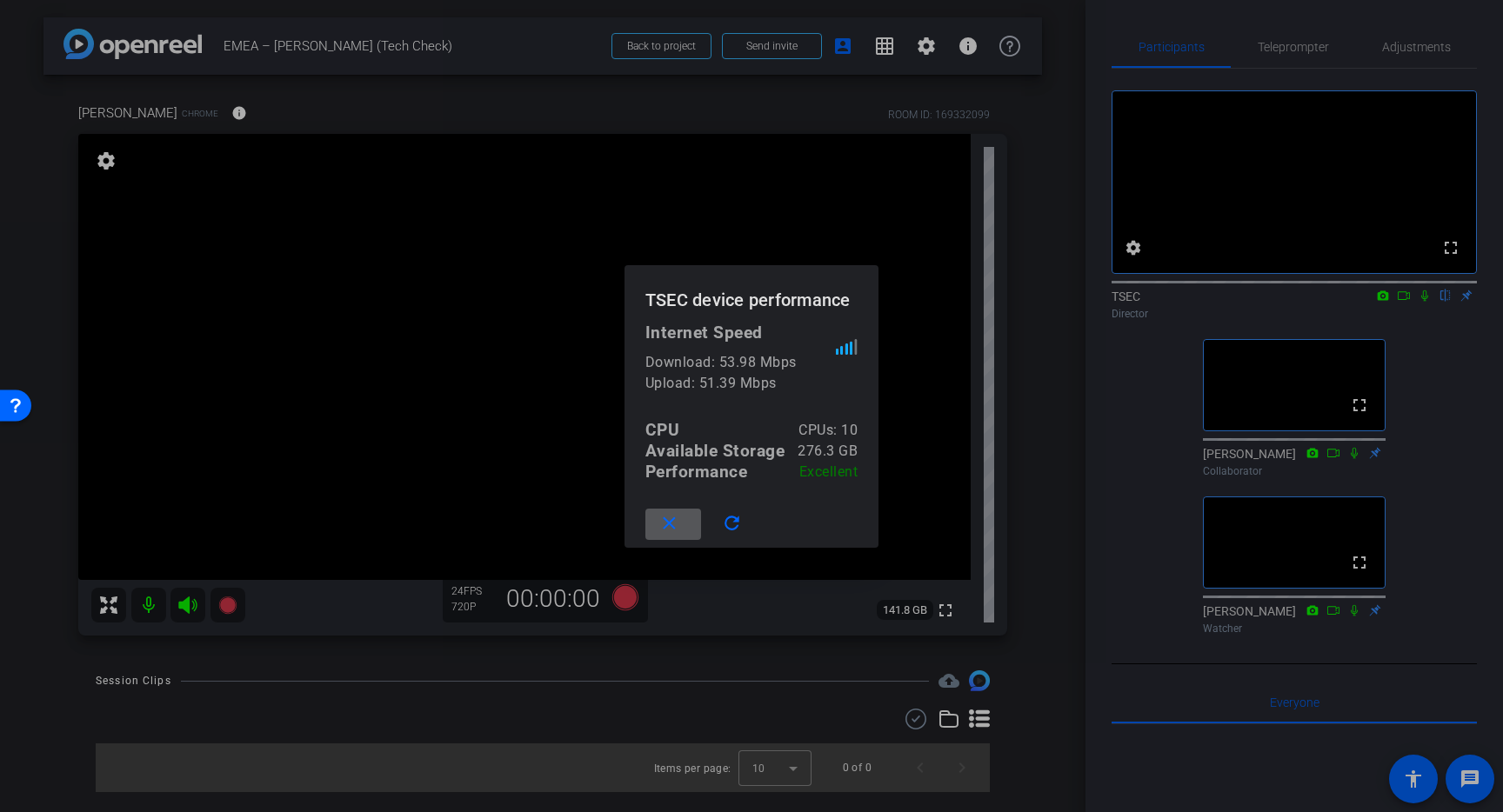
click at [688, 522] on span at bounding box center [673, 524] width 56 height 41
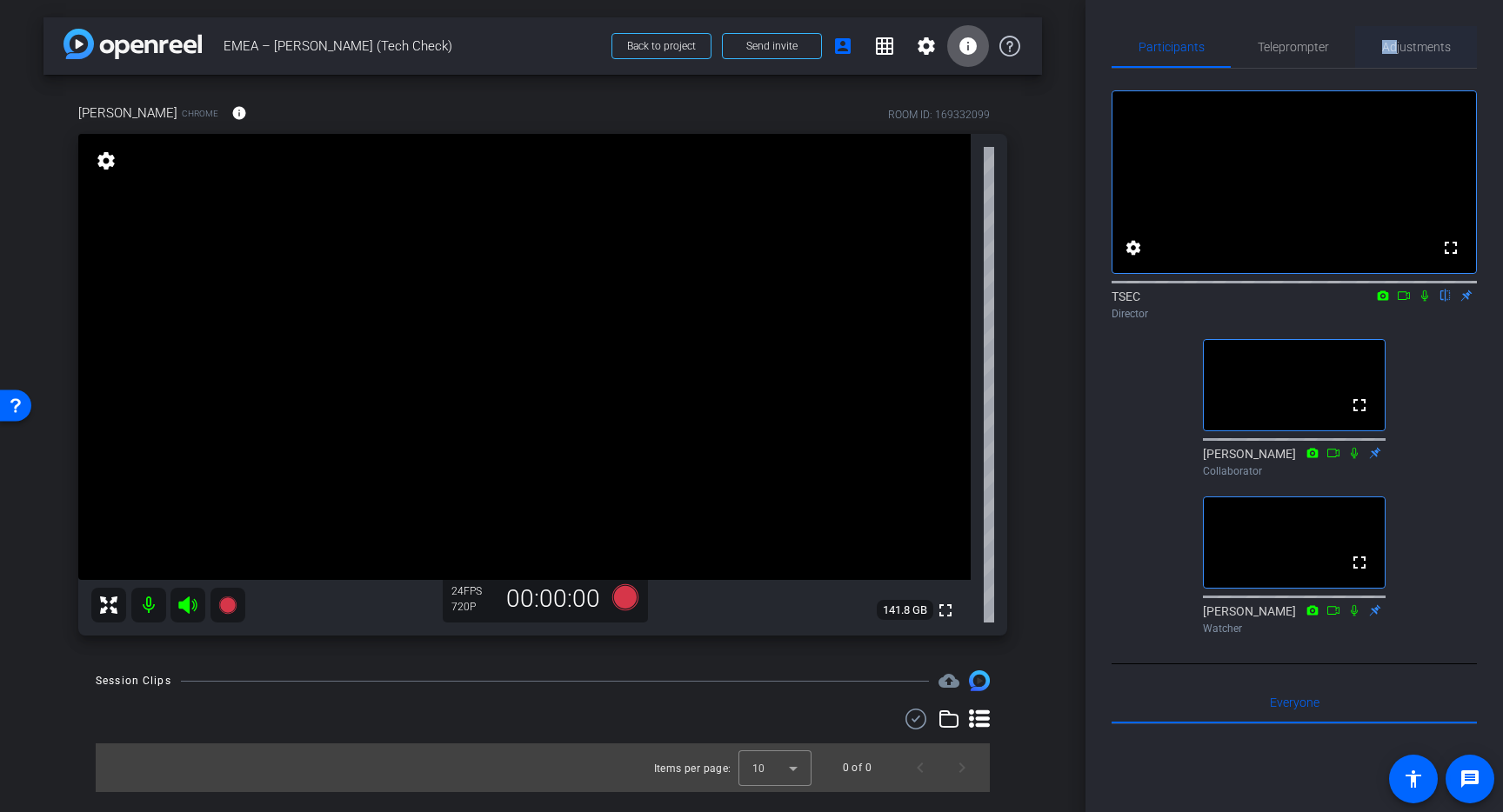
click at [1395, 41] on span "Adjustments" at bounding box center [1416, 46] width 69 height 12
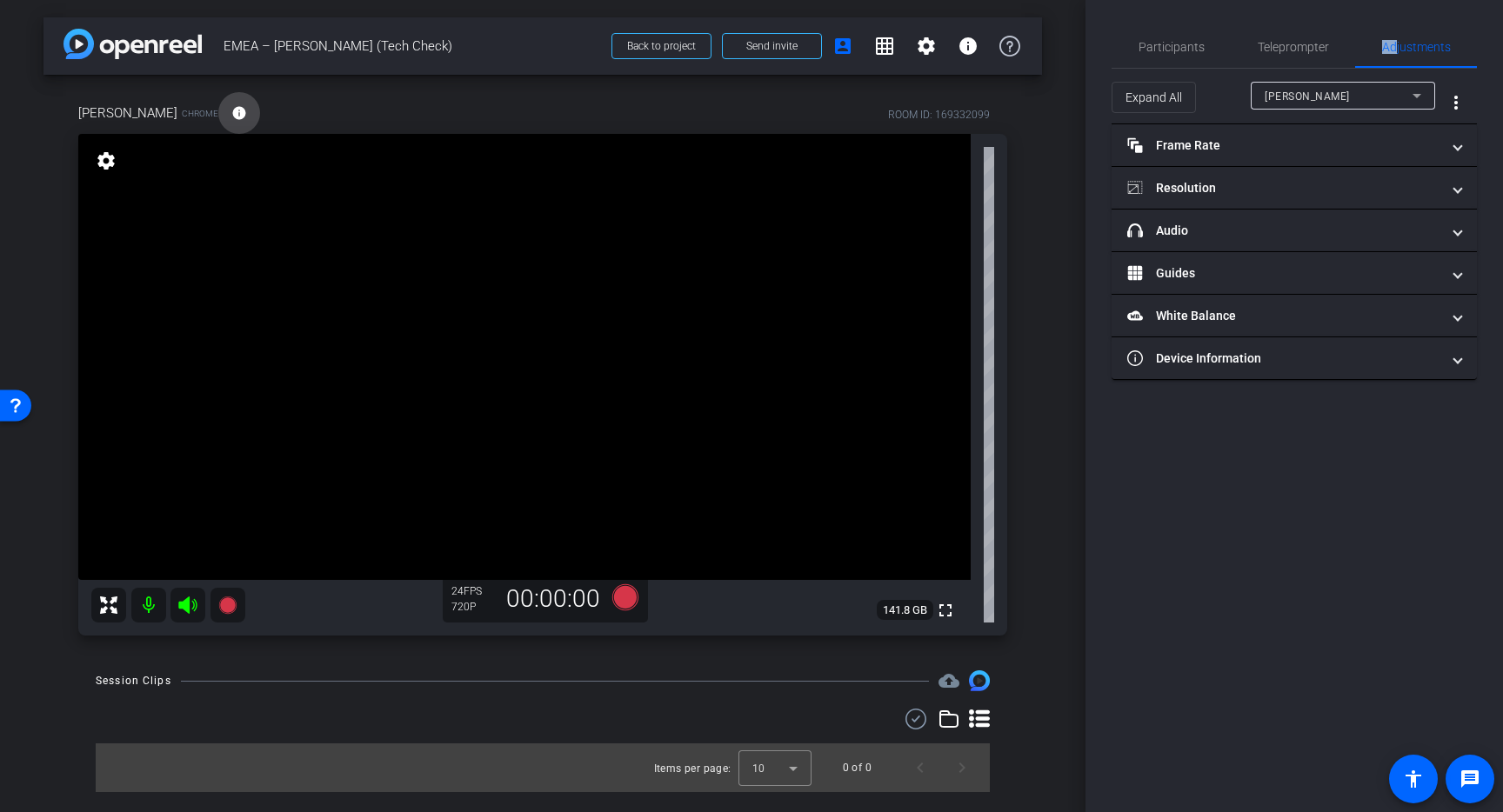
click at [231, 111] on mat-icon "info" at bounding box center [239, 113] width 16 height 16
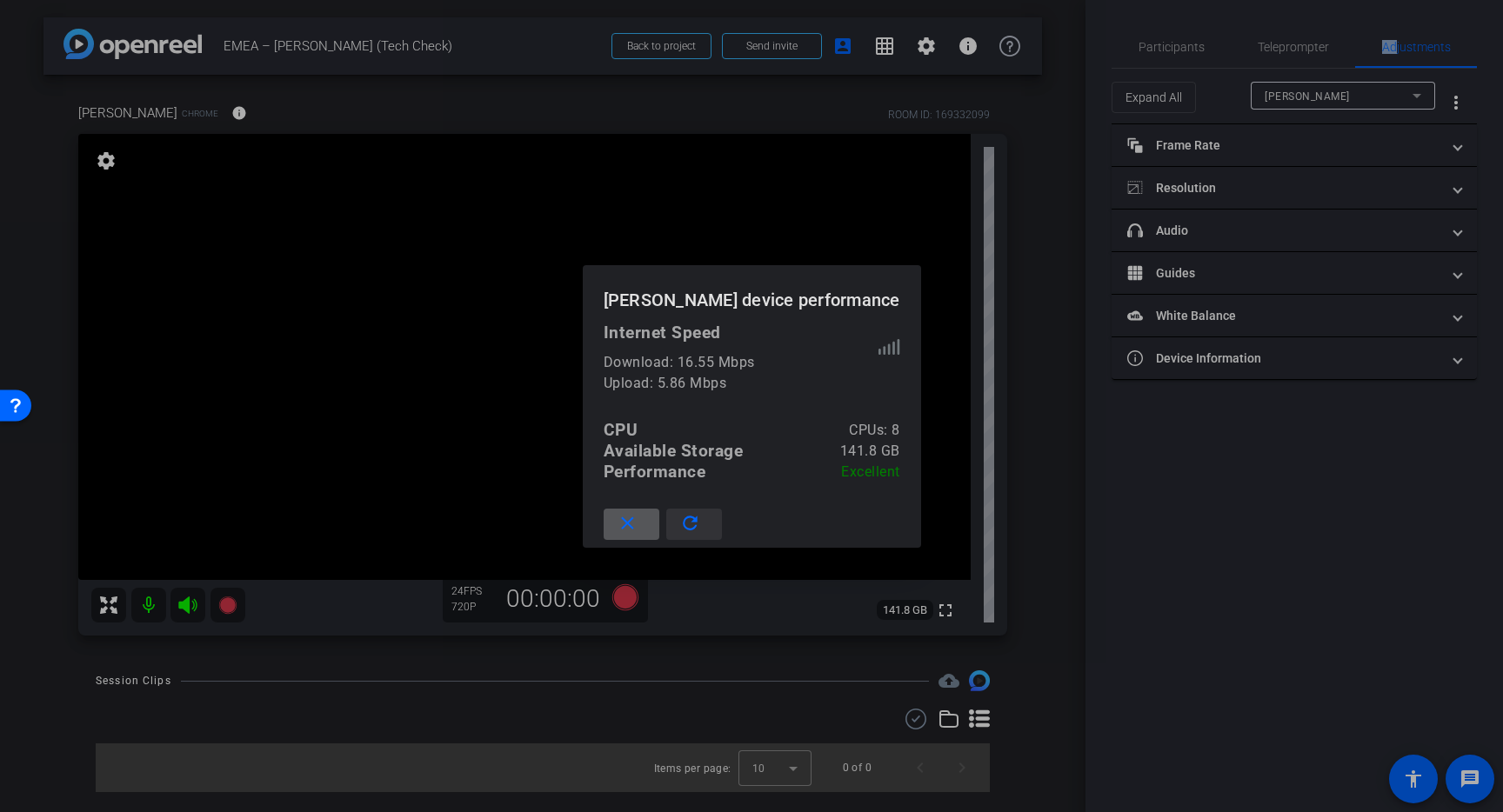
click at [701, 522] on mat-icon "refresh" at bounding box center [690, 523] width 22 height 22
click at [535, 364] on div at bounding box center [751, 406] width 1503 height 812
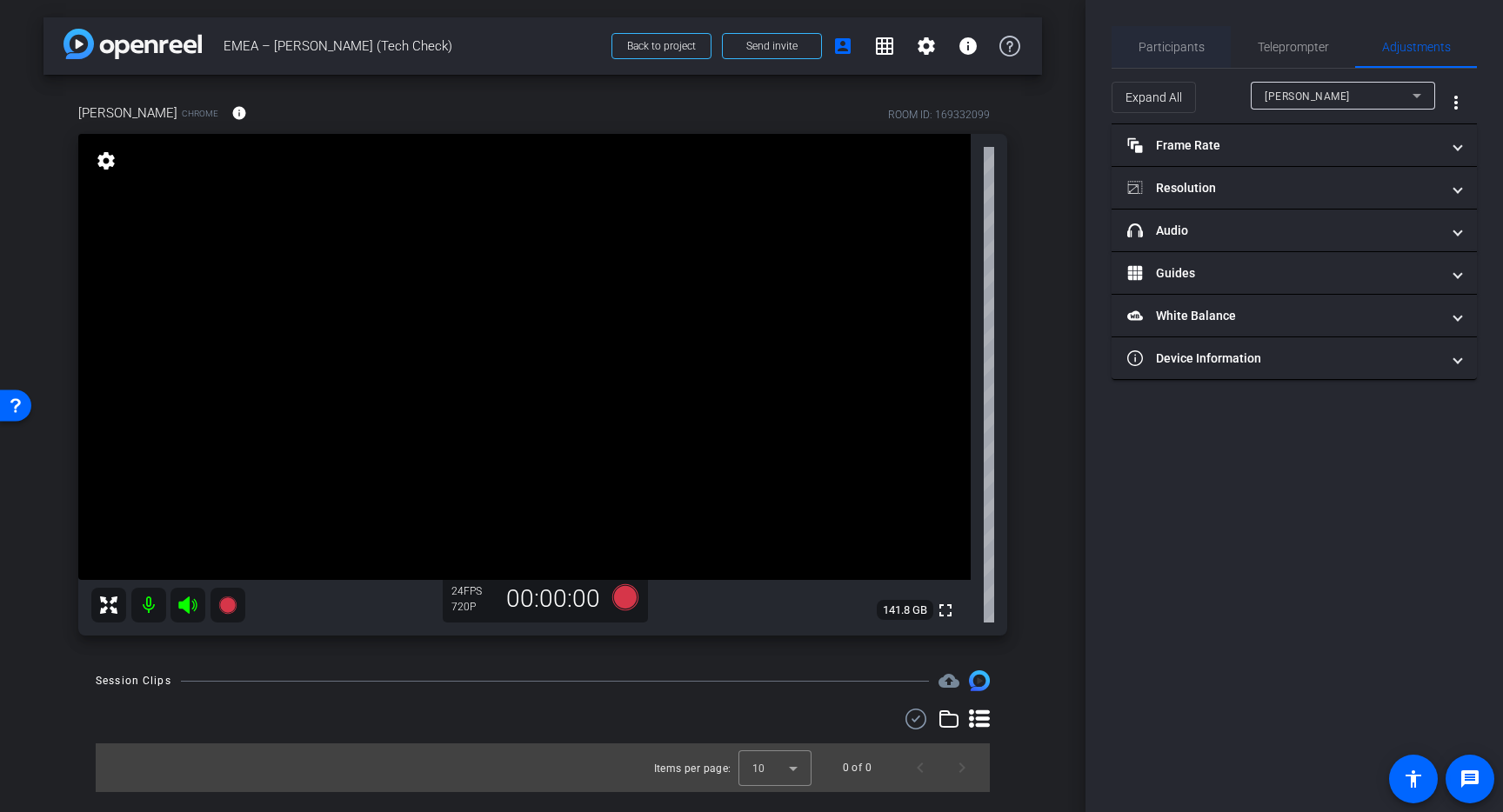
click at [1188, 46] on span "Participants" at bounding box center [1172, 46] width 66 height 12
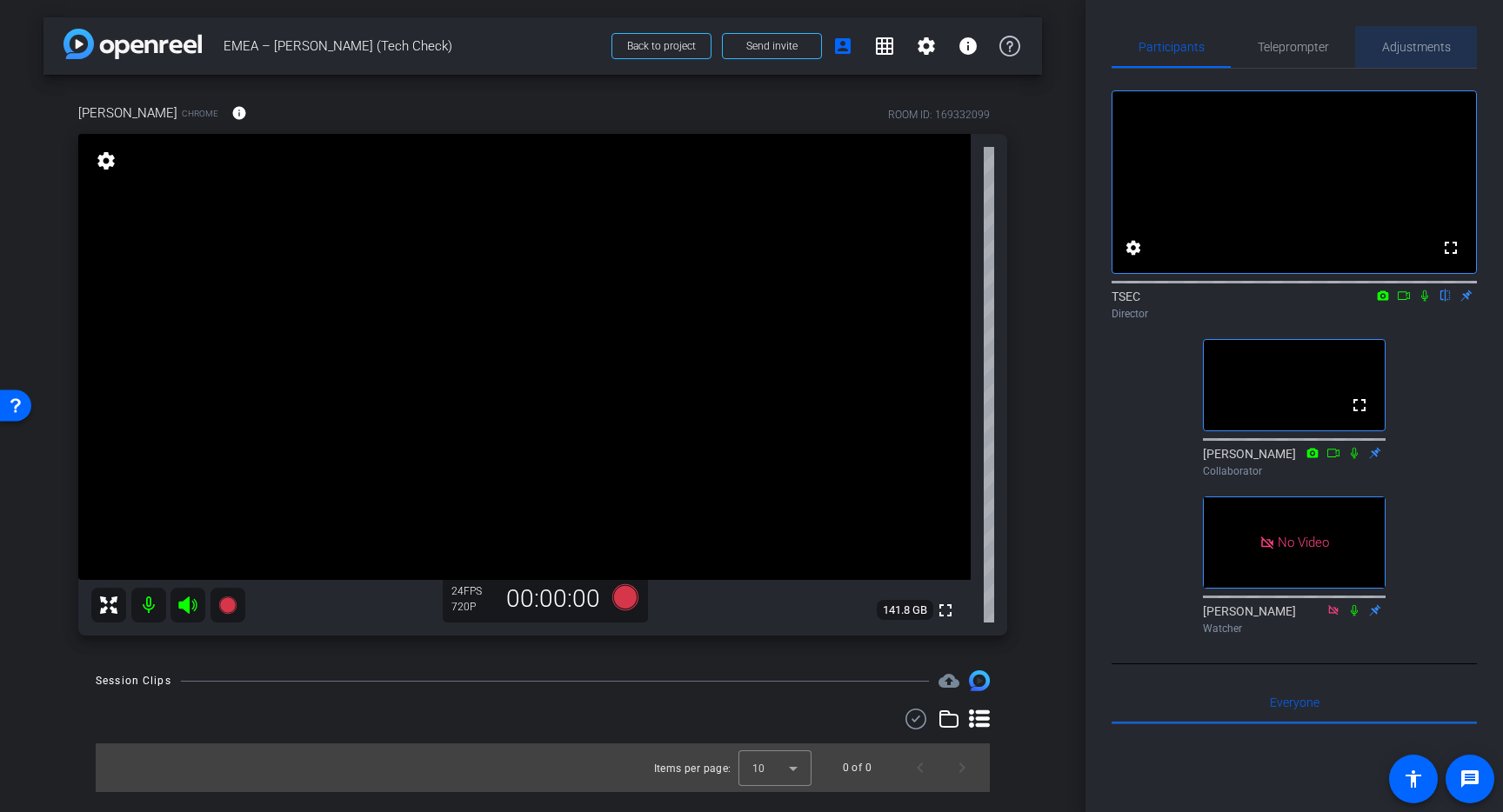
click at [1390, 43] on span "Adjustments" at bounding box center [1416, 46] width 69 height 12
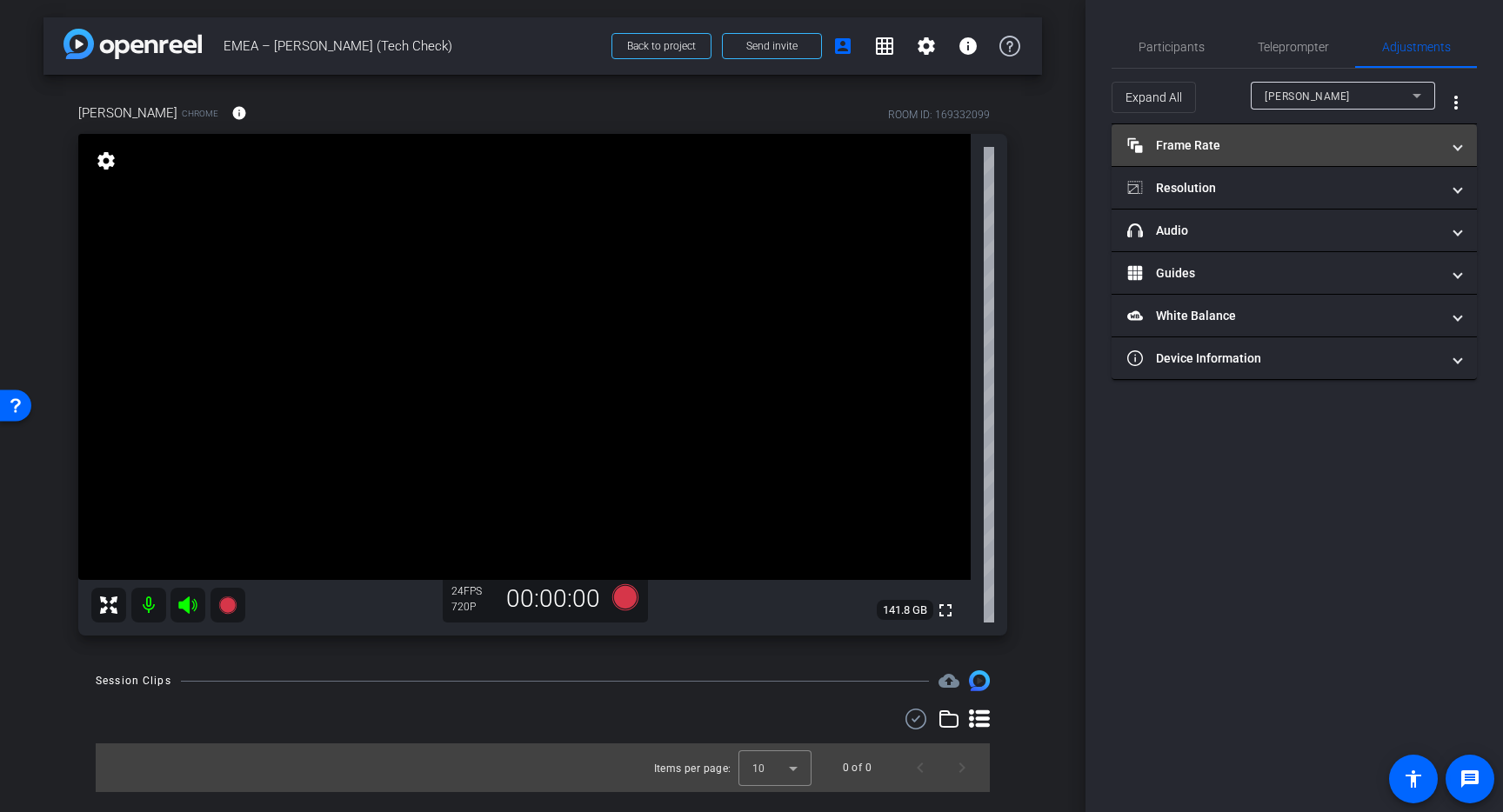
click at [1253, 134] on mat-expansion-panel-header "Frame Rate Frame Rate" at bounding box center [1294, 145] width 365 height 41
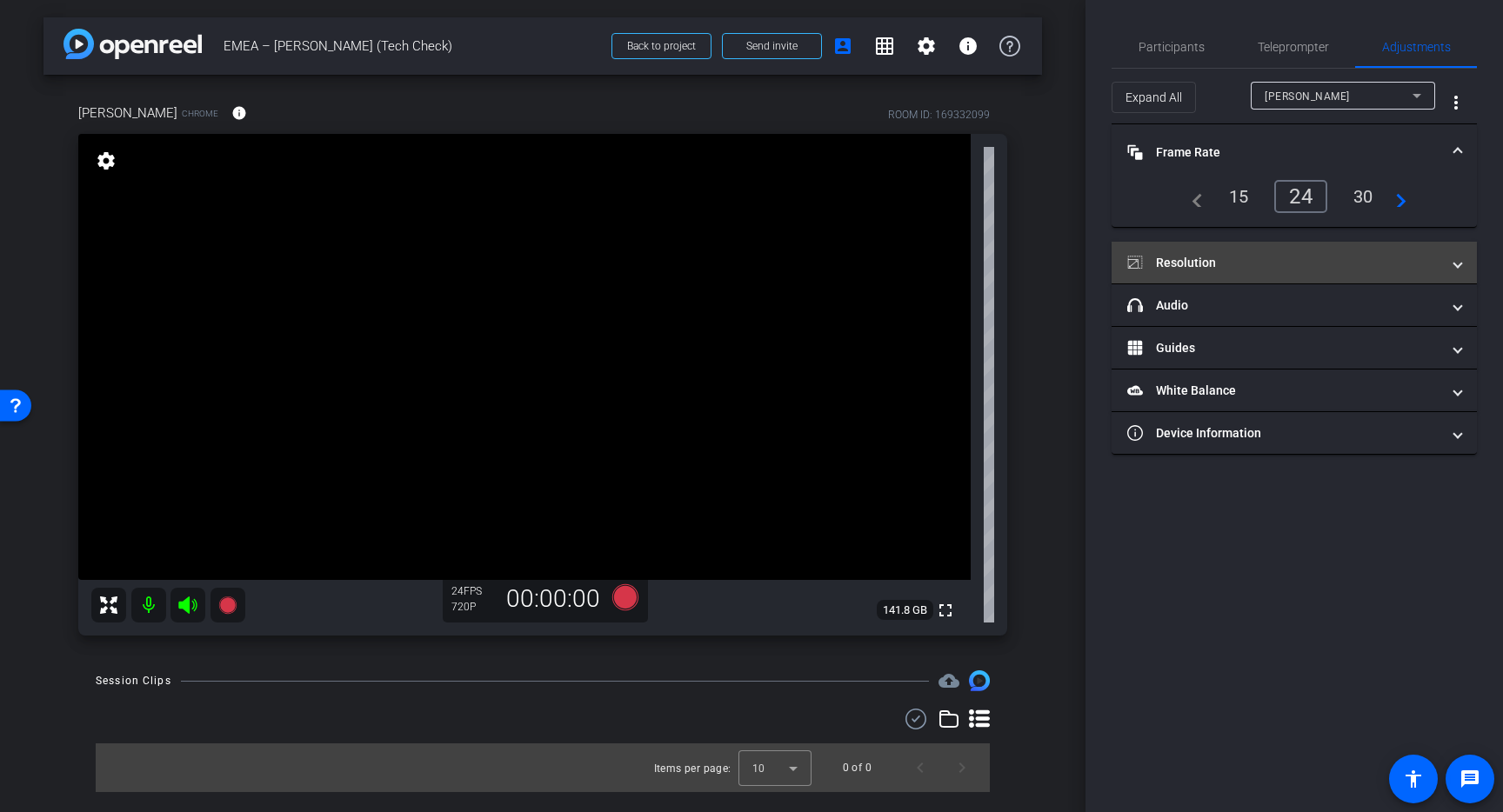
click at [1209, 266] on mat-panel-title "Resolution" at bounding box center [1284, 262] width 313 height 18
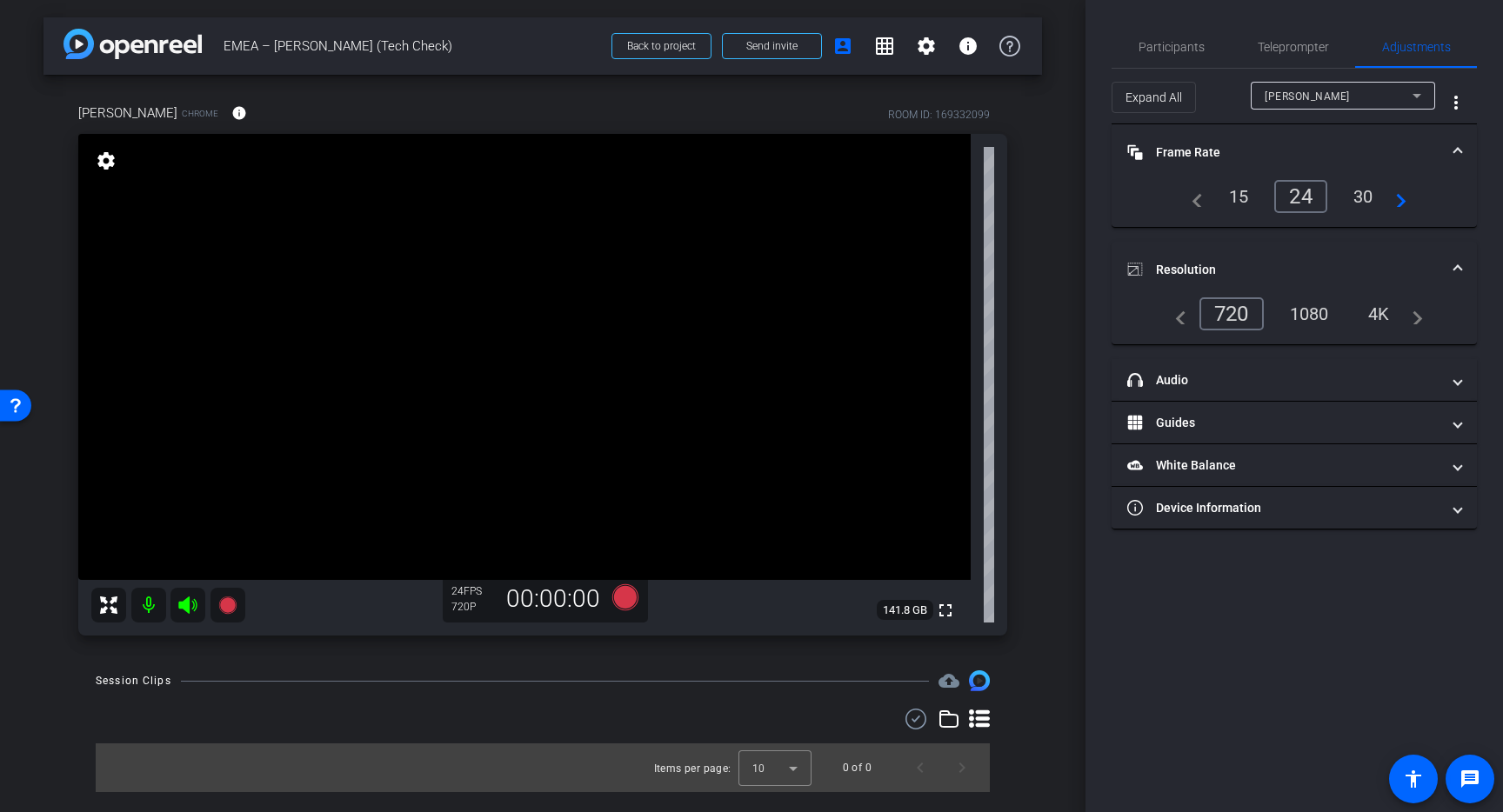
click at [1293, 312] on div "1080" at bounding box center [1310, 313] width 65 height 29
click at [1189, 42] on span "Participants" at bounding box center [1172, 46] width 66 height 12
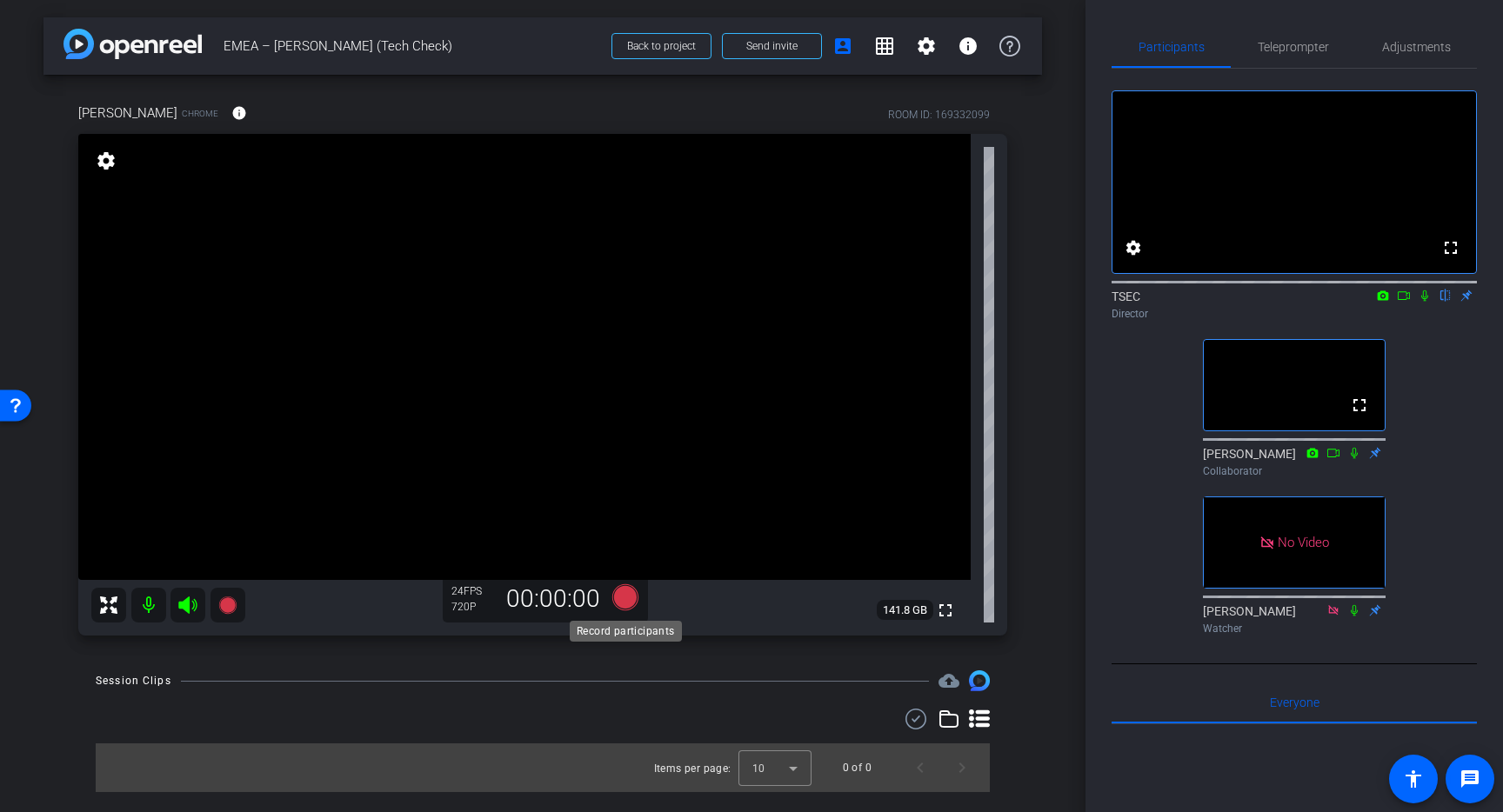
click at [627, 606] on icon at bounding box center [626, 598] width 26 height 26
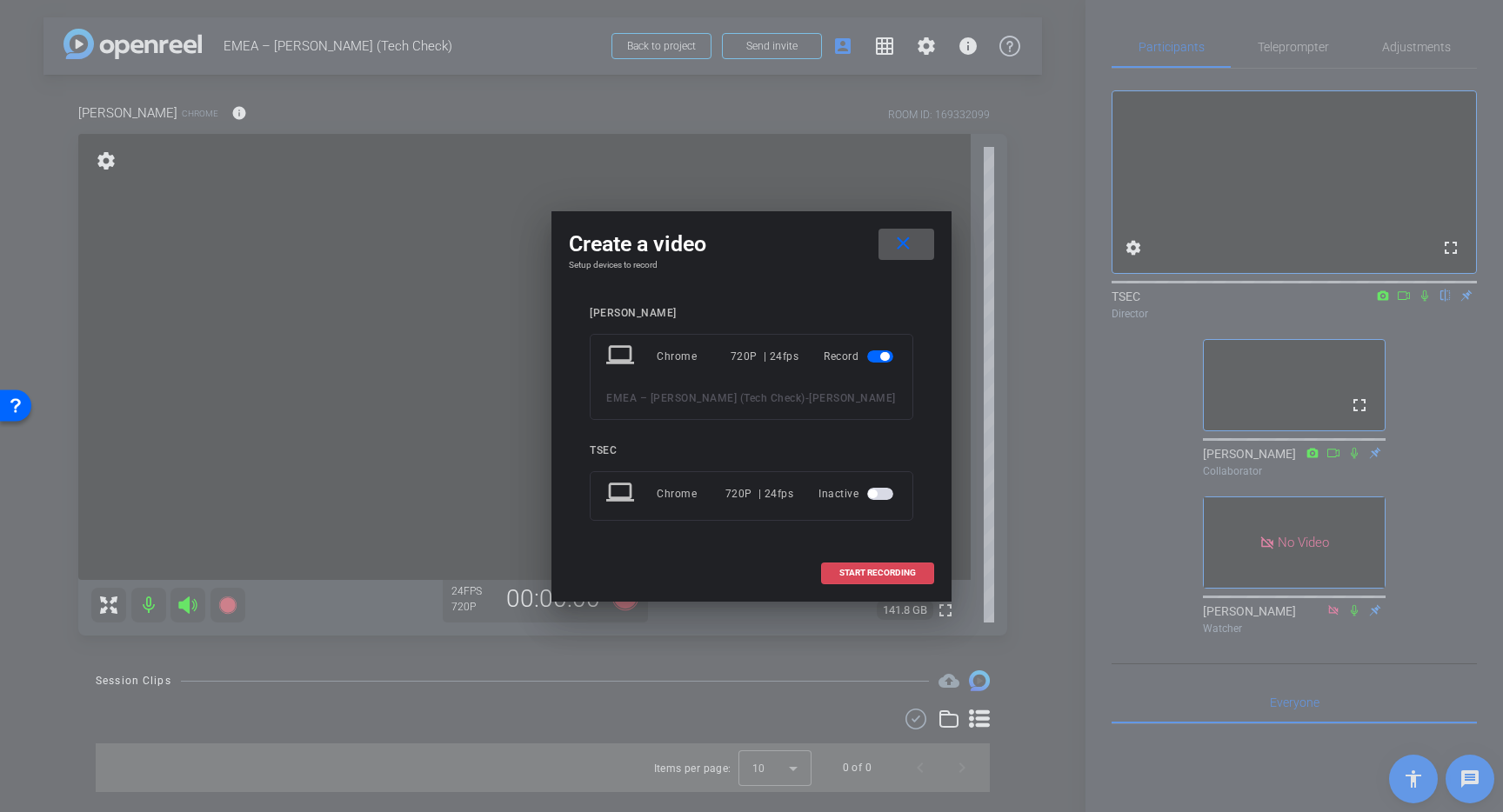
click at [852, 572] on span "START RECORDING" at bounding box center [877, 572] width 76 height 8
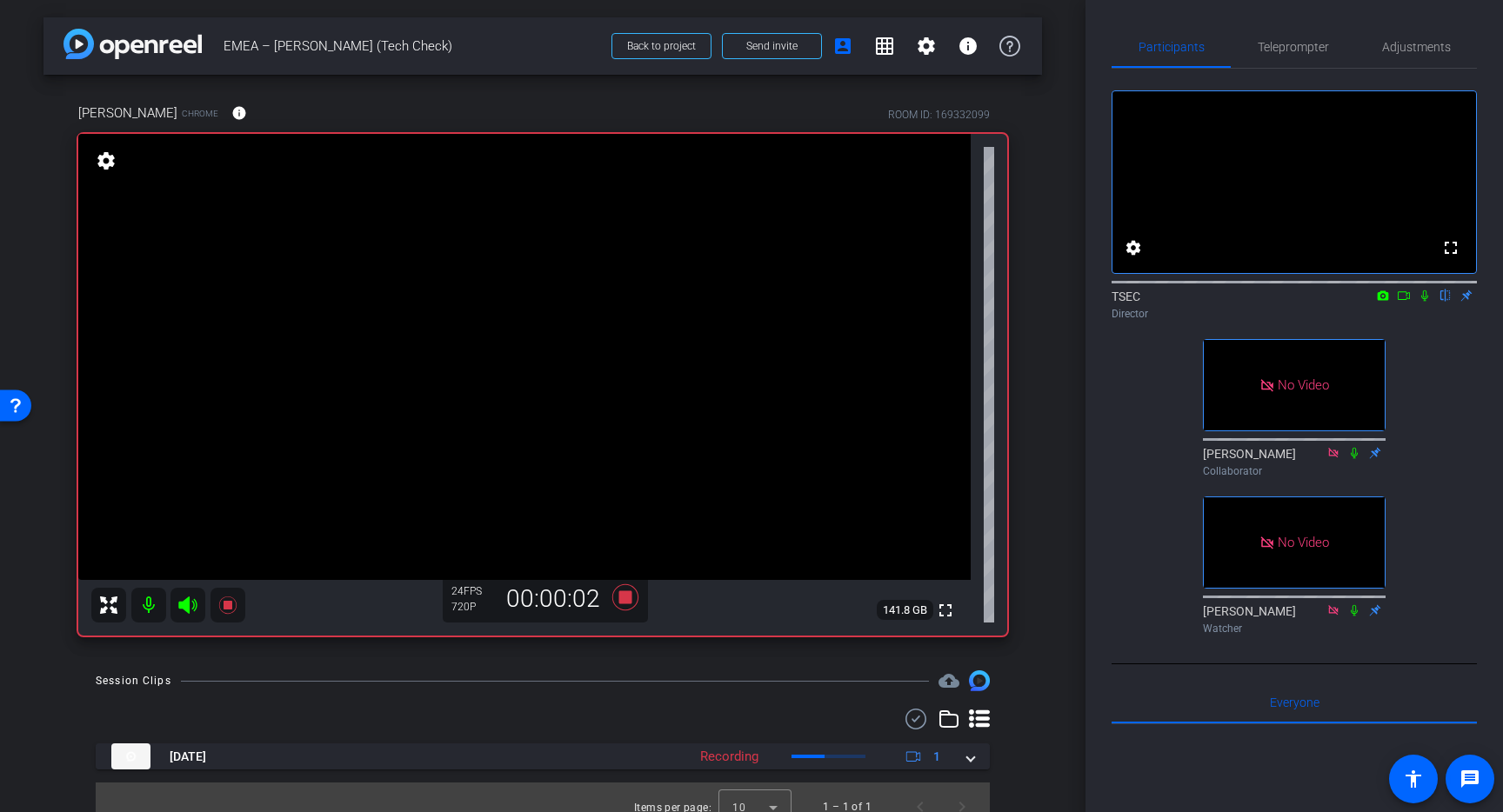
click at [1430, 302] on icon at bounding box center [1425, 295] width 14 height 12
click at [624, 596] on icon at bounding box center [626, 598] width 26 height 26
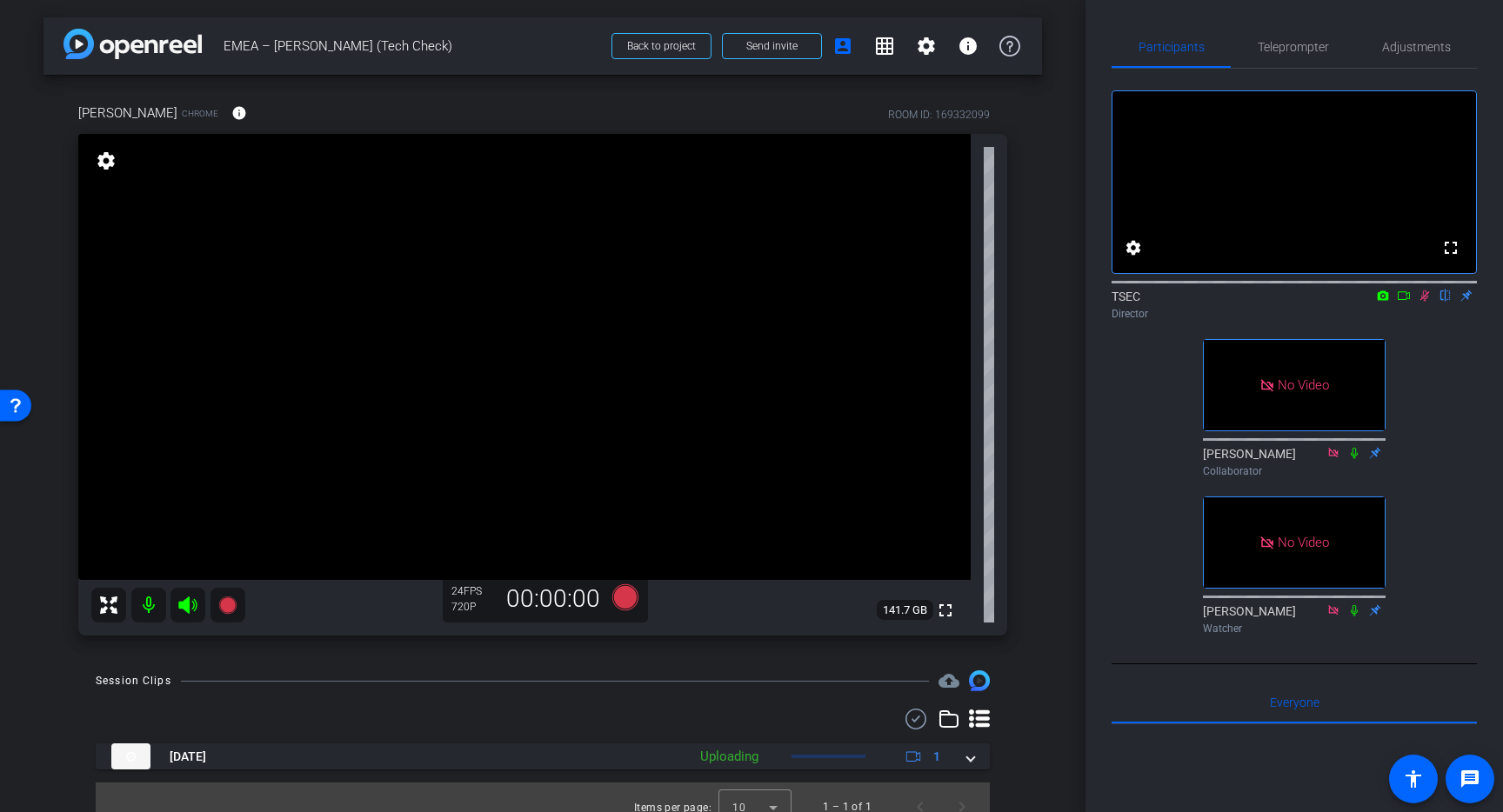
click at [1424, 304] on mat-icon at bounding box center [1425, 295] width 21 height 16
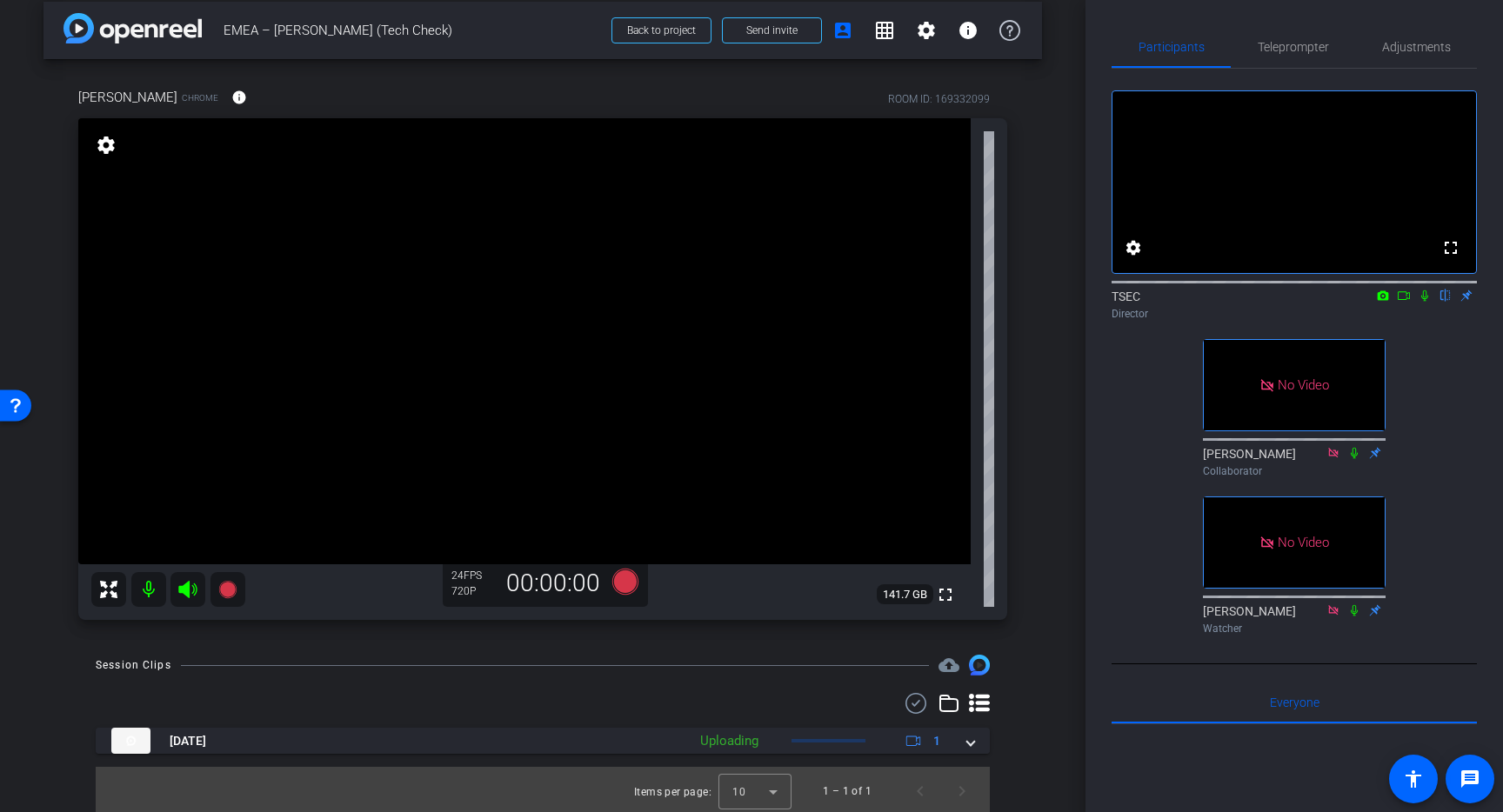
scroll to position [19, 0]
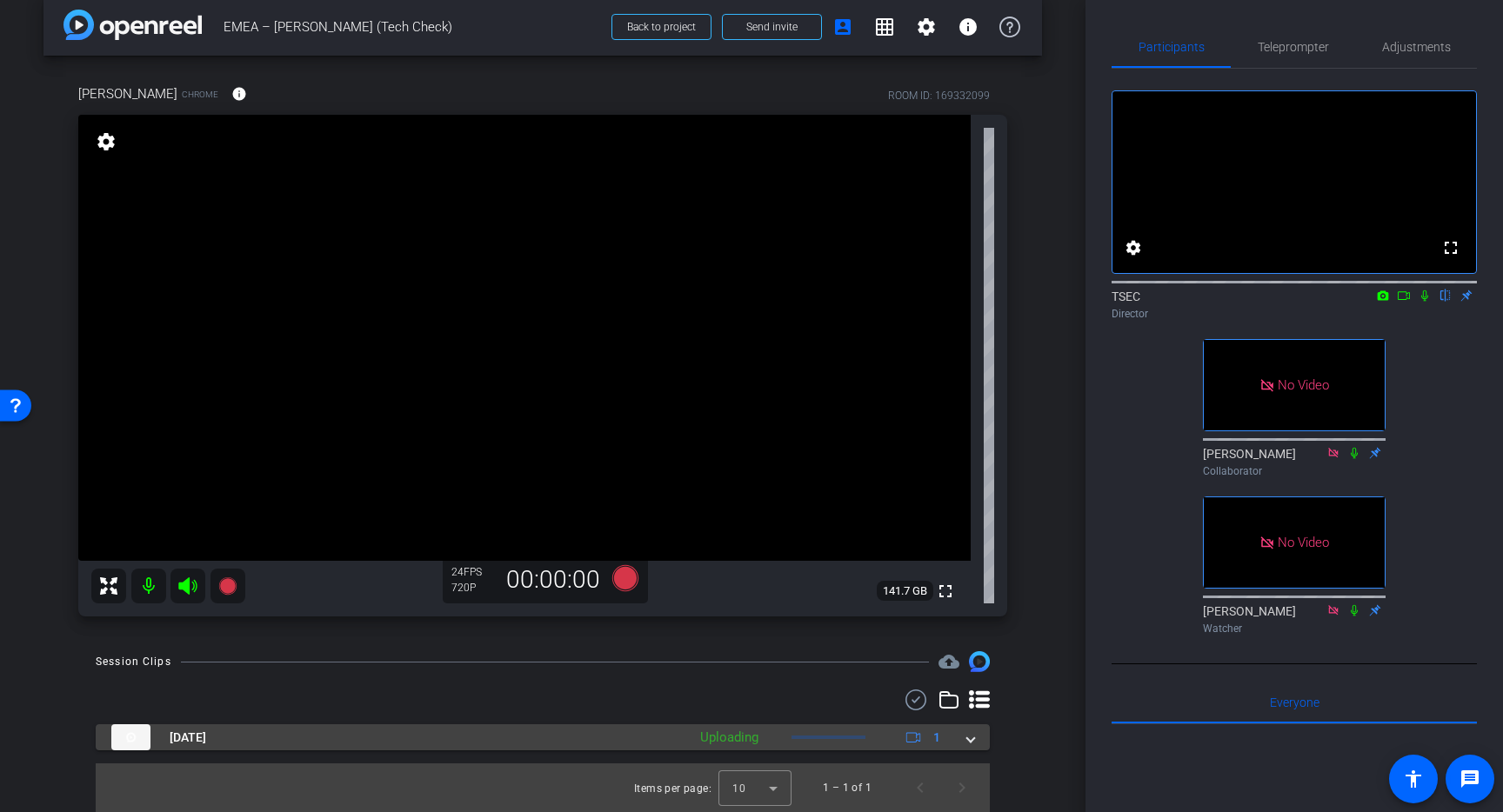
click at [968, 740] on span at bounding box center [970, 737] width 7 height 18
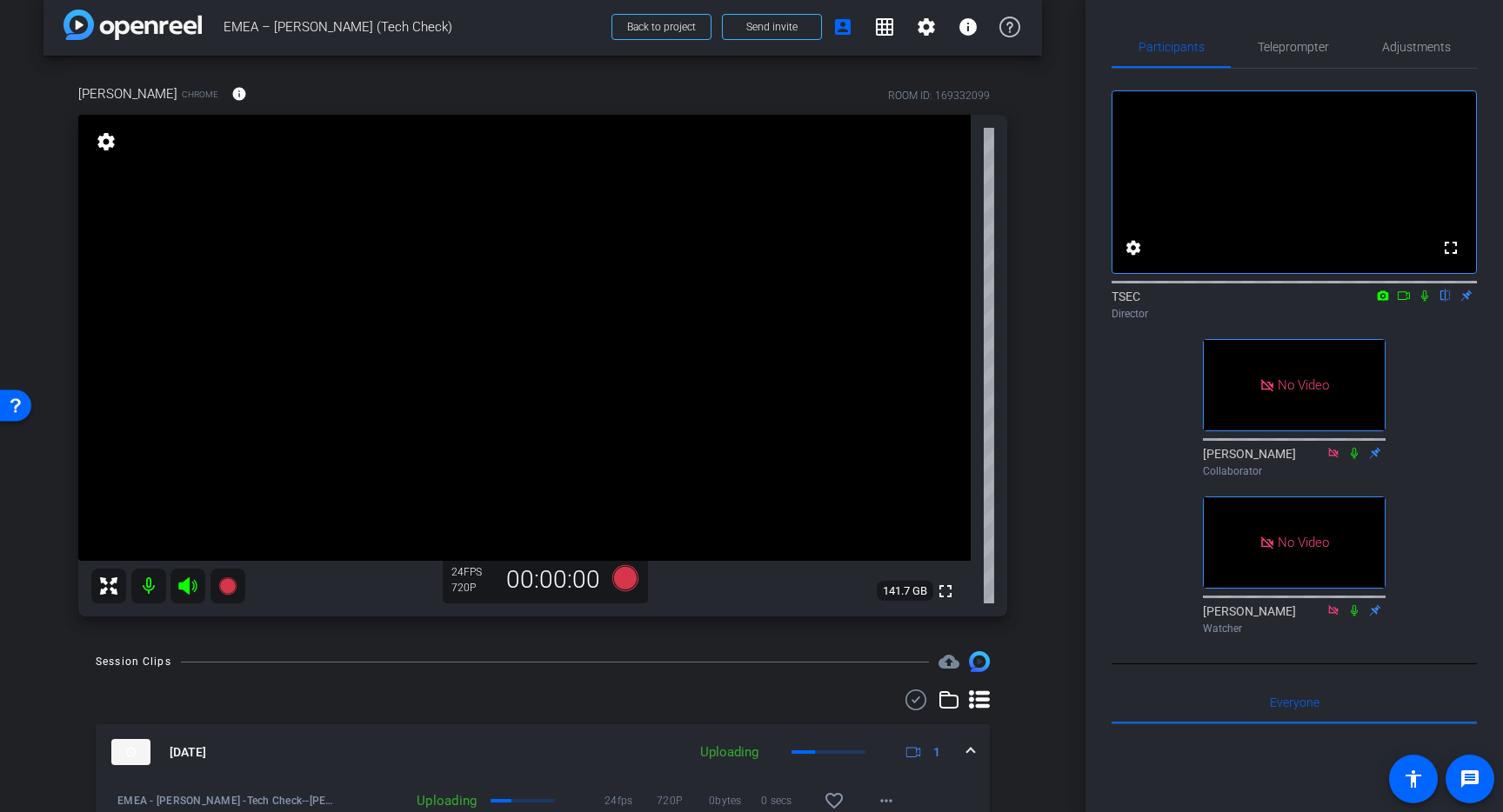
scroll to position [68, 0]
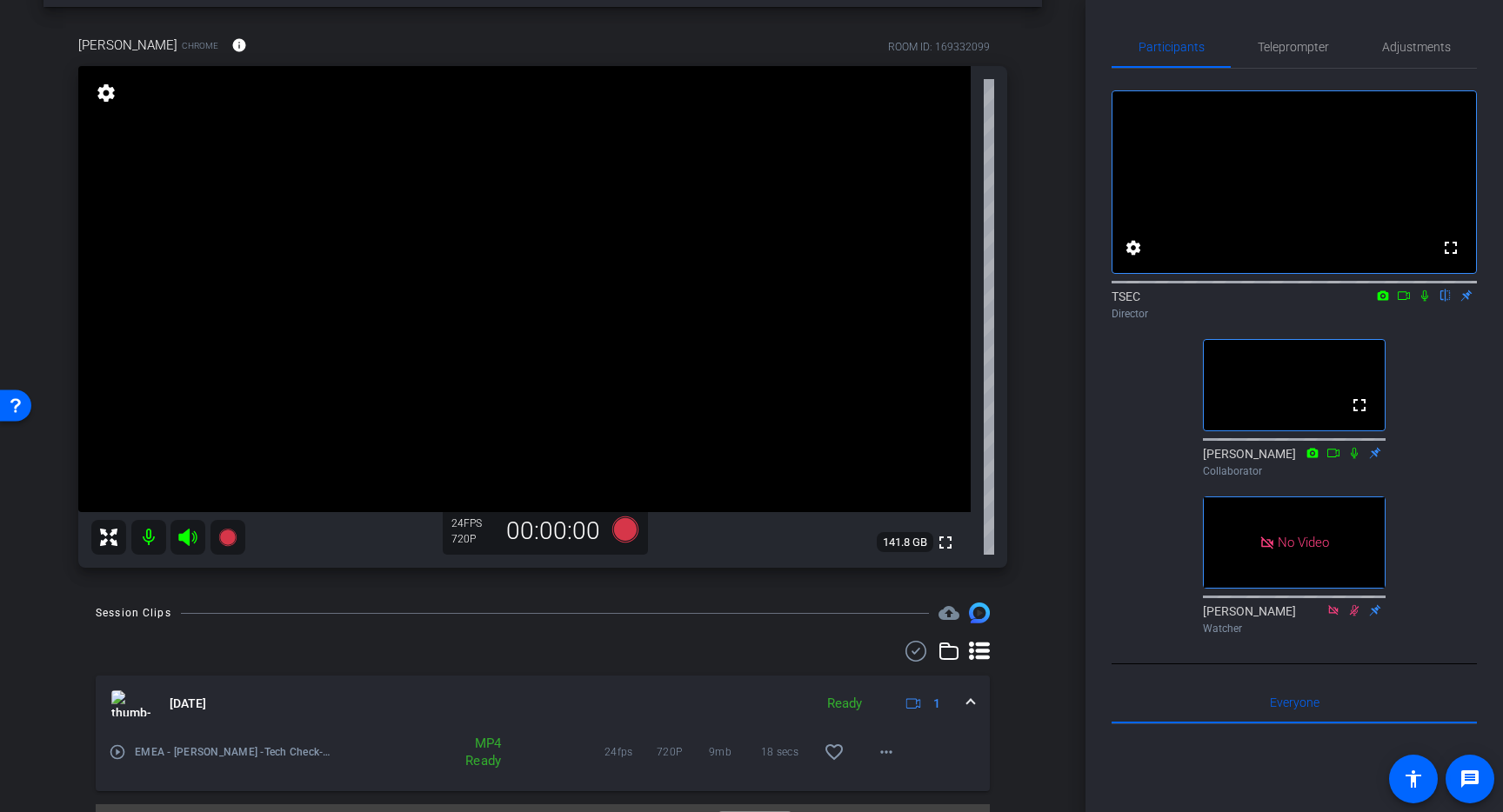
click at [491, 749] on div "MP4 Ready" at bounding box center [470, 752] width 81 height 35
click at [884, 749] on mat-icon "more_horiz" at bounding box center [886, 752] width 21 height 21
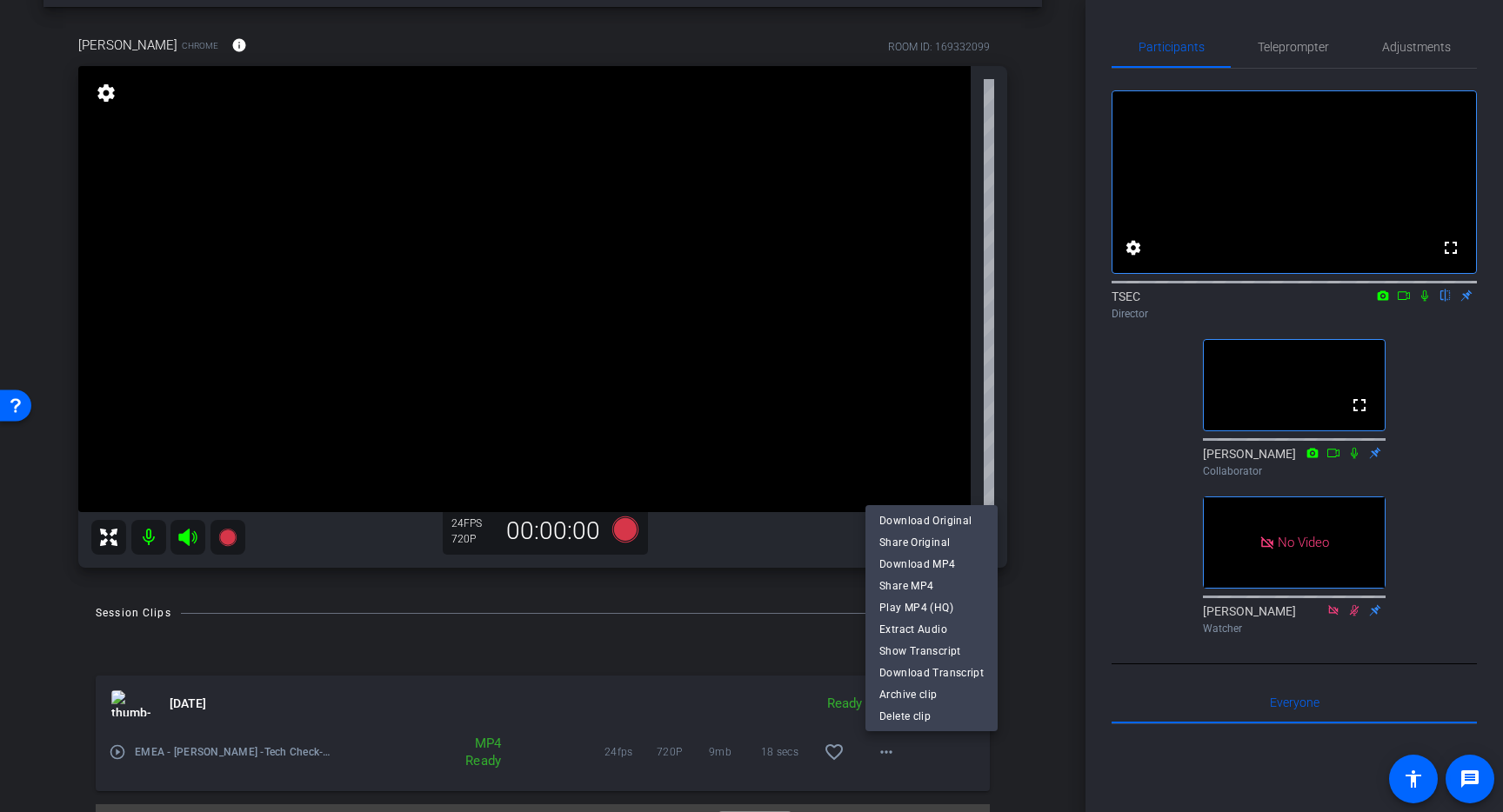
click at [1423, 318] on div at bounding box center [751, 406] width 1503 height 812
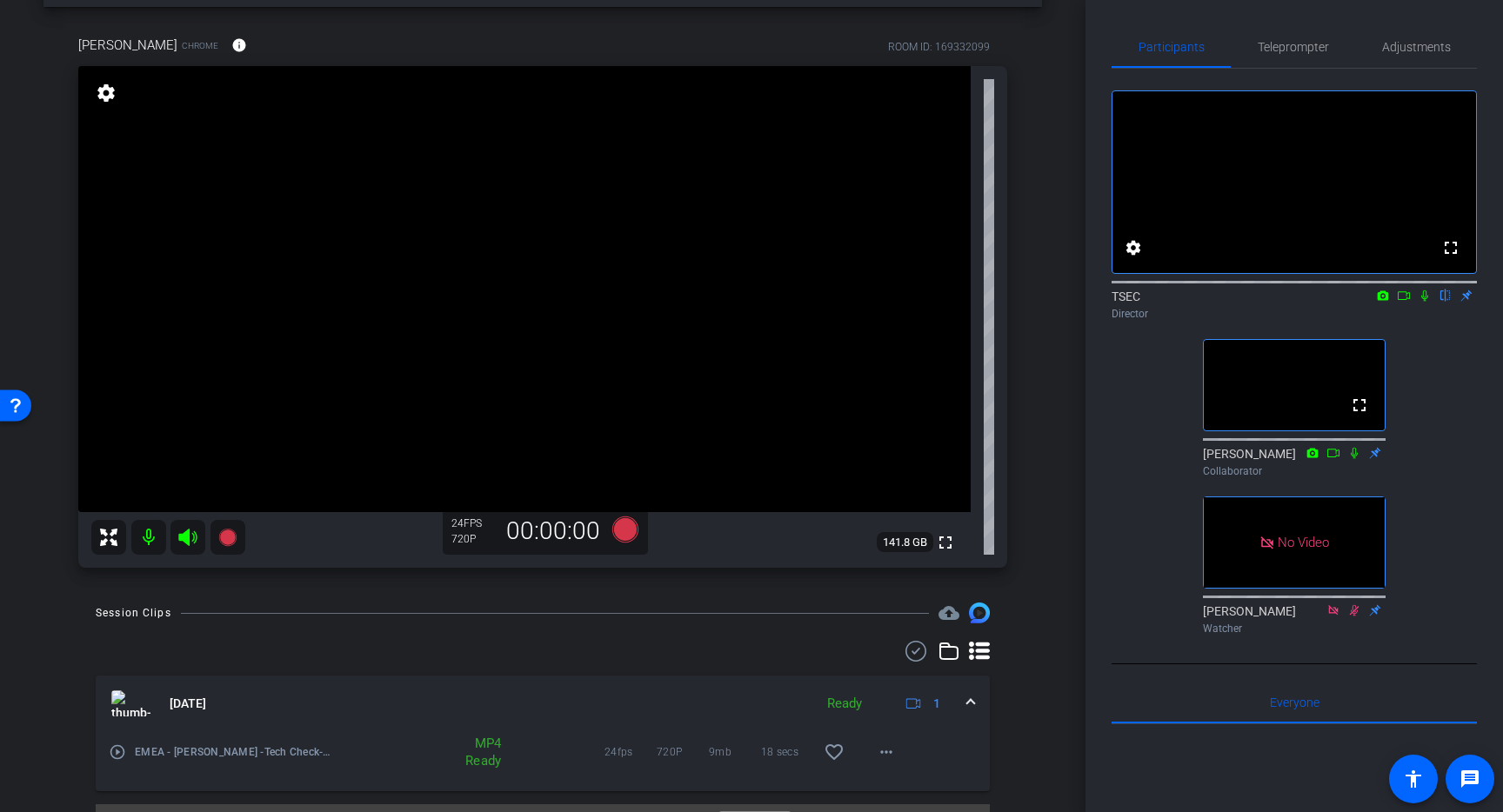
click at [1423, 302] on icon at bounding box center [1425, 296] width 7 height 11
click at [877, 749] on mat-icon "more_horiz" at bounding box center [886, 752] width 21 height 21
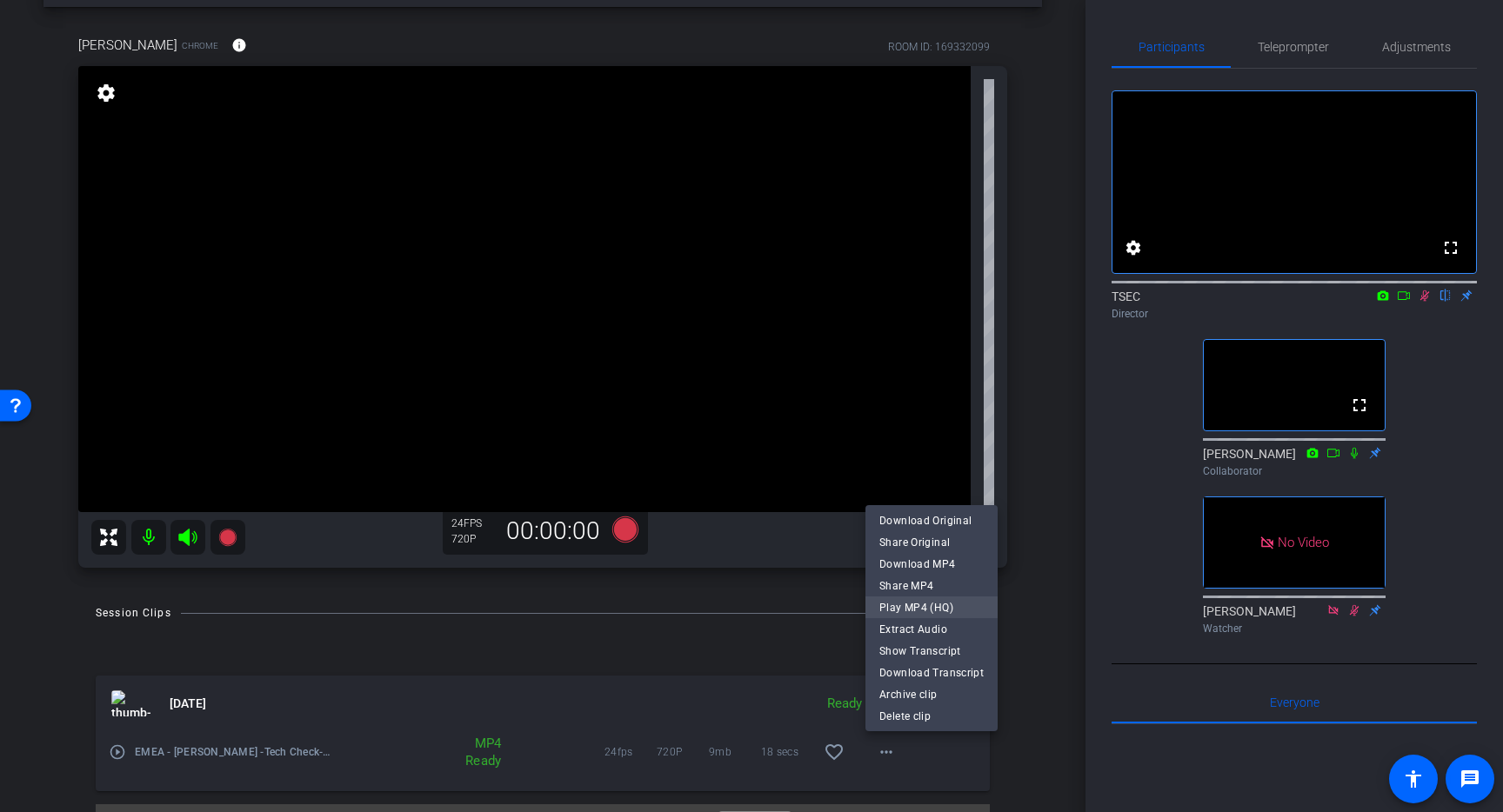
click at [920, 601] on span "Play MP4 (HQ)" at bounding box center [931, 607] width 105 height 21
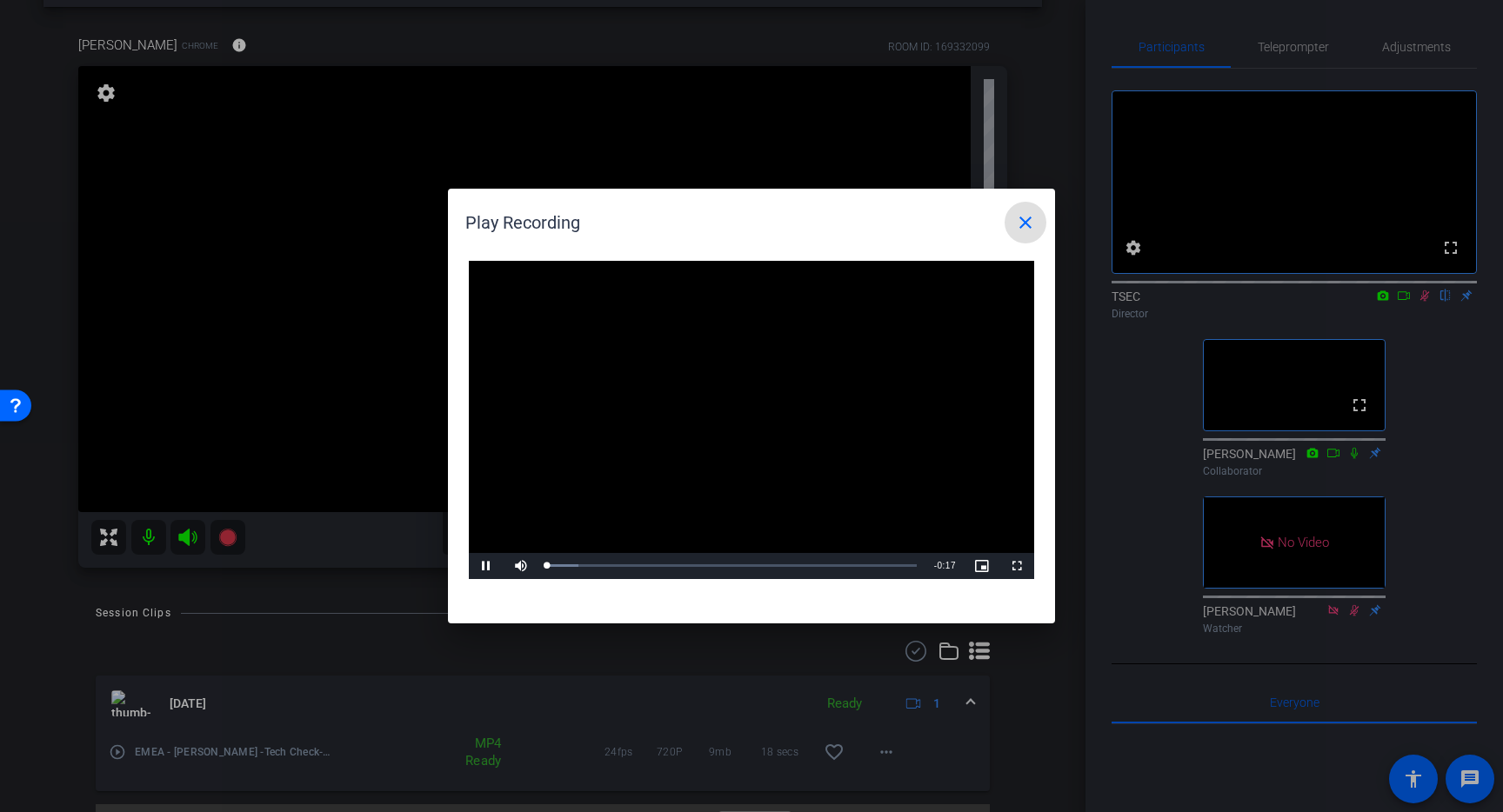
click at [721, 408] on video "Video Player" at bounding box center [751, 420] width 565 height 318
click at [486, 566] on span "Video Player" at bounding box center [486, 566] width 35 height 0
click at [1020, 224] on mat-icon "close" at bounding box center [1026, 223] width 21 height 21
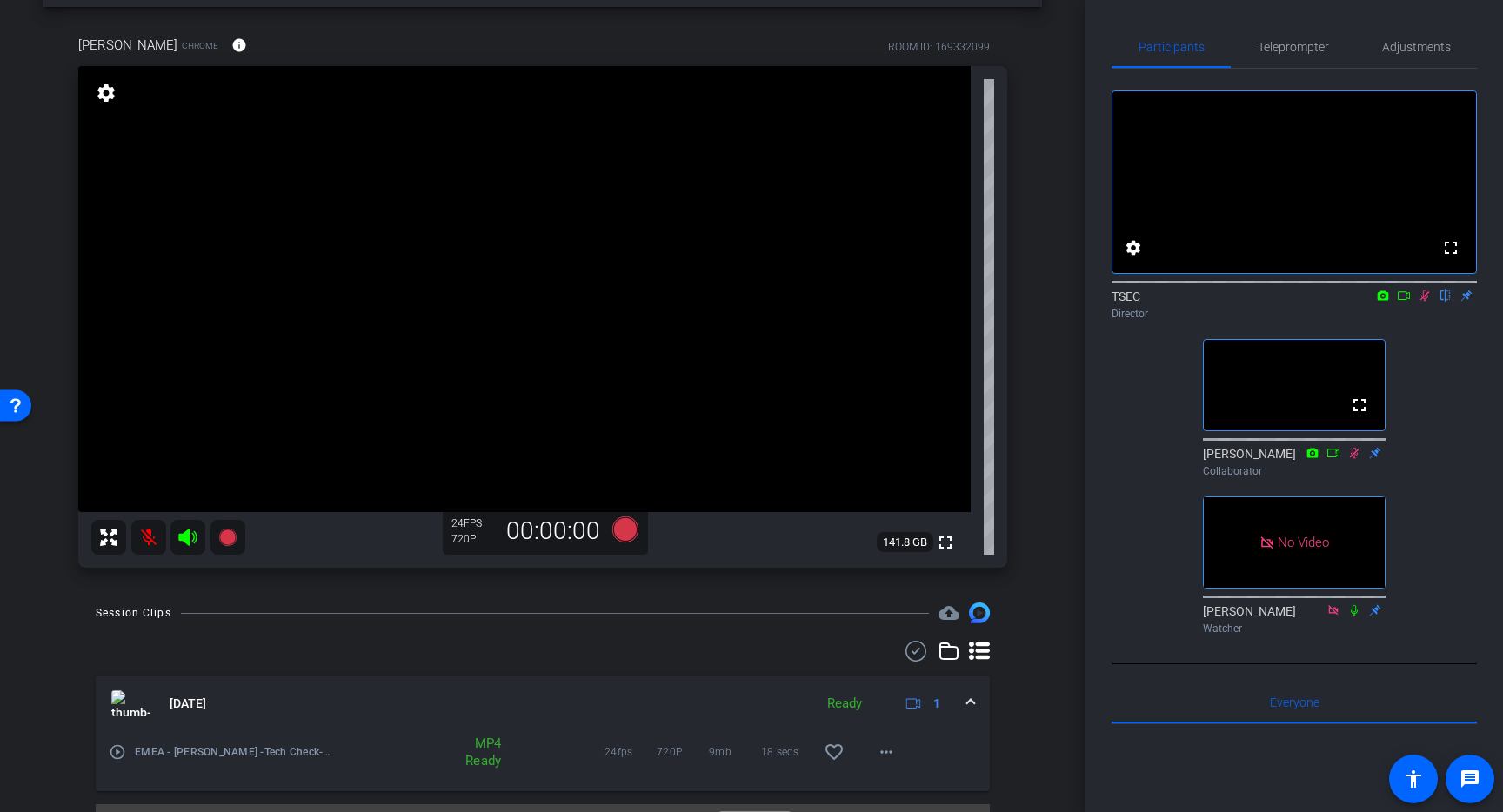
click at [1425, 302] on icon at bounding box center [1425, 295] width 14 height 12
click at [231, 43] on mat-icon "info" at bounding box center [239, 45] width 16 height 16
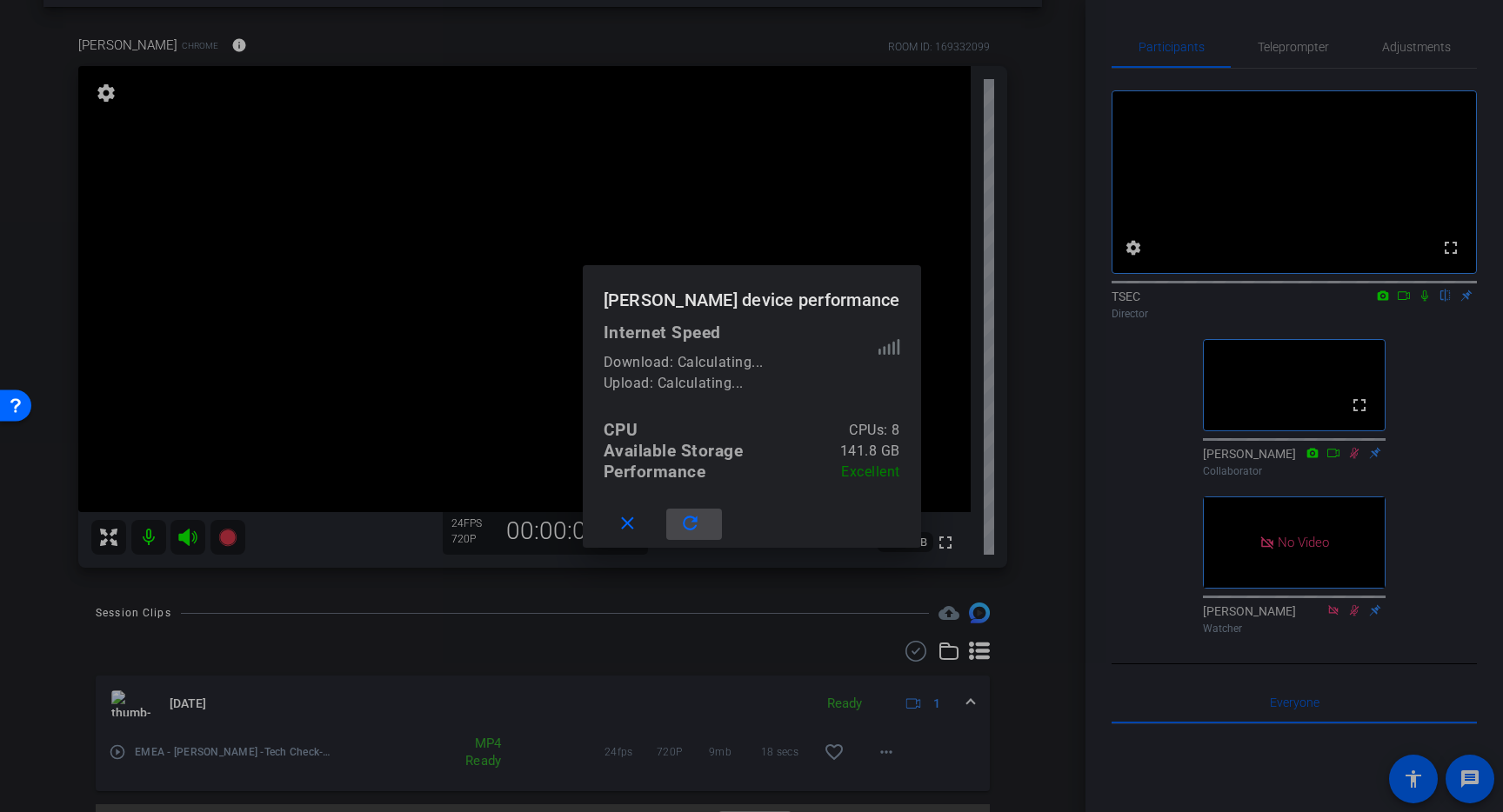
click at [701, 518] on mat-icon "refresh" at bounding box center [690, 523] width 22 height 22
click at [644, 519] on span at bounding box center [631, 524] width 56 height 41
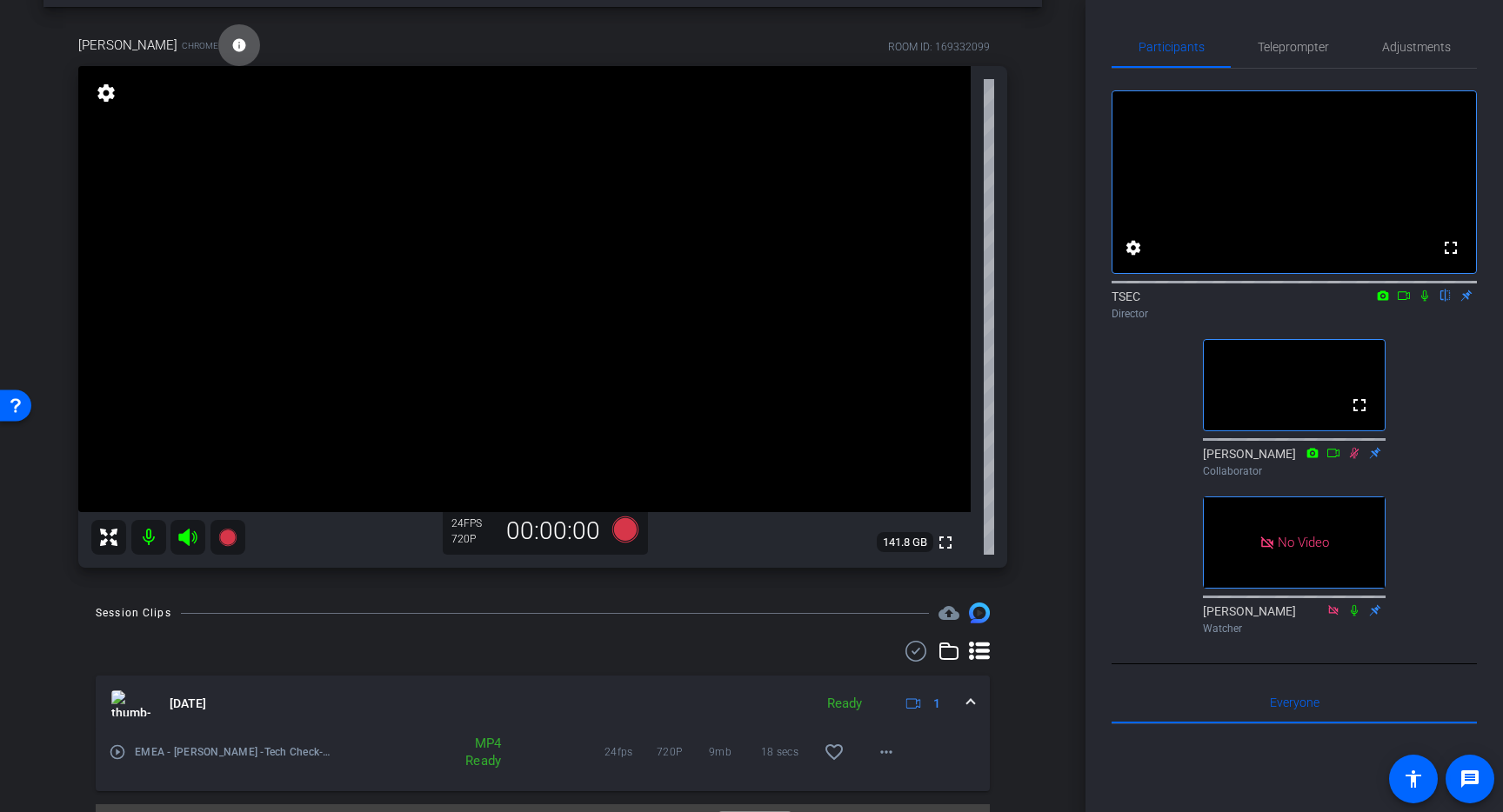
scroll to position [0, 0]
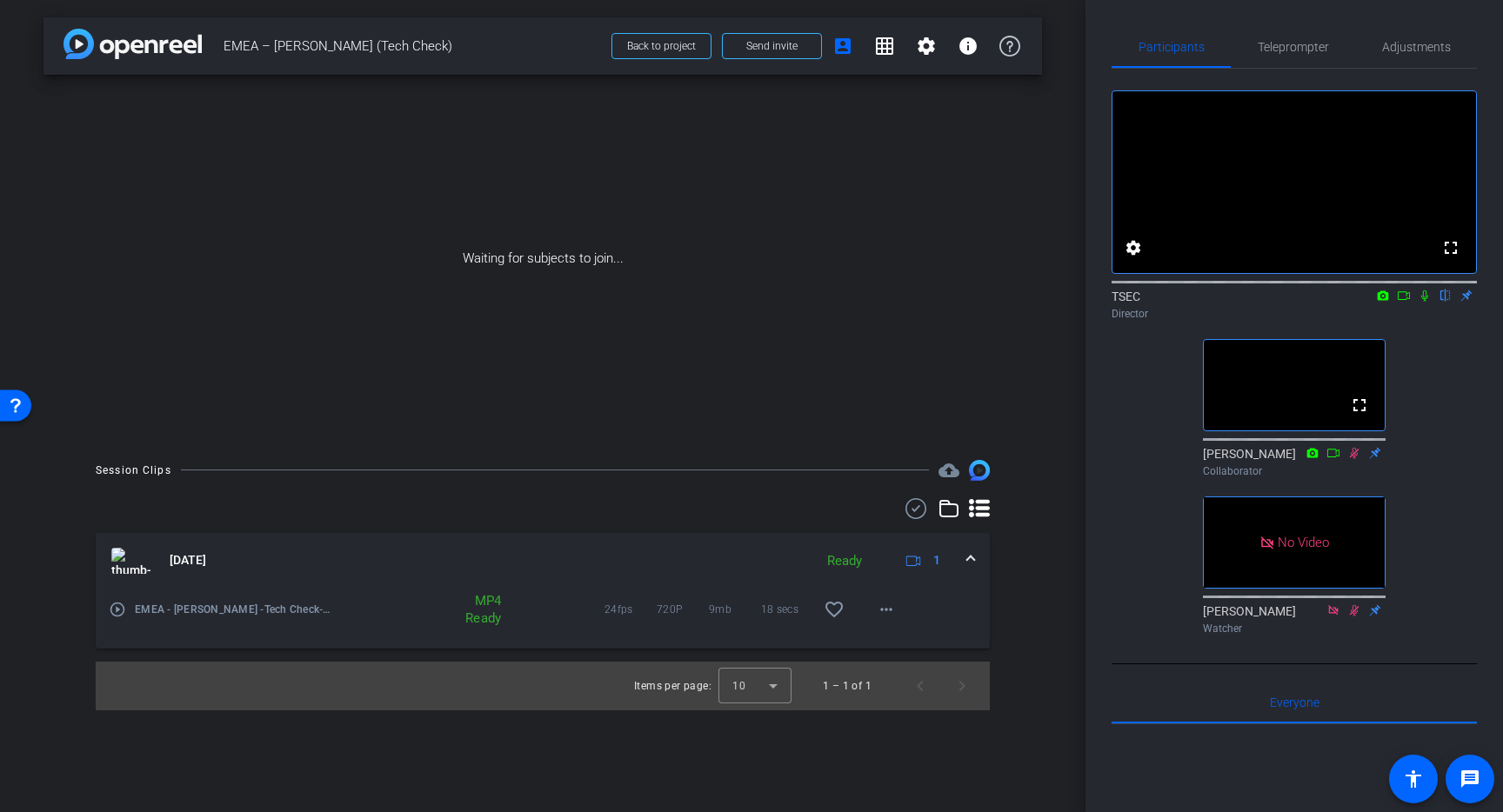
click at [1426, 302] on icon at bounding box center [1425, 295] width 14 height 12
click at [1408, 300] on icon at bounding box center [1404, 295] width 12 height 8
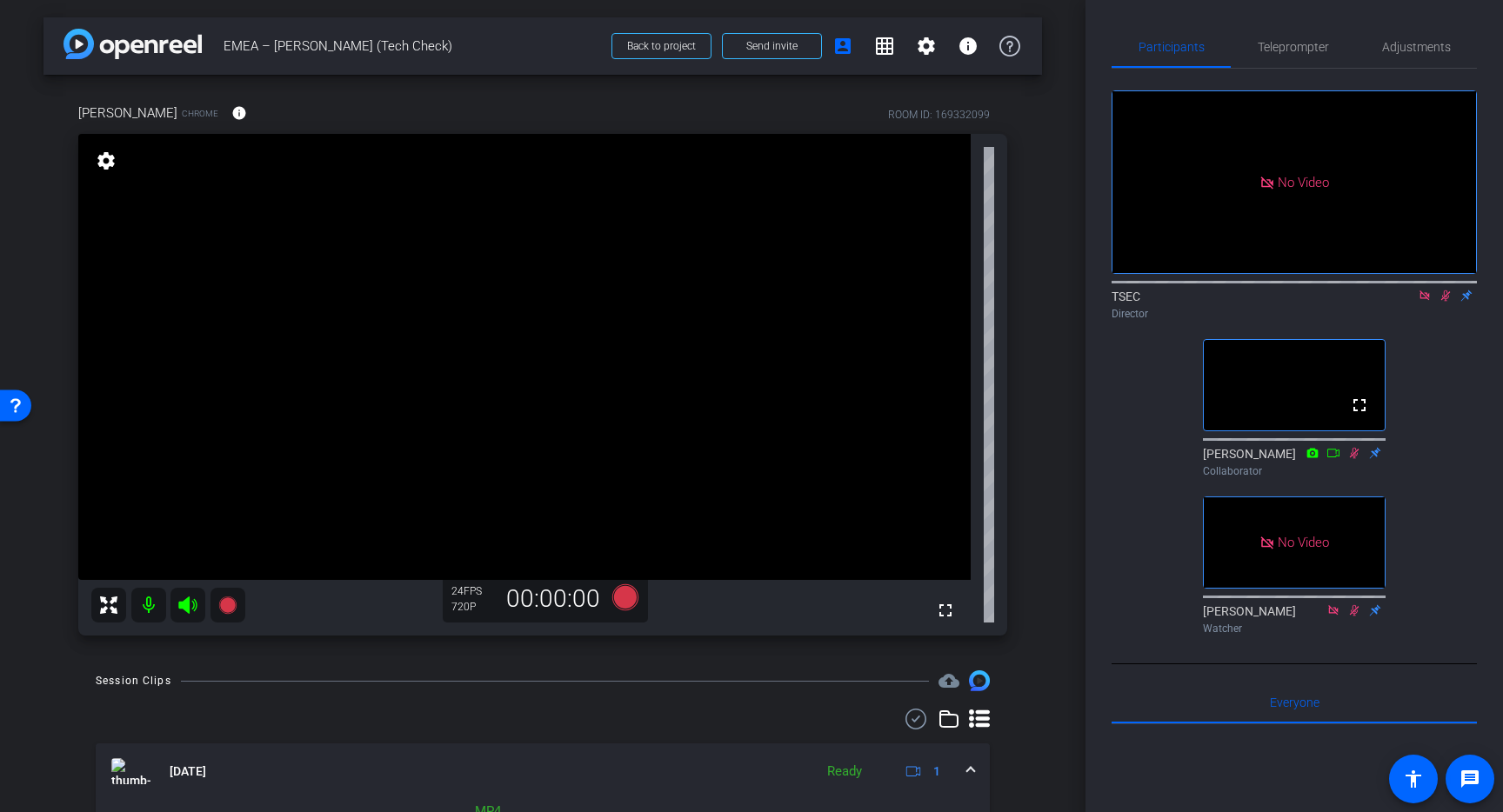
click at [1424, 300] on icon at bounding box center [1425, 295] width 9 height 9
click at [1430, 302] on icon at bounding box center [1425, 295] width 14 height 12
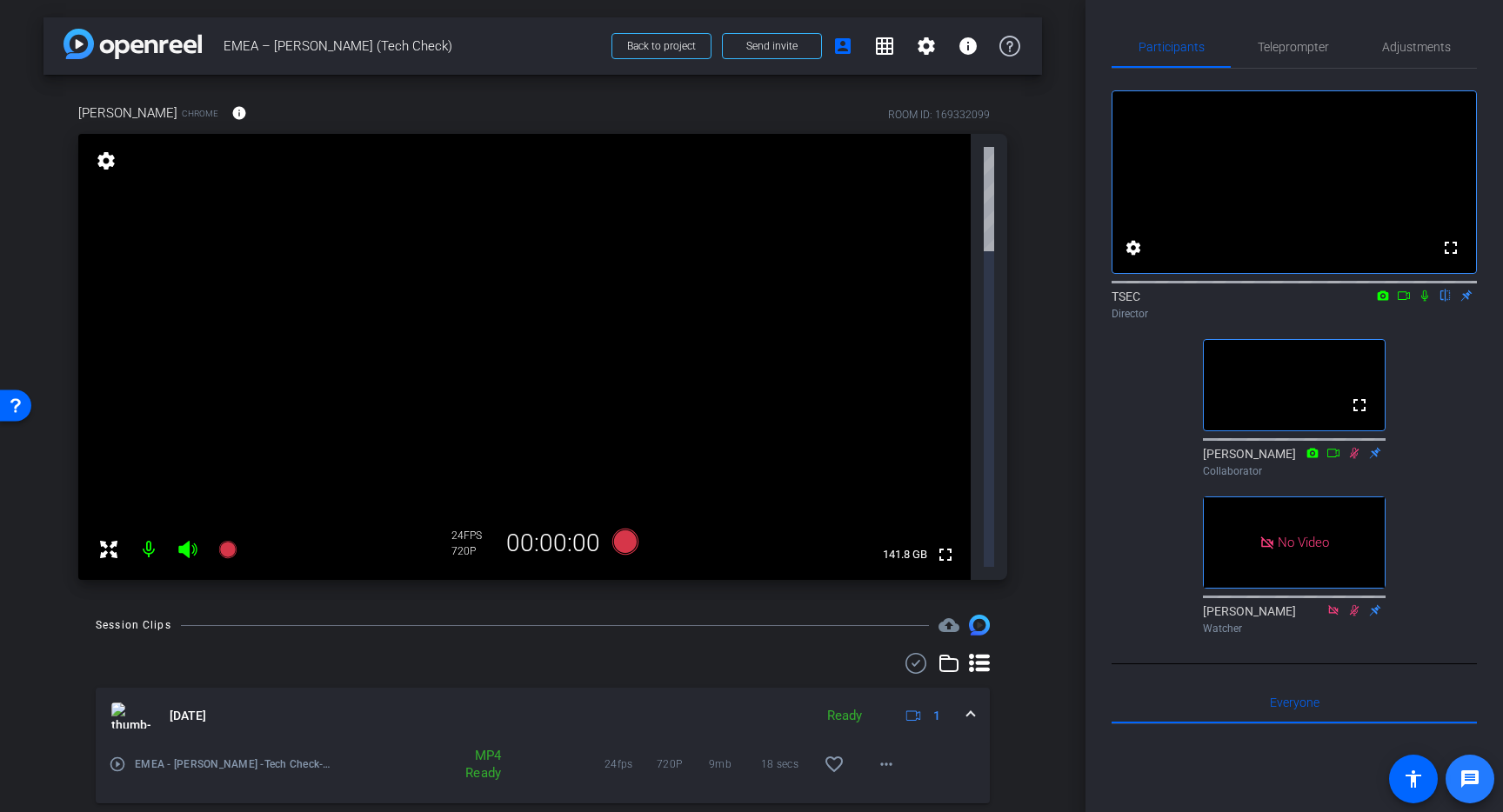
click at [1460, 775] on mat-icon "message" at bounding box center [1470, 779] width 21 height 21
click at [1419, 302] on icon at bounding box center [1425, 295] width 14 height 12
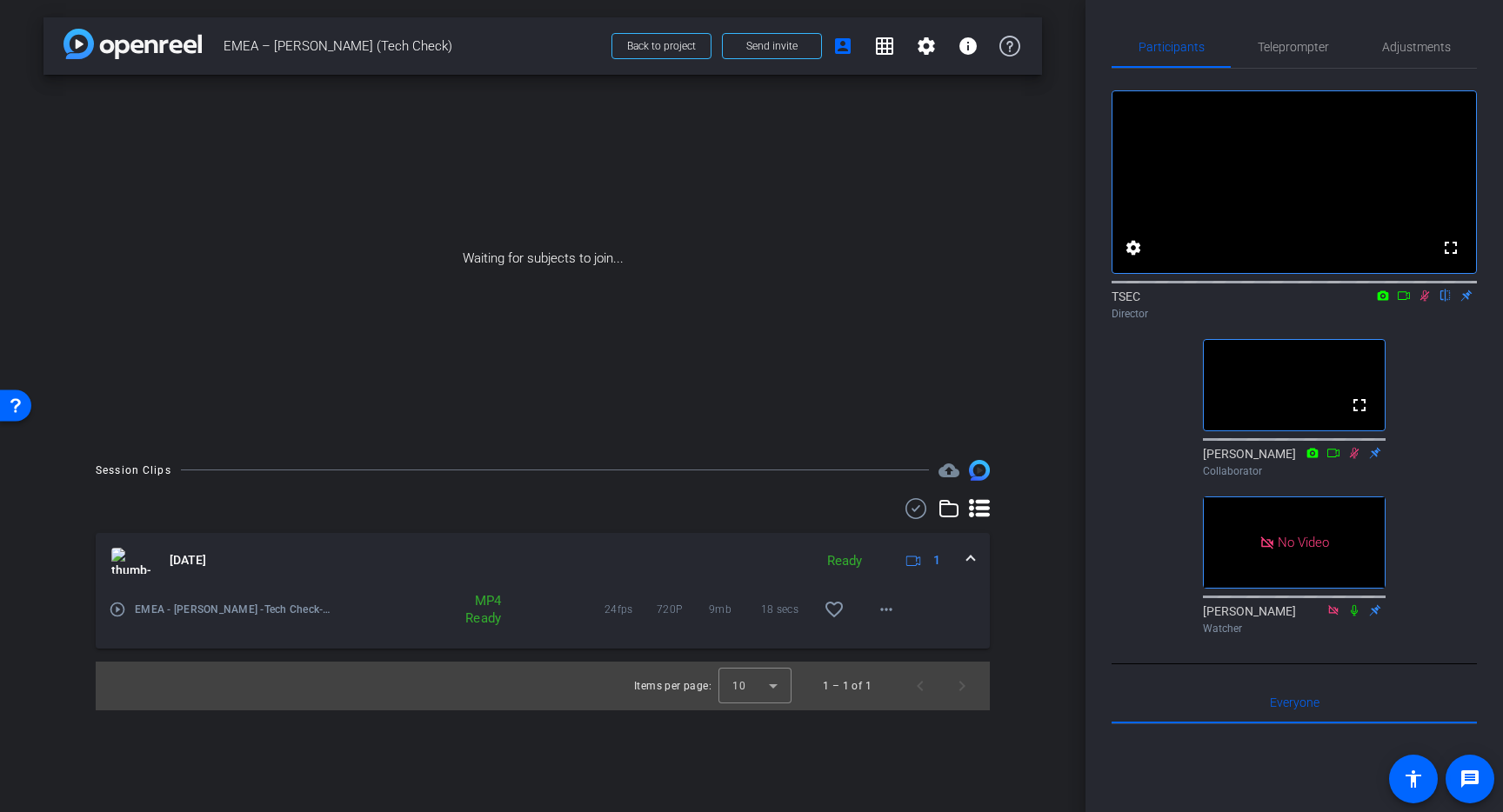
click at [1428, 302] on icon at bounding box center [1425, 295] width 14 height 12
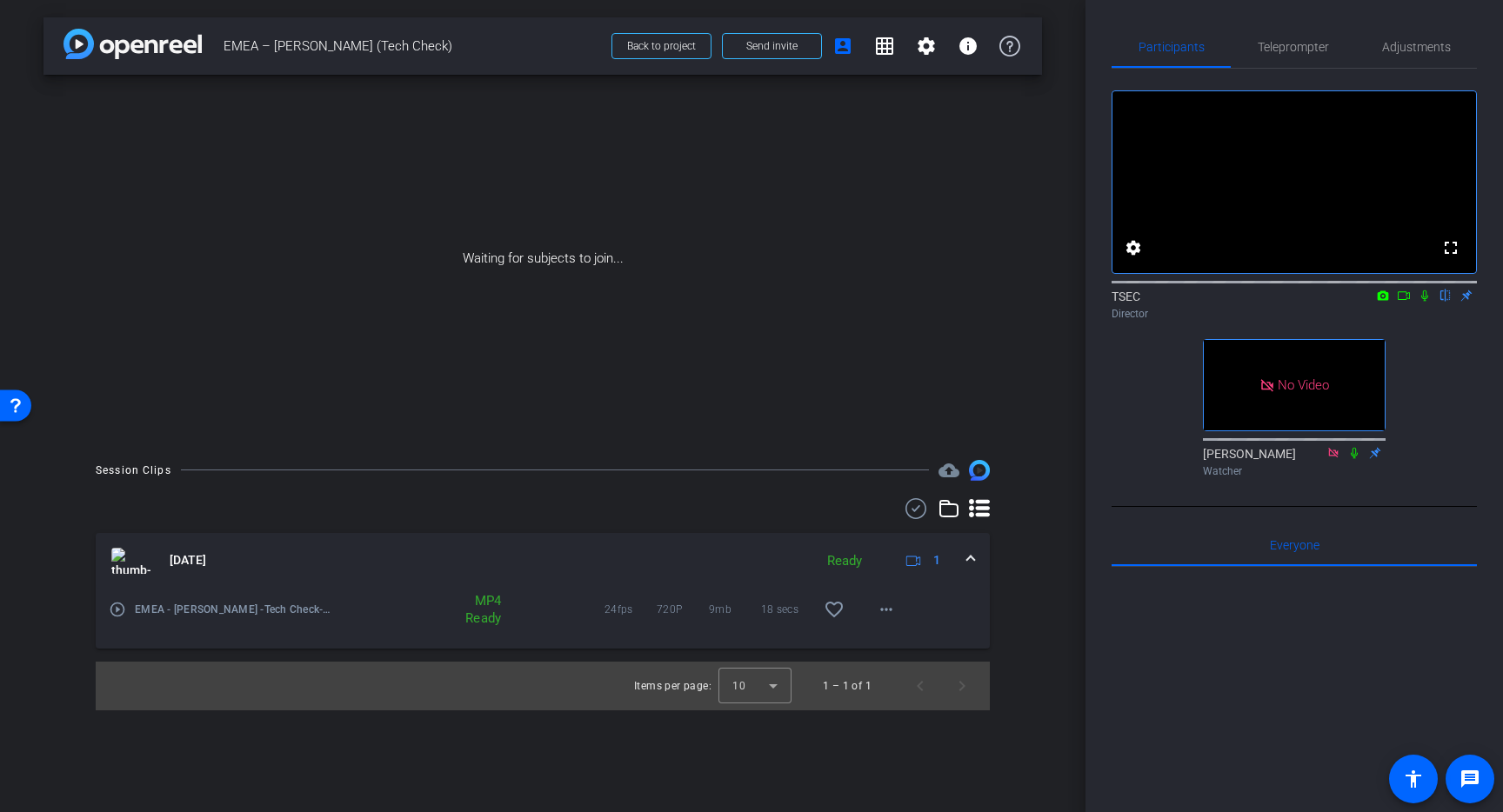
click at [1421, 302] on icon at bounding box center [1425, 295] width 14 height 12
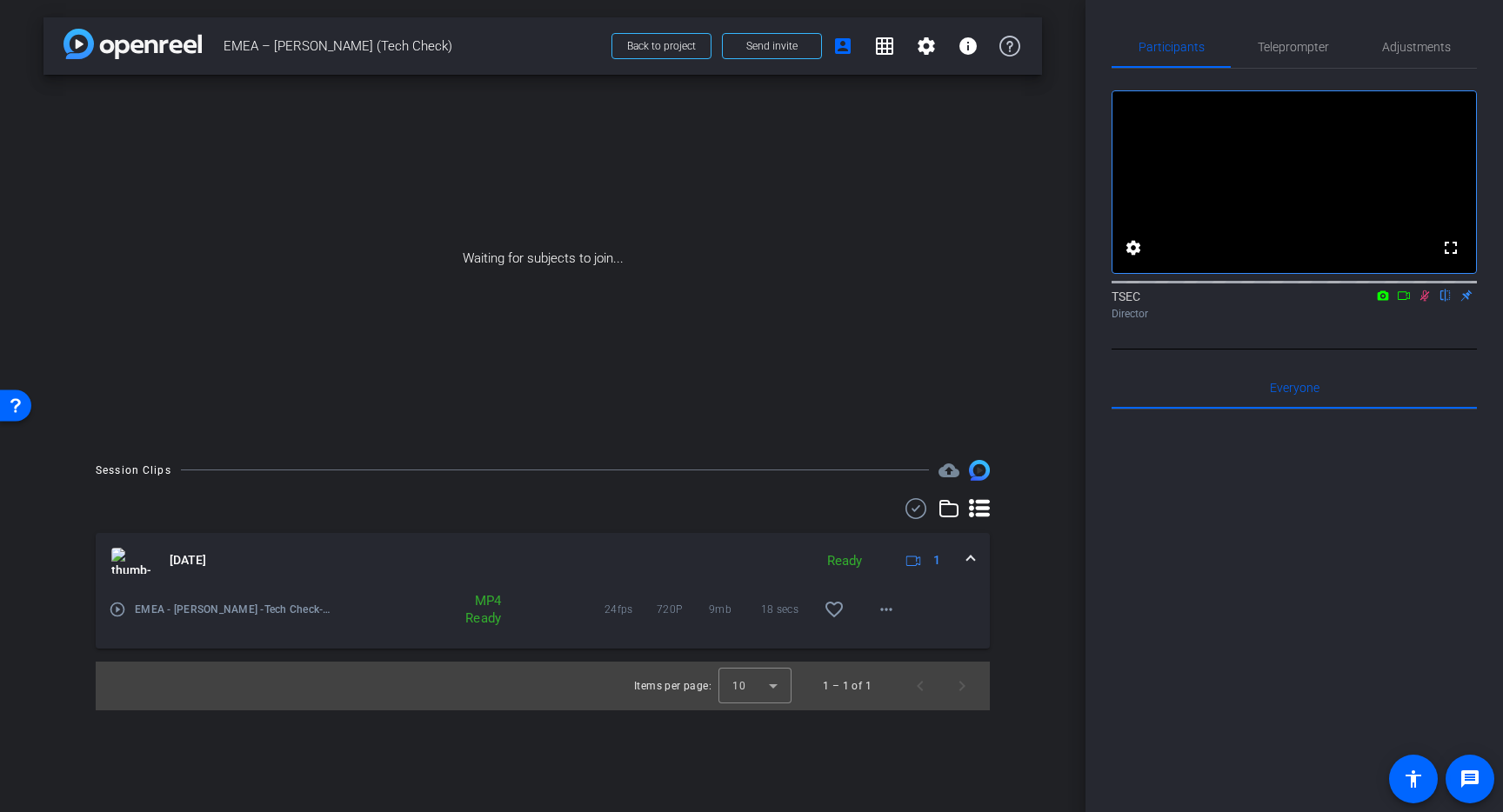
click at [1403, 302] on icon at bounding box center [1404, 295] width 14 height 12
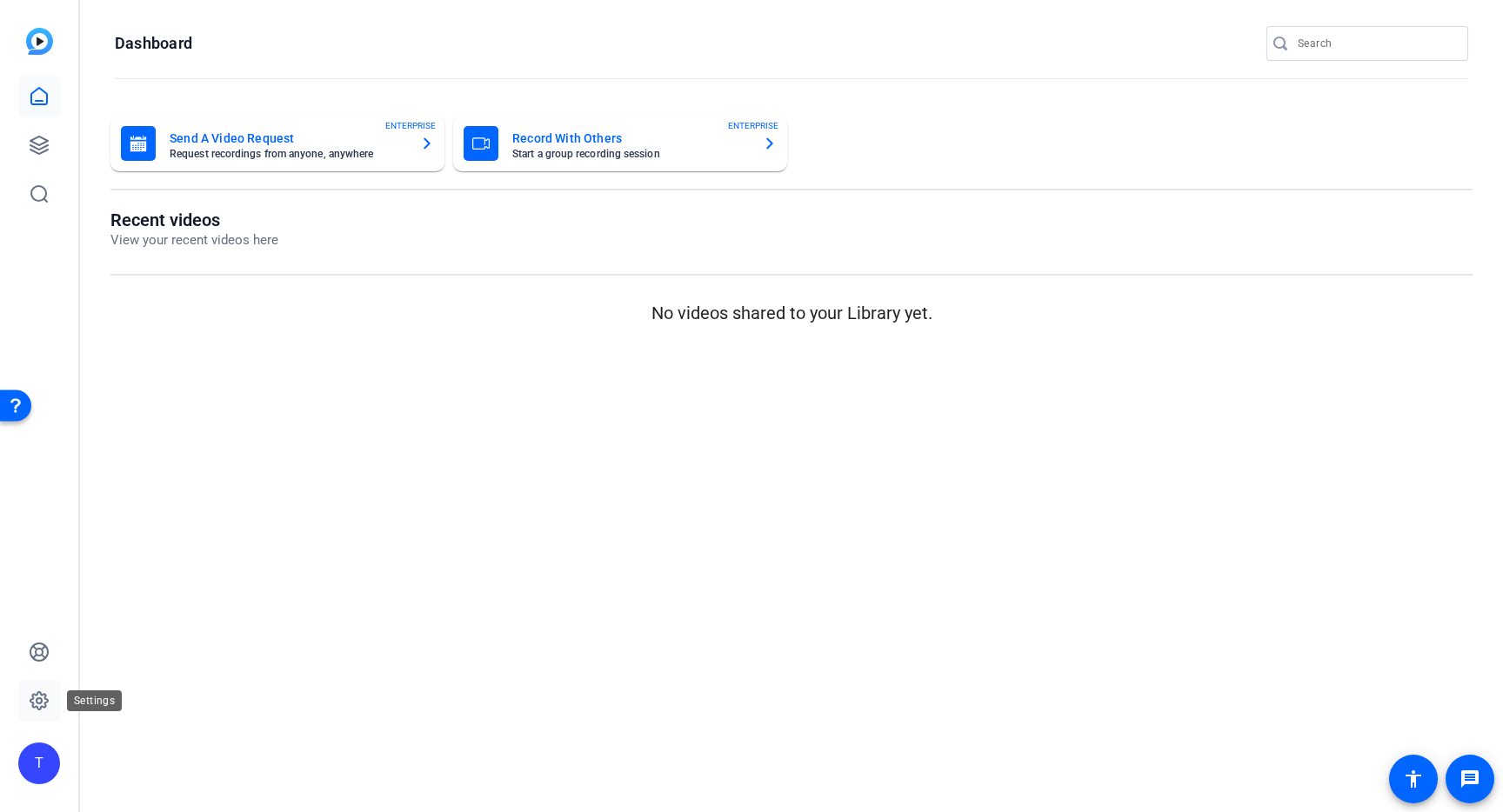
click at [39, 708] on icon at bounding box center [39, 701] width 21 height 21
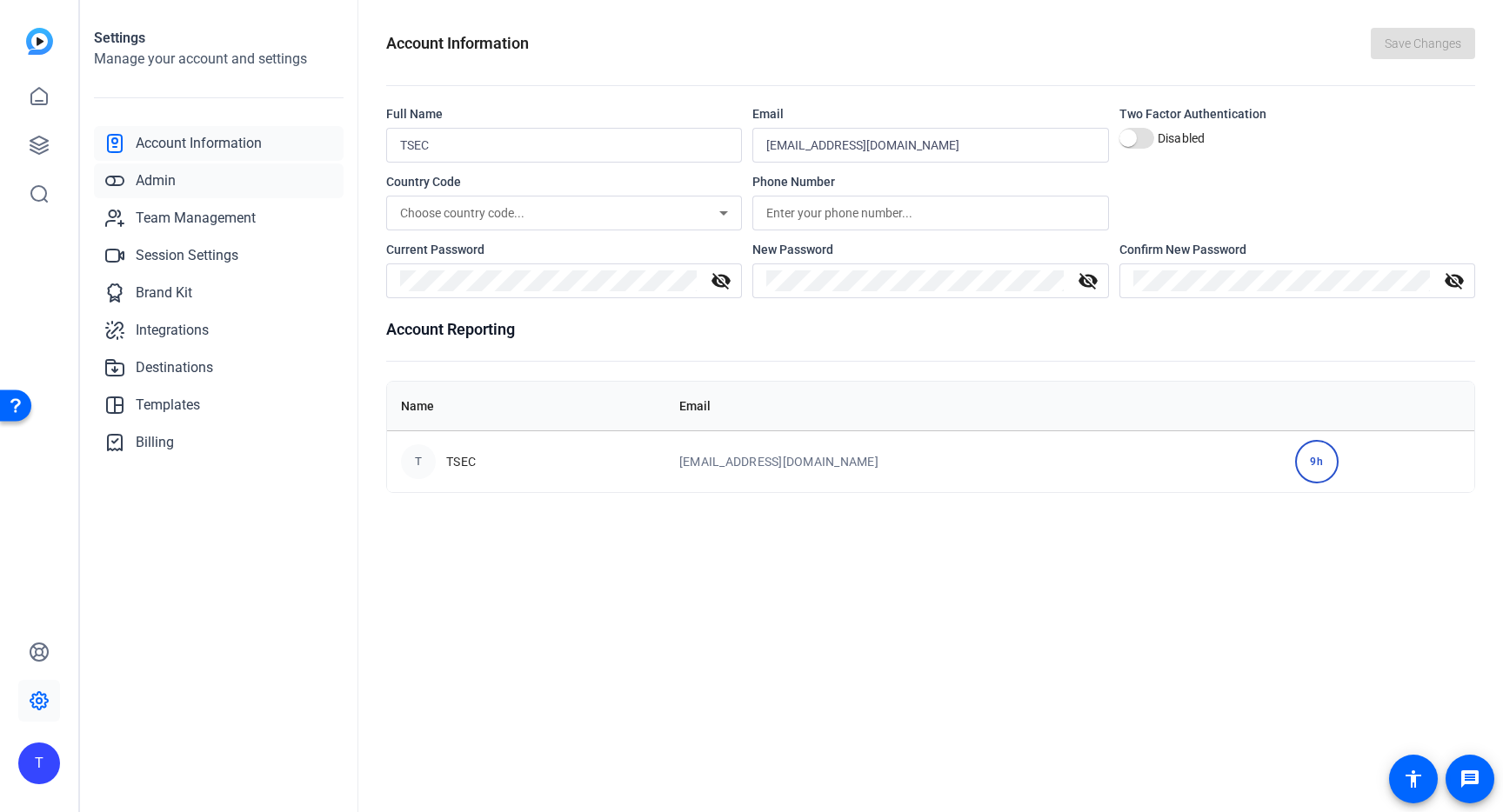
click at [140, 178] on span "Admin" at bounding box center [156, 181] width 40 height 21
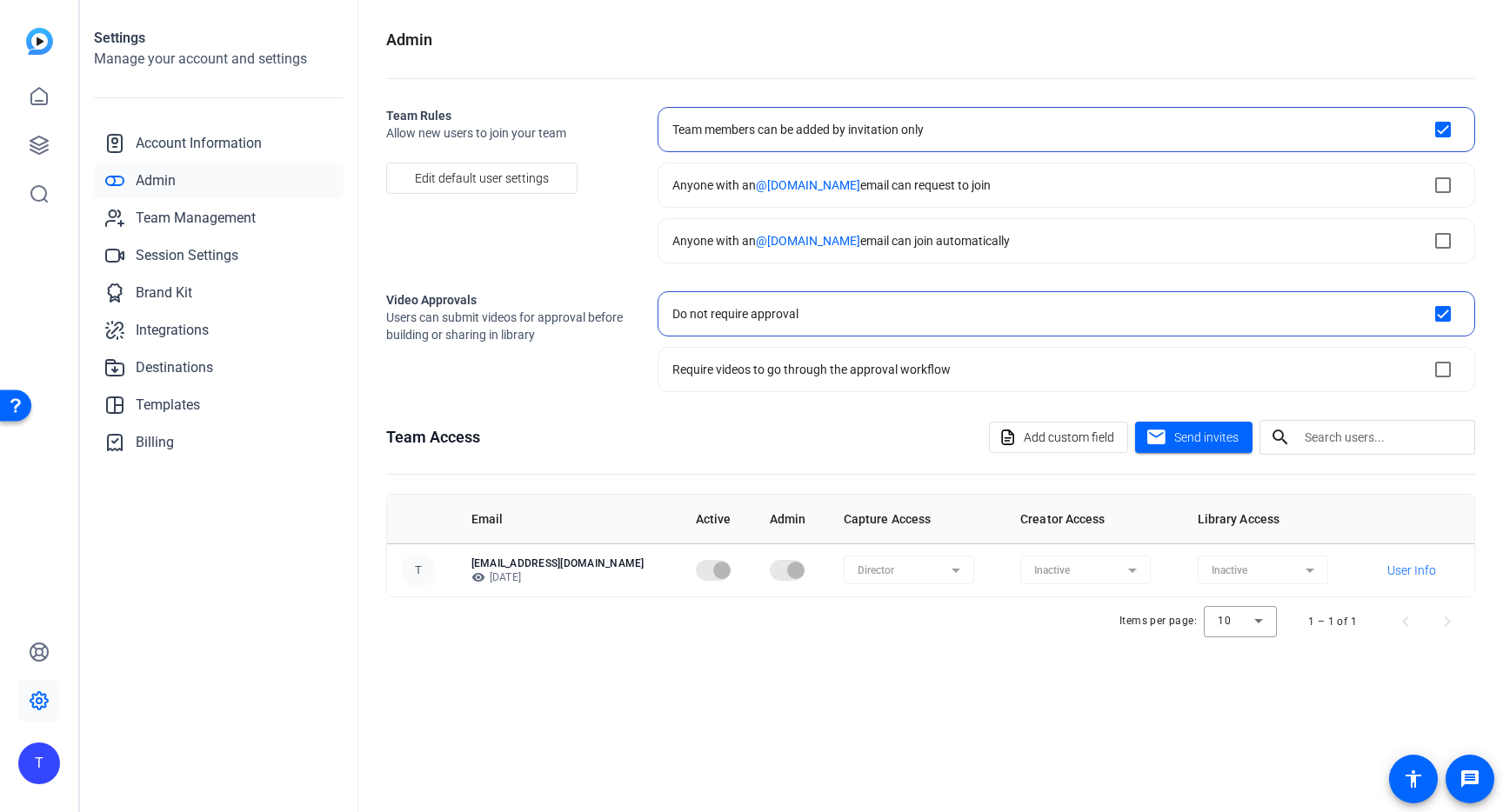
click at [174, 273] on div "Account Information Admin Team Management Session Settings Brand Kit Integratio…" at bounding box center [219, 293] width 250 height 334
click at [177, 264] on span "Session Settings" at bounding box center [187, 256] width 103 height 21
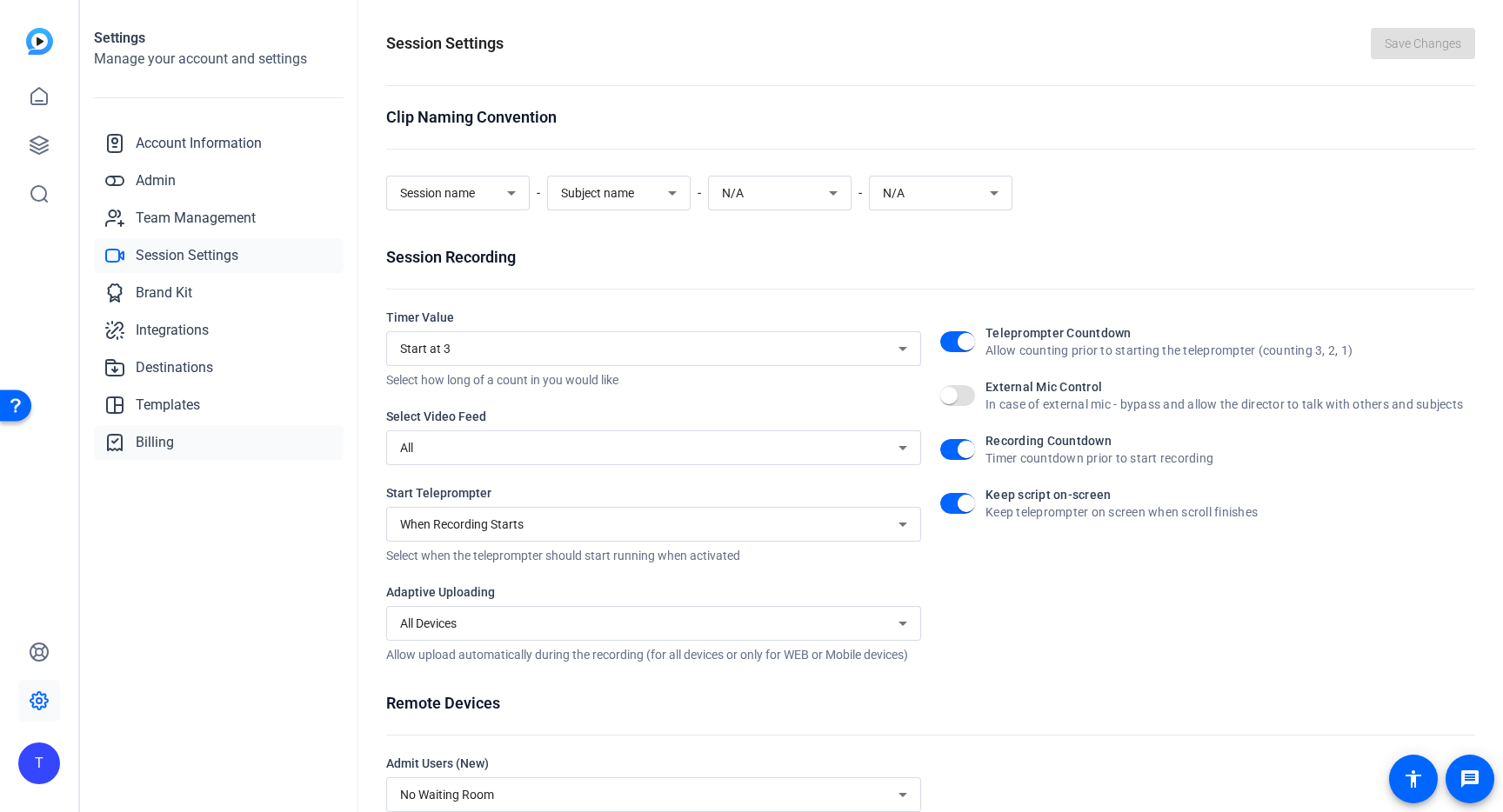
click at [185, 440] on link "Billing" at bounding box center [219, 442] width 250 height 35
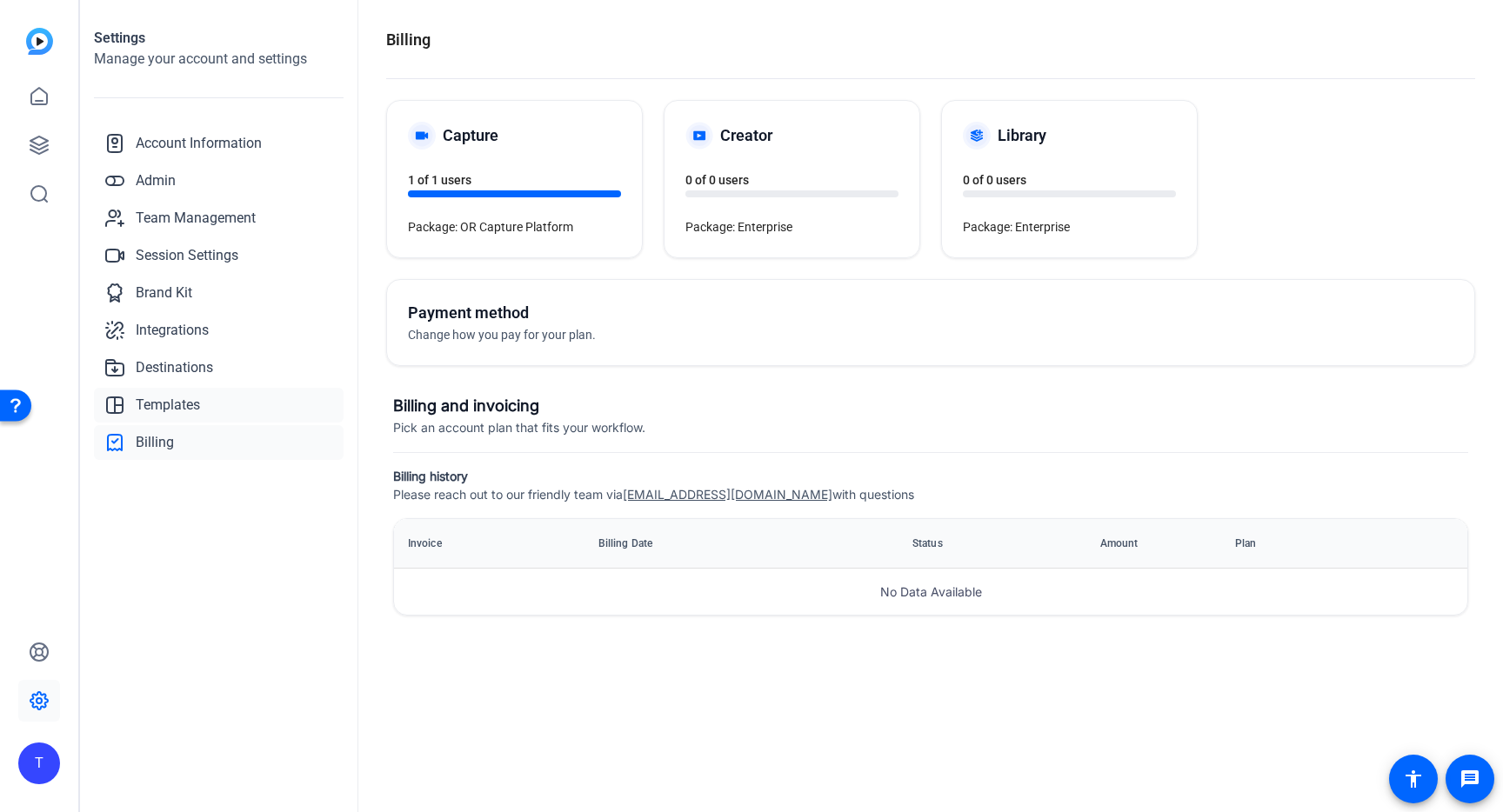
click at [161, 413] on span "Templates" at bounding box center [168, 406] width 64 height 21
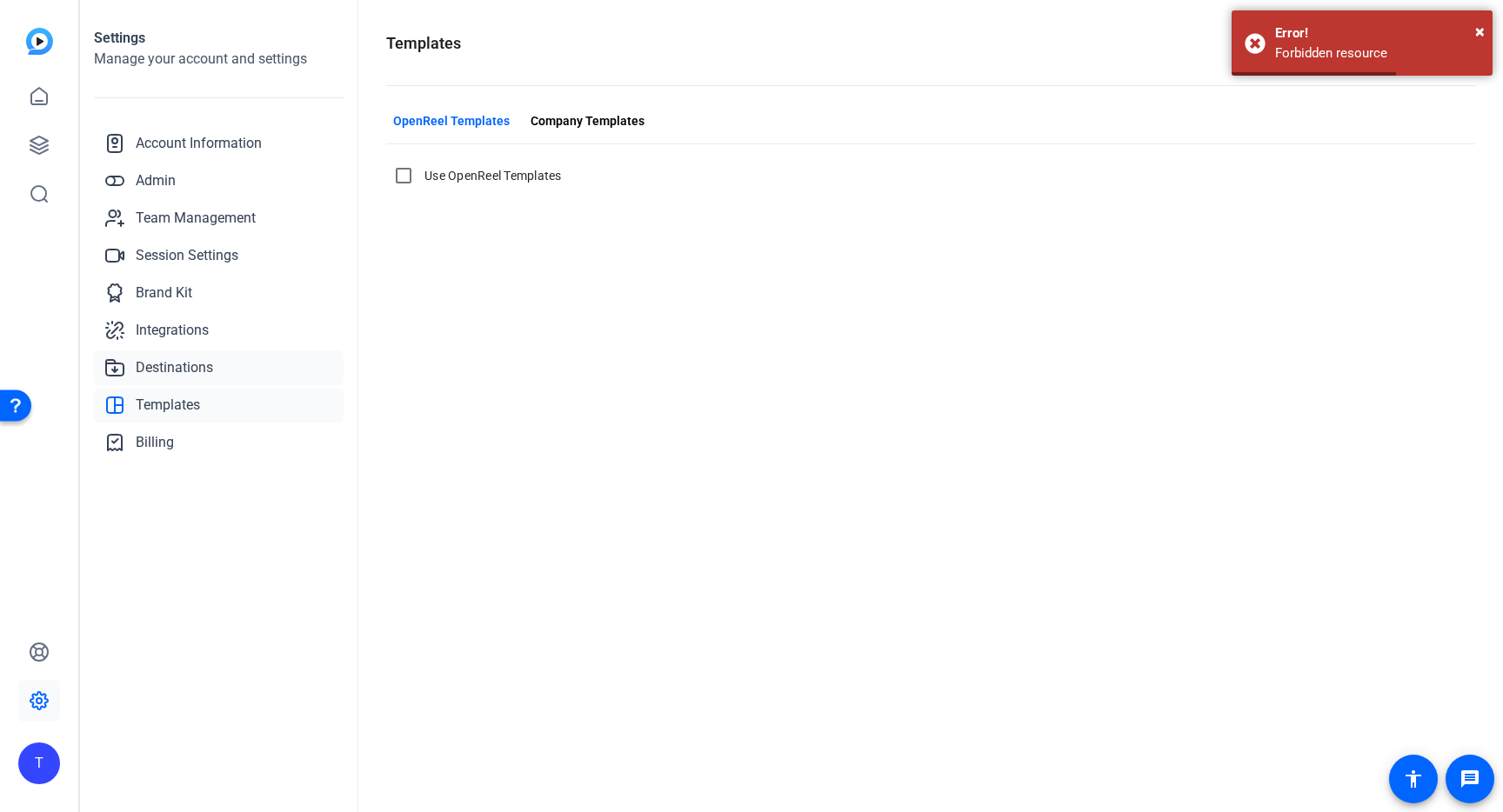
click at [172, 372] on span "Destinations" at bounding box center [175, 368] width 77 height 21
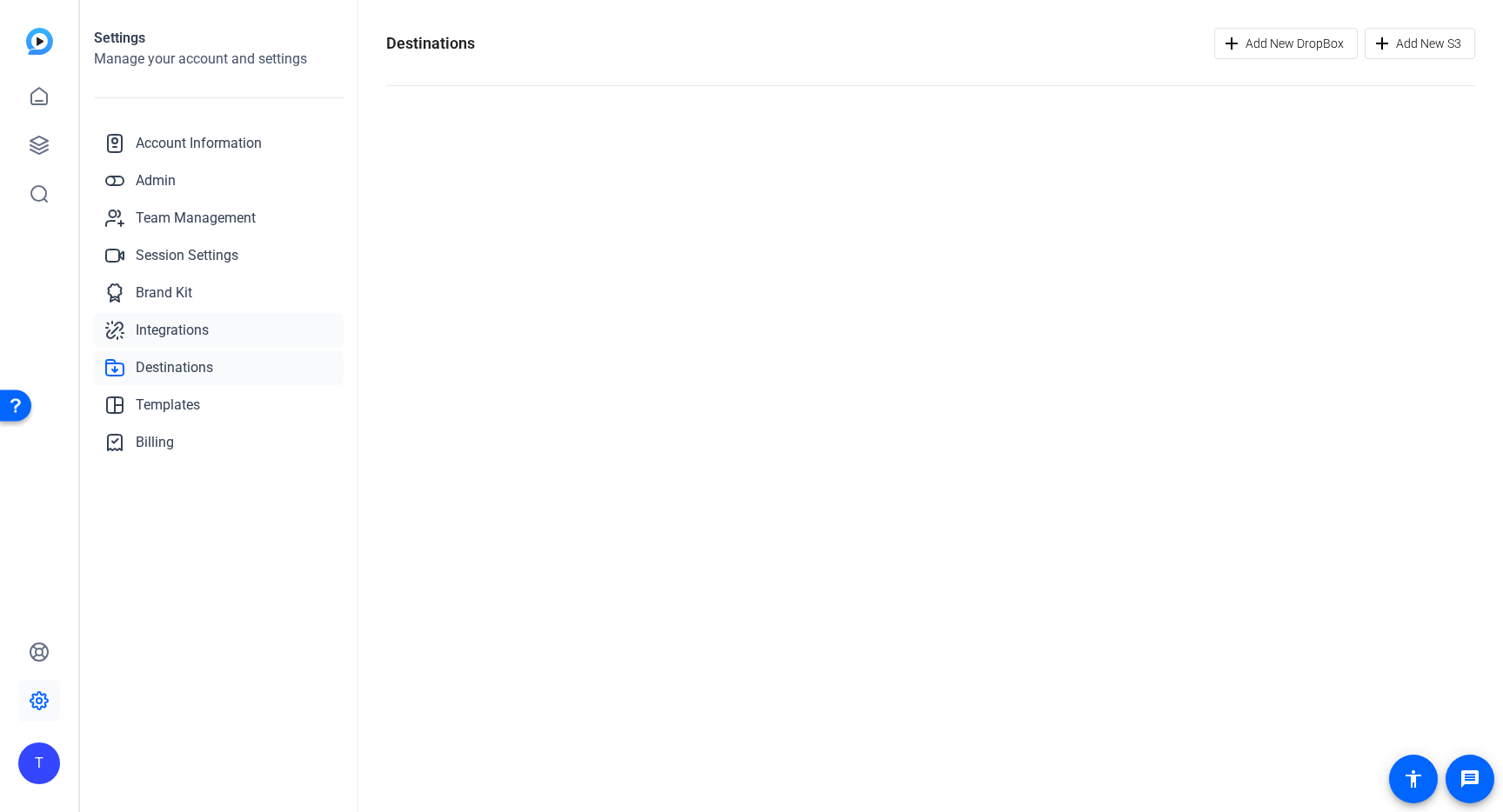
click at [177, 323] on span "Integrations" at bounding box center [172, 330] width 73 height 21
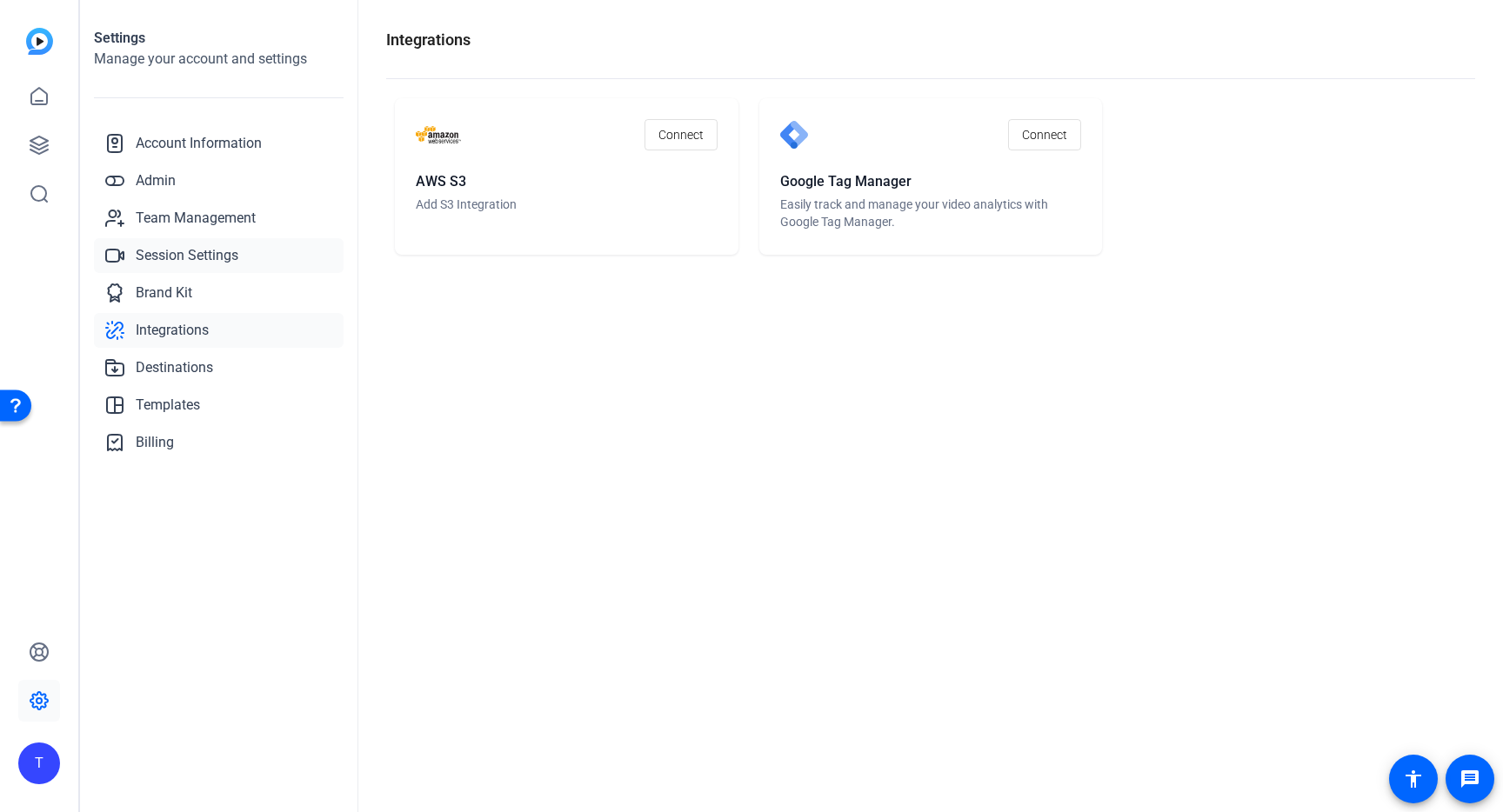
click at [199, 263] on span "Session Settings" at bounding box center [187, 256] width 103 height 21
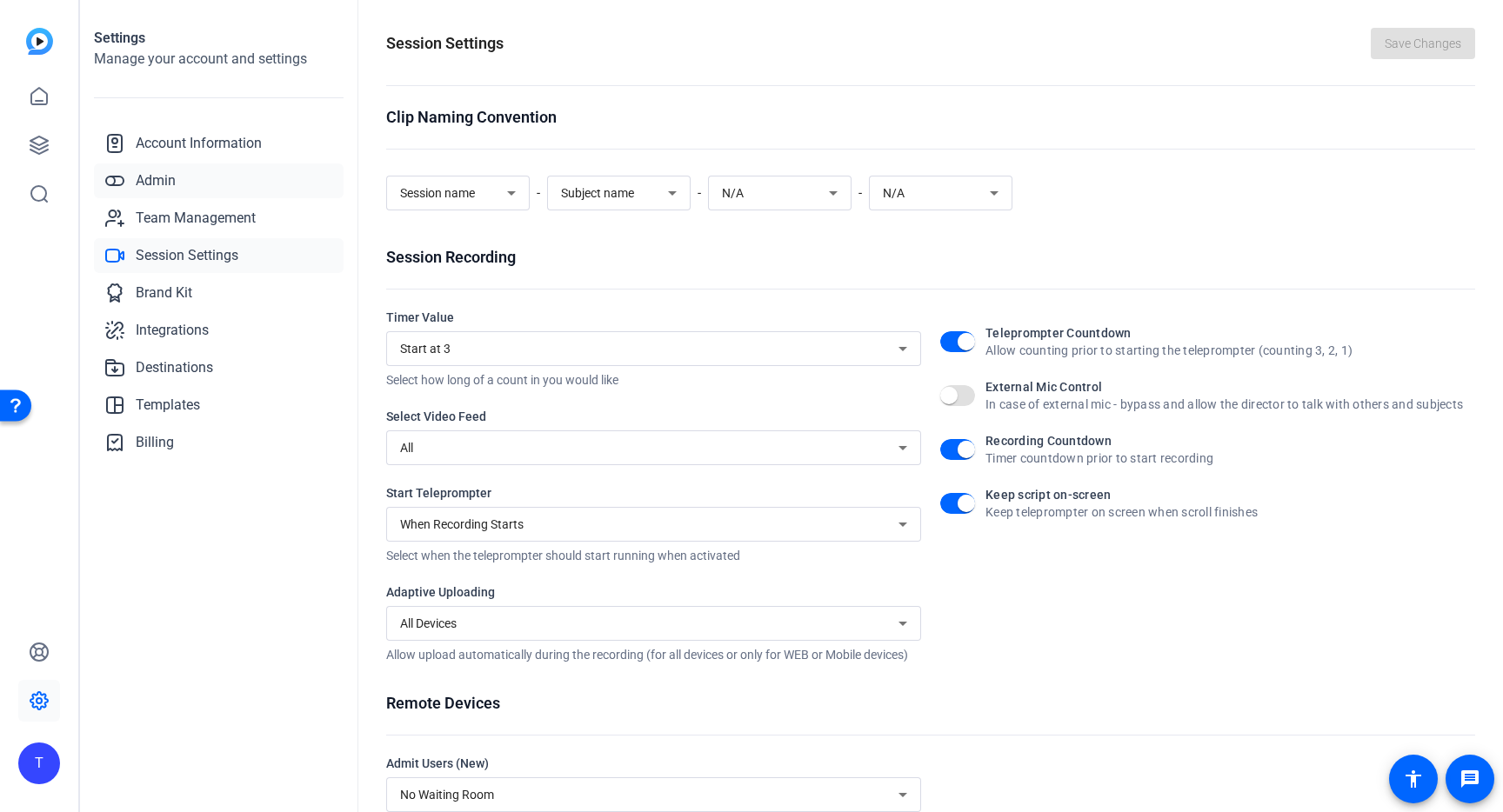
click at [154, 185] on span "Admin" at bounding box center [156, 181] width 40 height 21
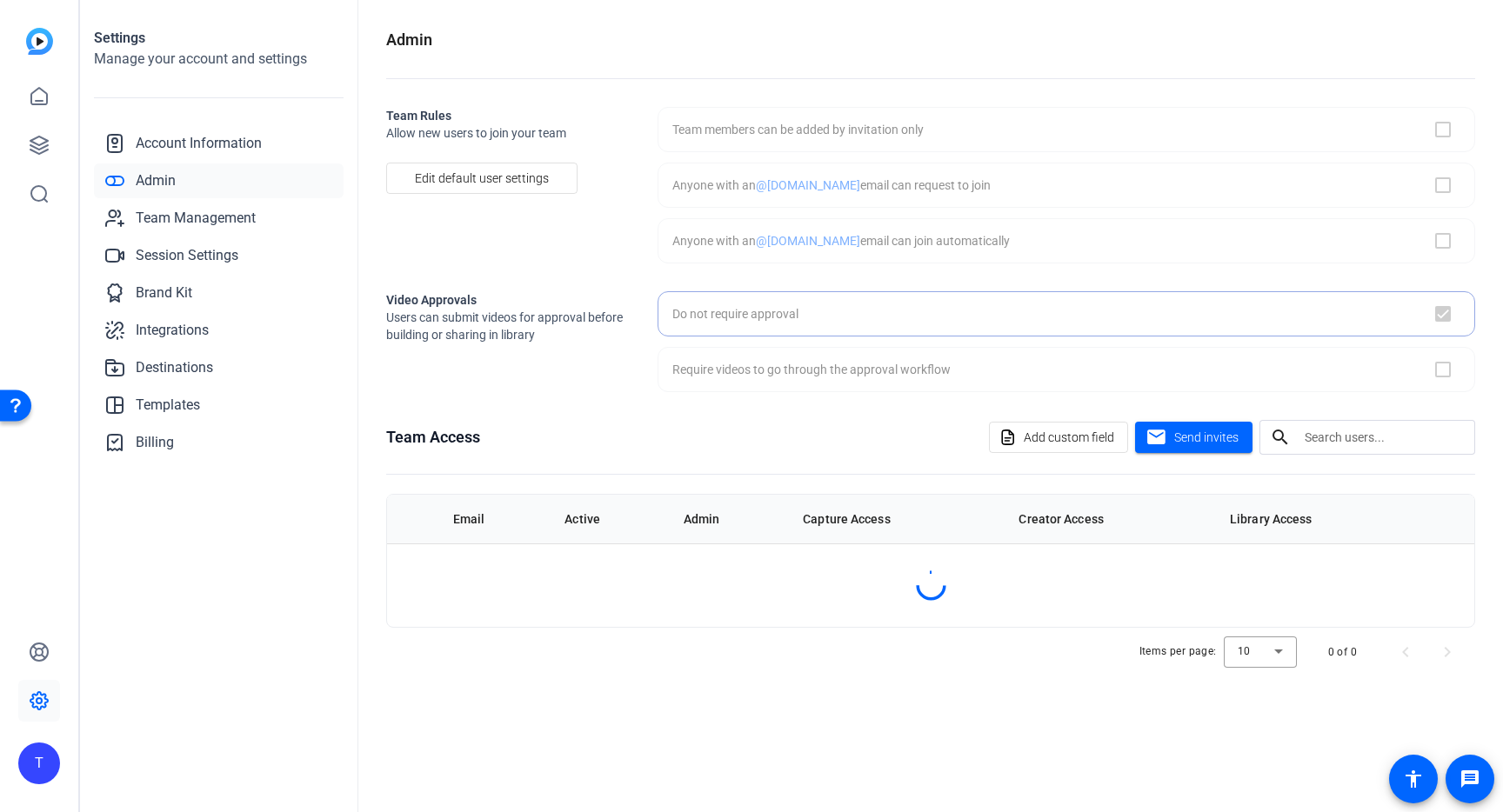
checkbox input "true"
